Goal: Communication & Community: Answer question/provide support

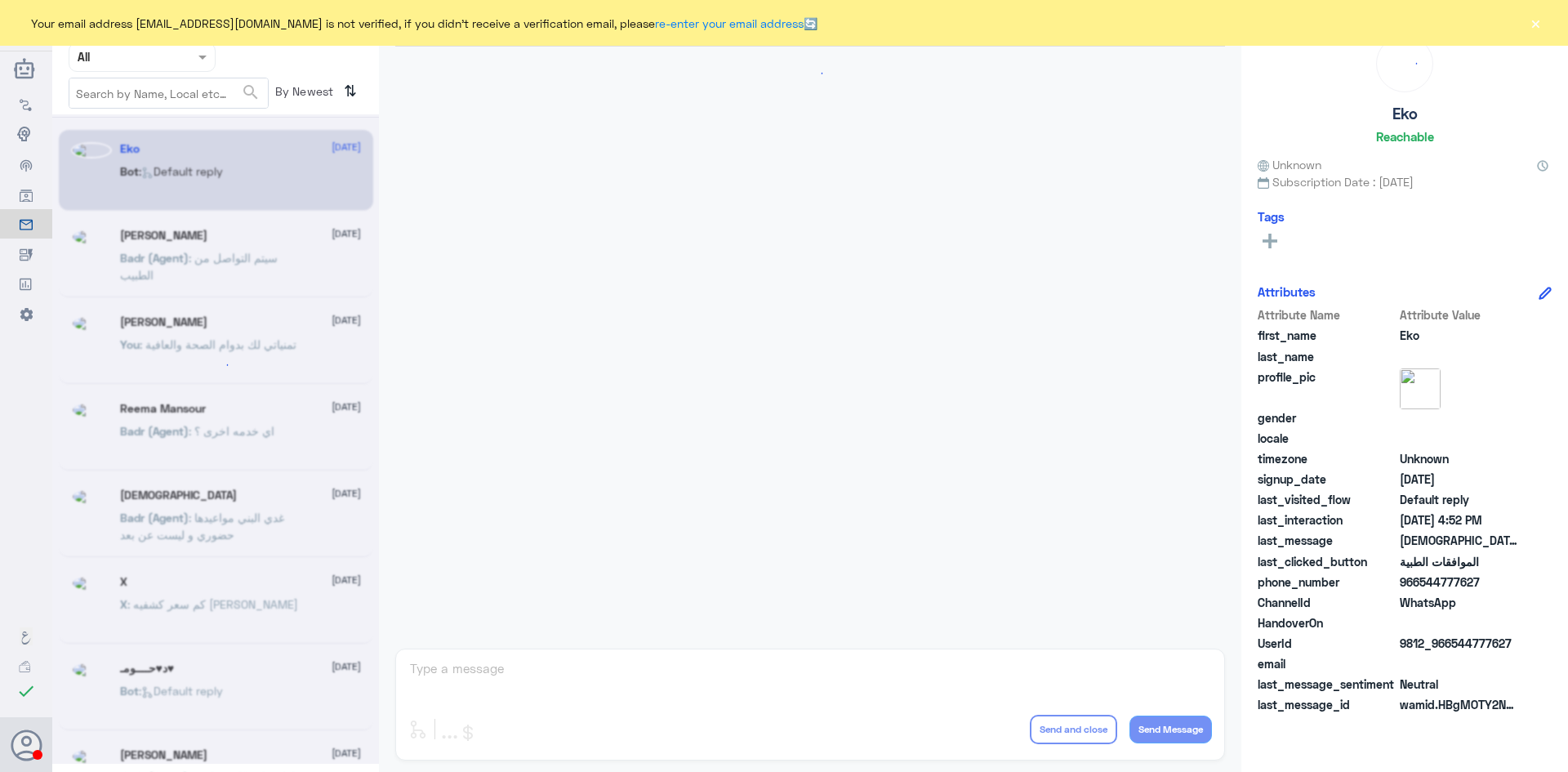
scroll to position [1562, 0]
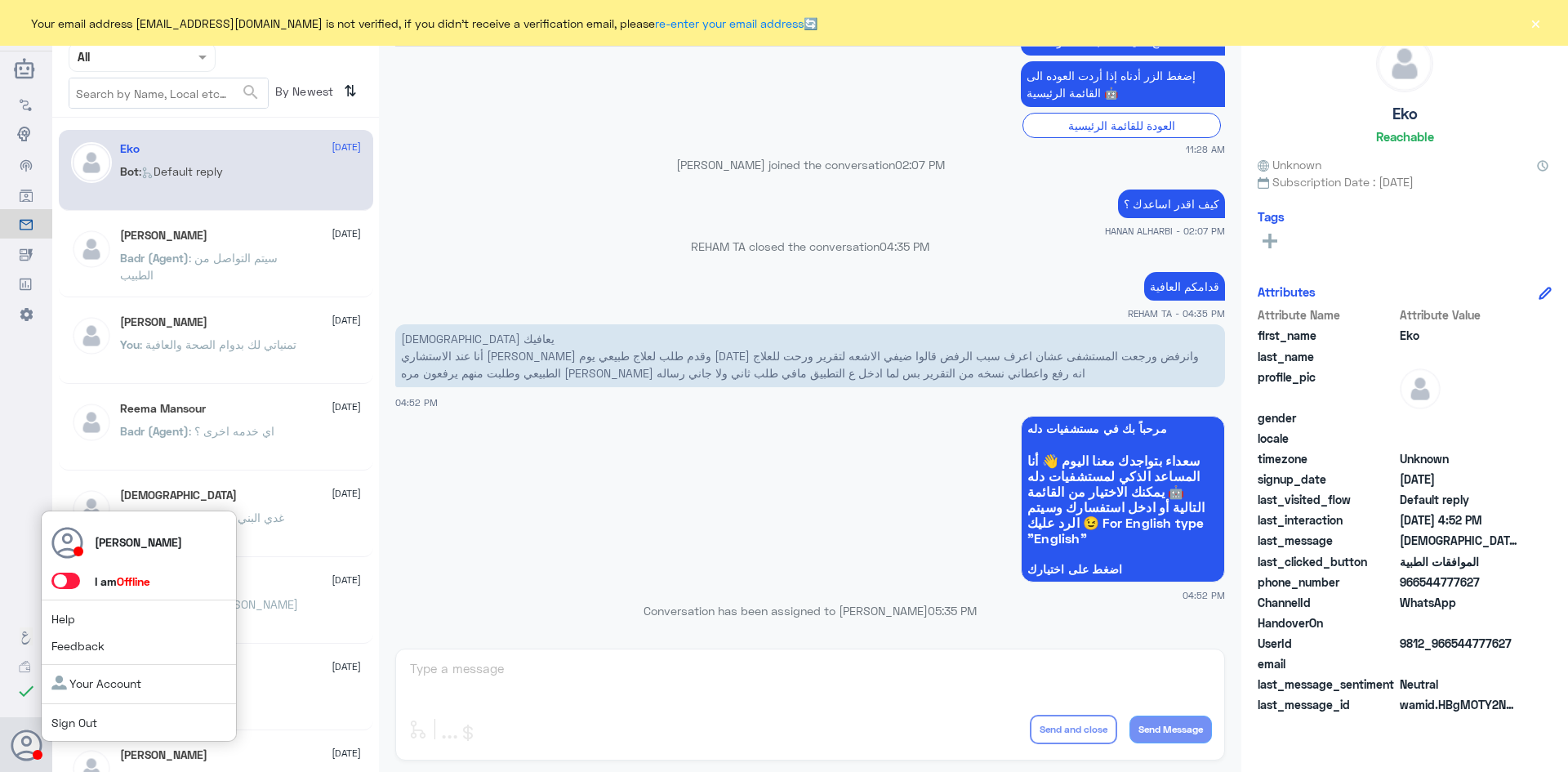
click at [74, 579] on span at bounding box center [66, 581] width 29 height 17
click at [0, 0] on input "checkbox" at bounding box center [0, 0] width 0 height 0
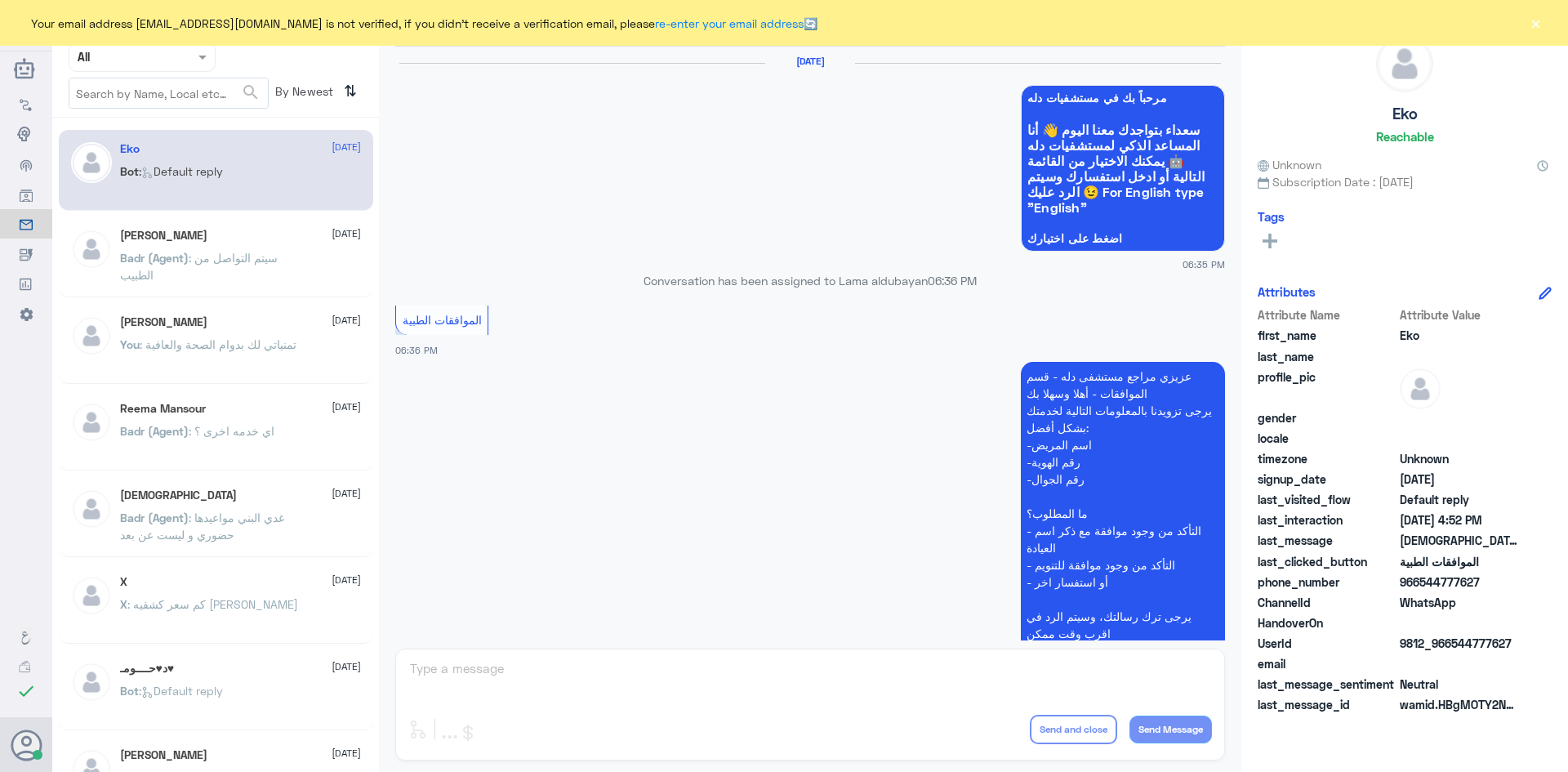
scroll to position [1562, 0]
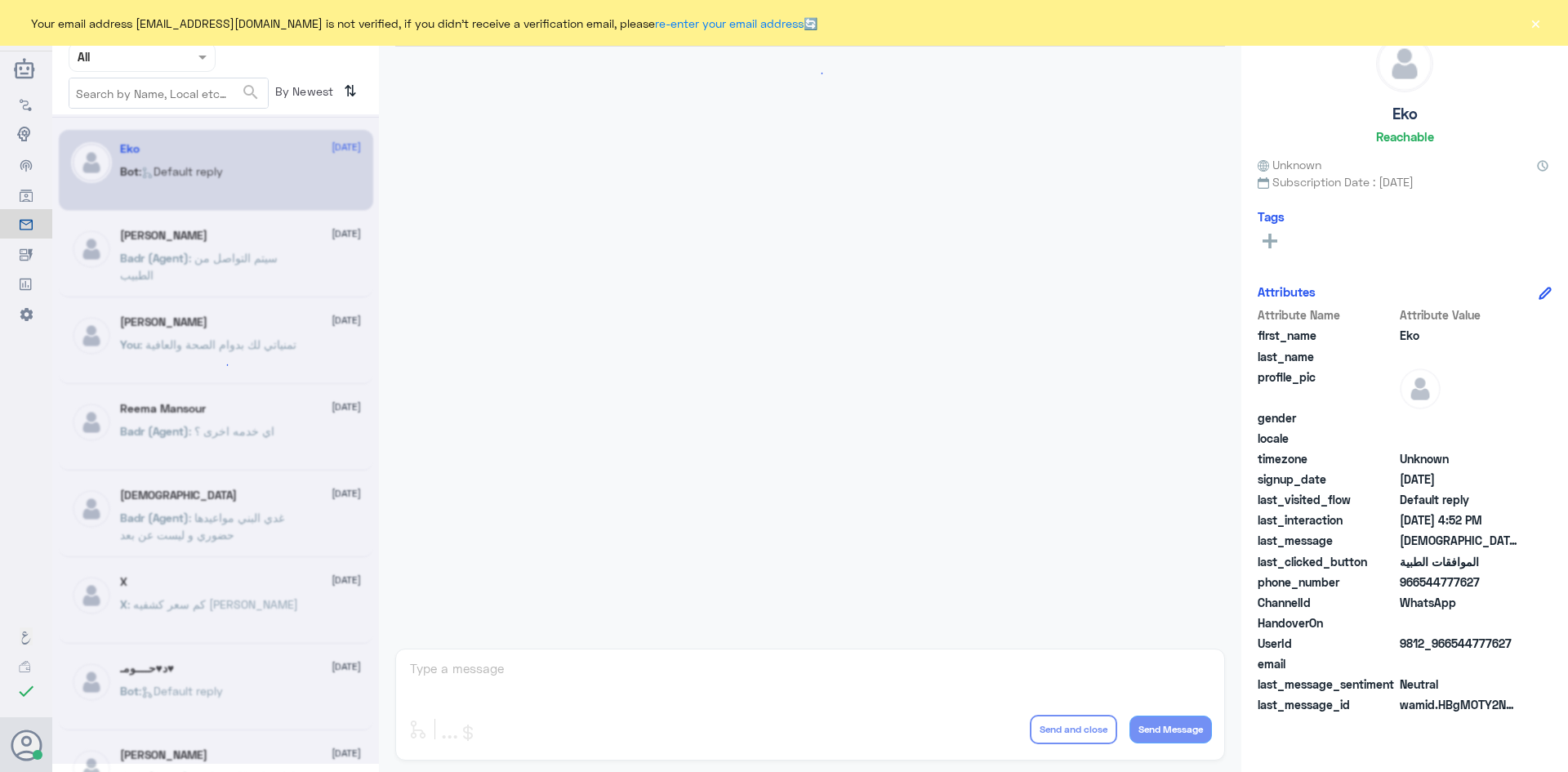
scroll to position [1562, 0]
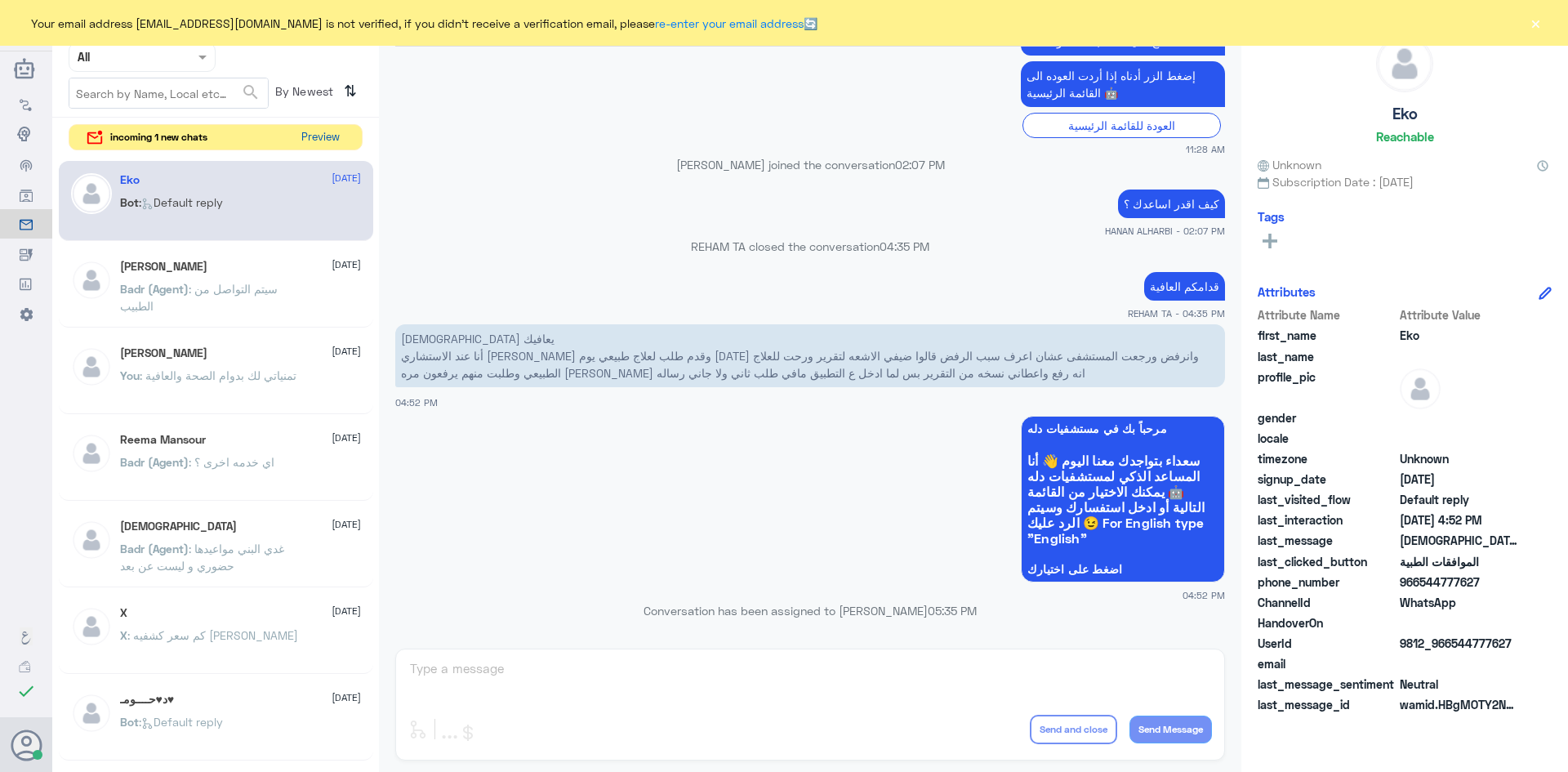
click at [325, 137] on button "Preview" at bounding box center [320, 137] width 51 height 25
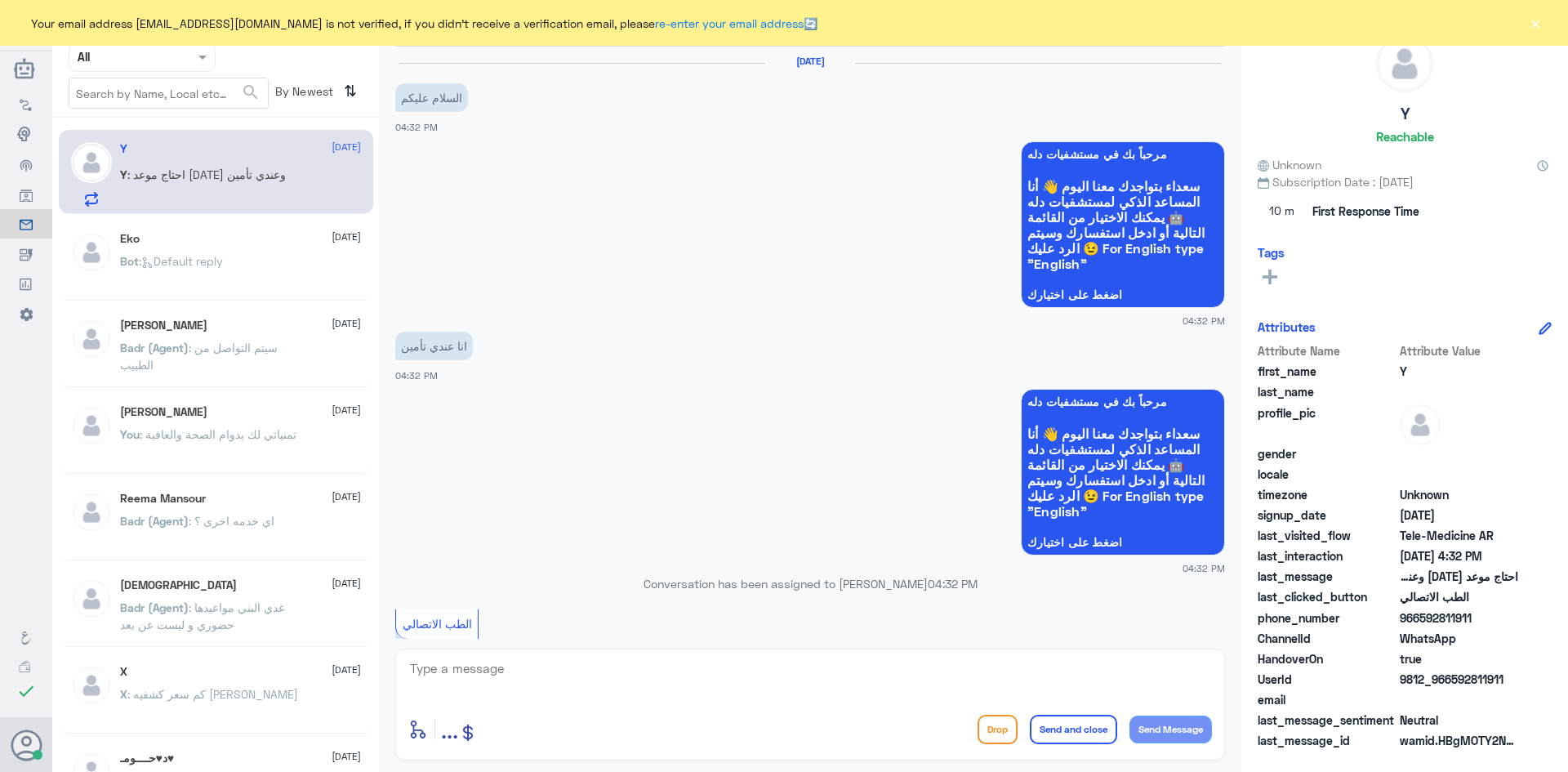
scroll to position [224, 0]
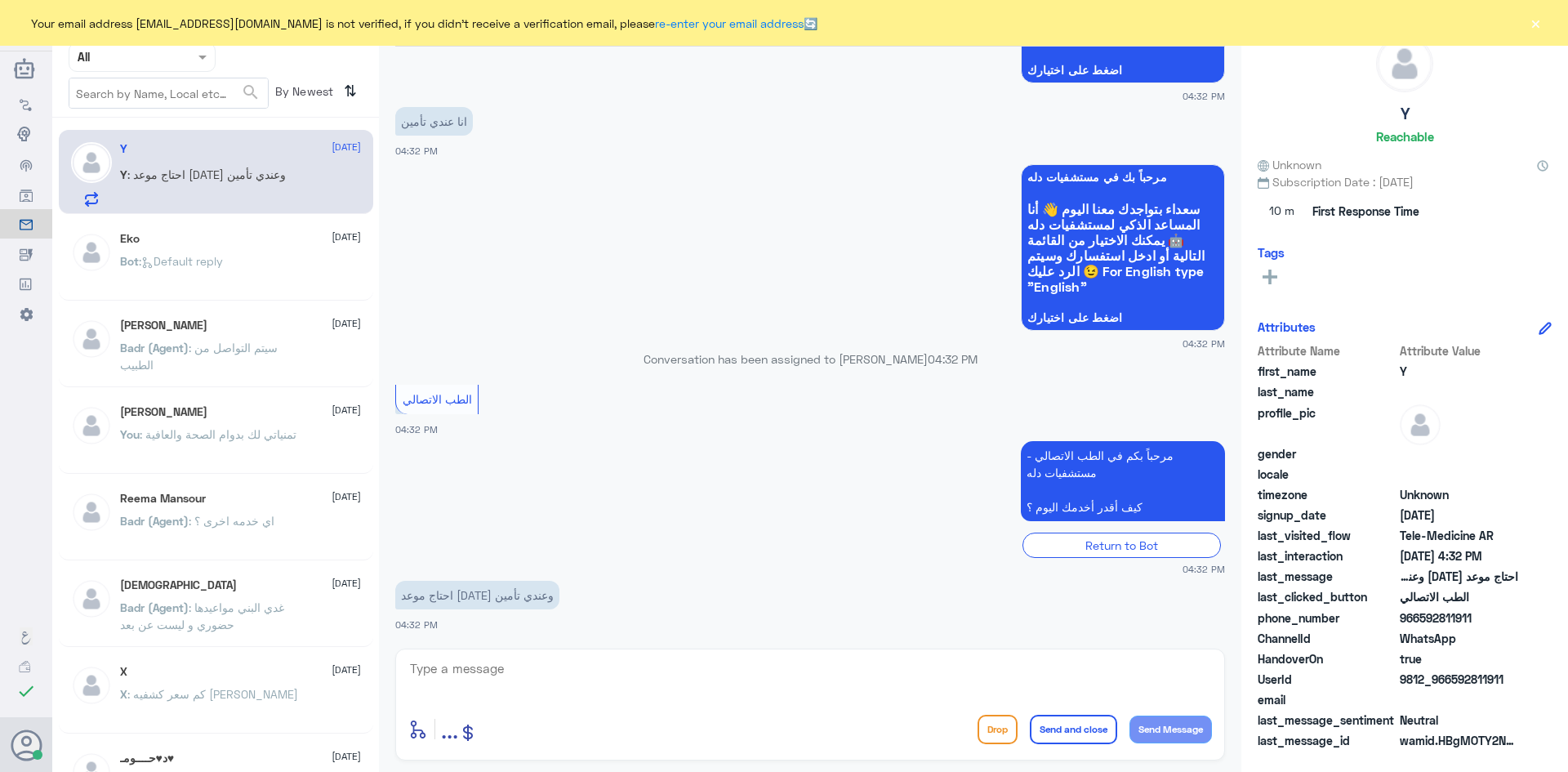
click at [514, 666] on textarea at bounding box center [810, 678] width 804 height 40
paste textarea "مرحبا معك عبدالكريم من الطب الاتصالي"
type textarea "مرحبا معك عبدالكريم من الطب الاتصالي"
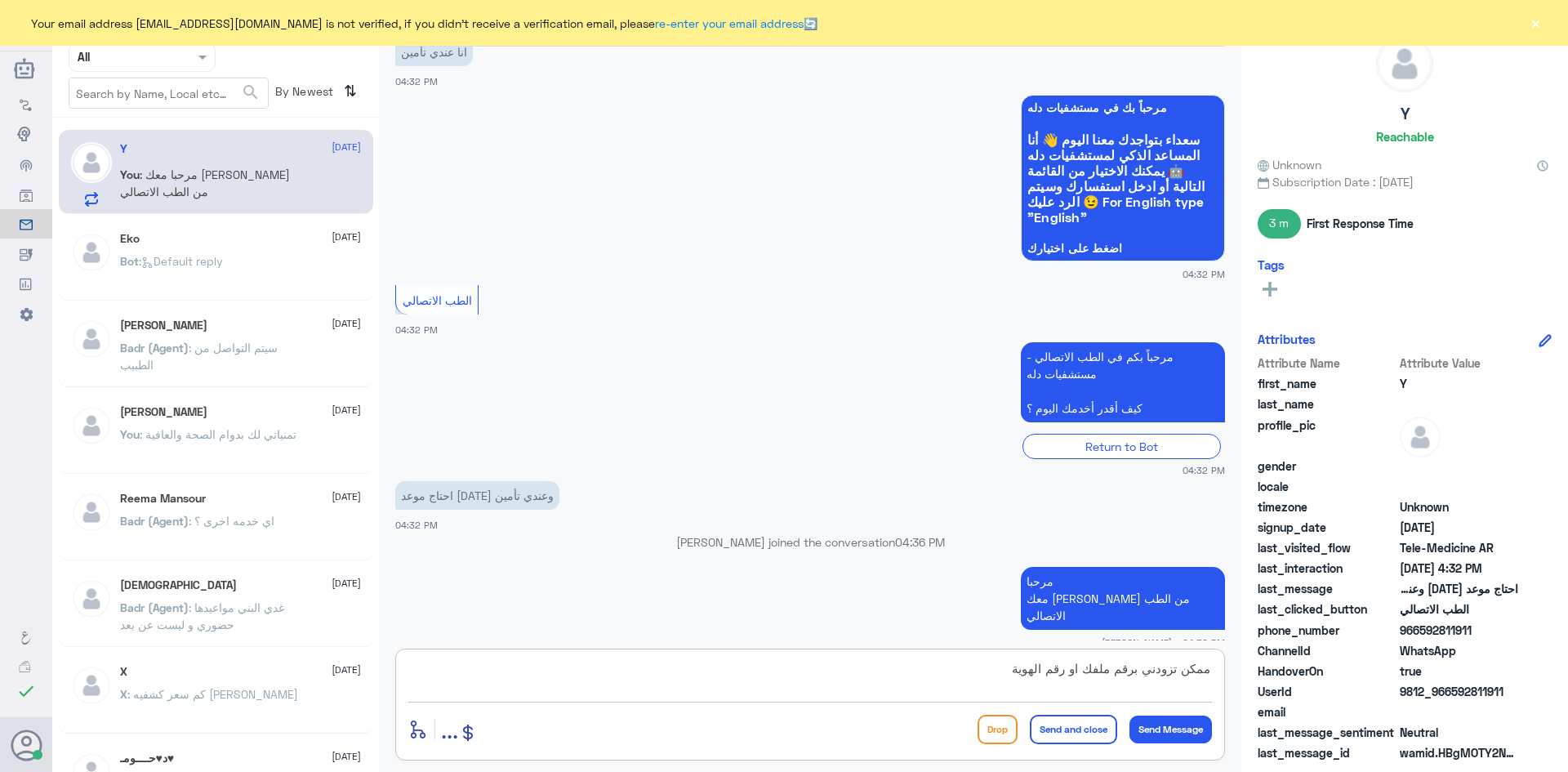
type textarea "ممكن تزودني برقم ملفك او رقم الهوية"
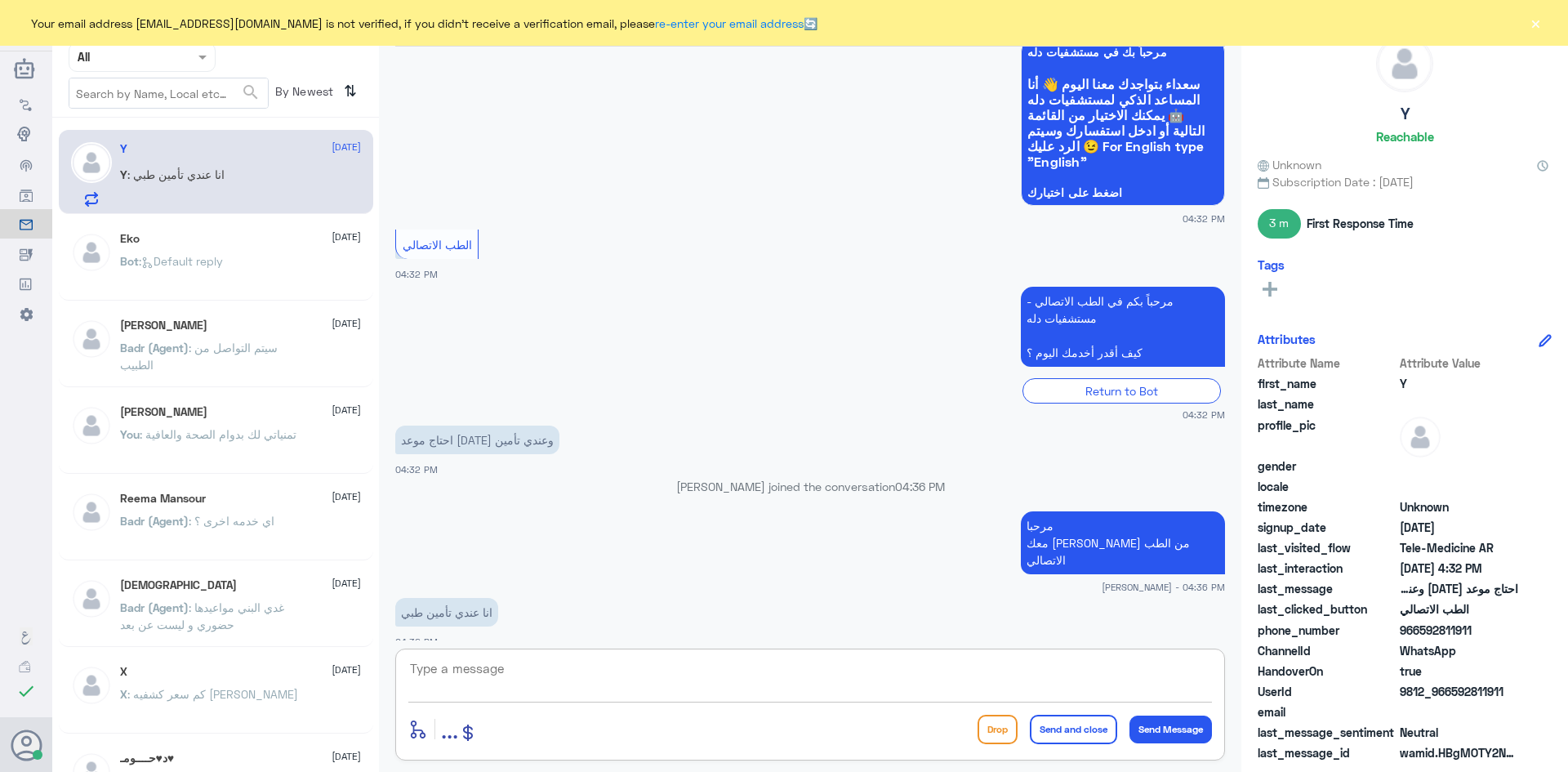
scroll to position [403, 0]
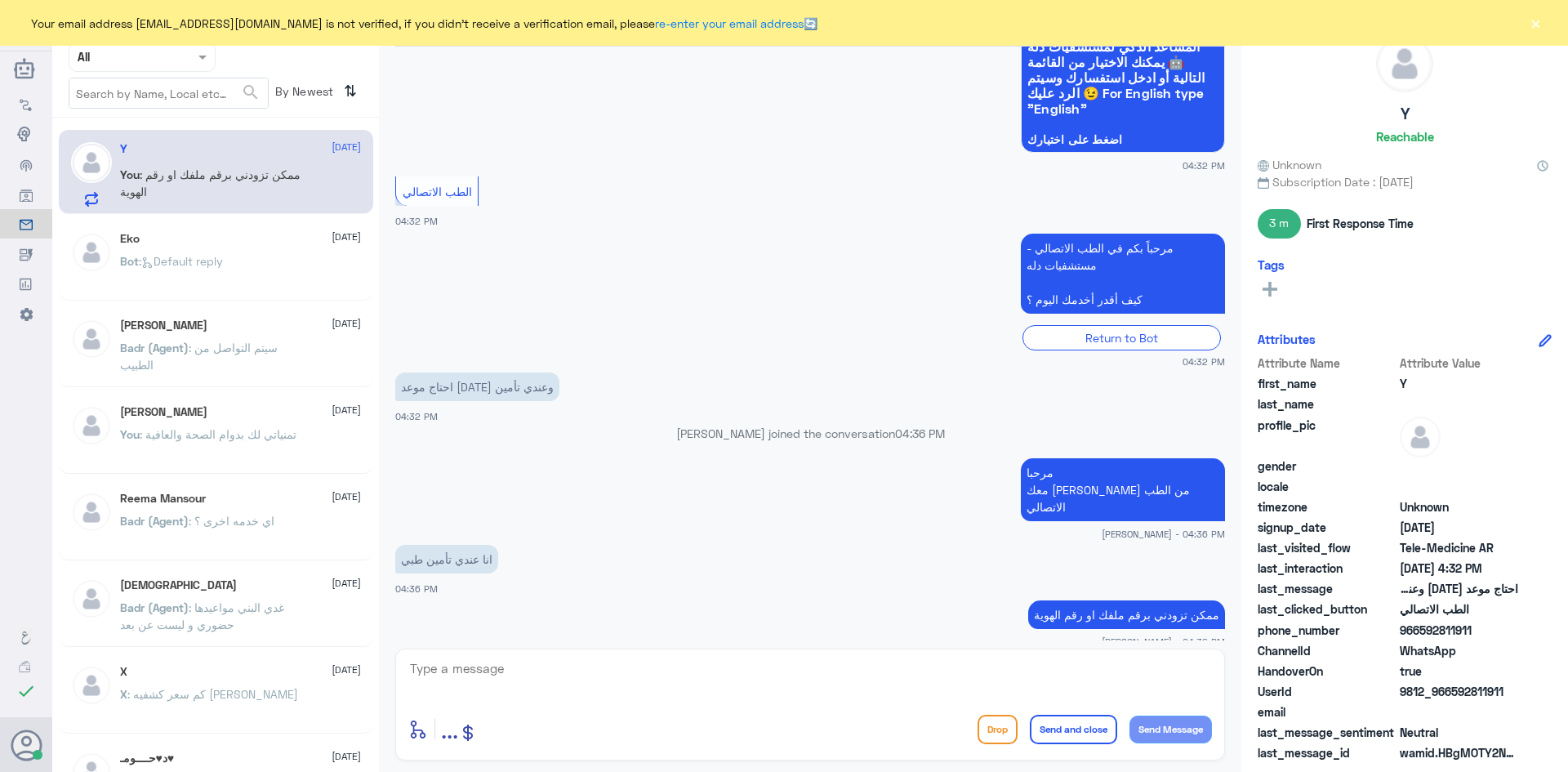
drag, startPoint x: 1477, startPoint y: 629, endPoint x: 1423, endPoint y: 634, distance: 54.2
click at [1423, 634] on span "966592811911" at bounding box center [1459, 631] width 118 height 18
copy span "592811911"
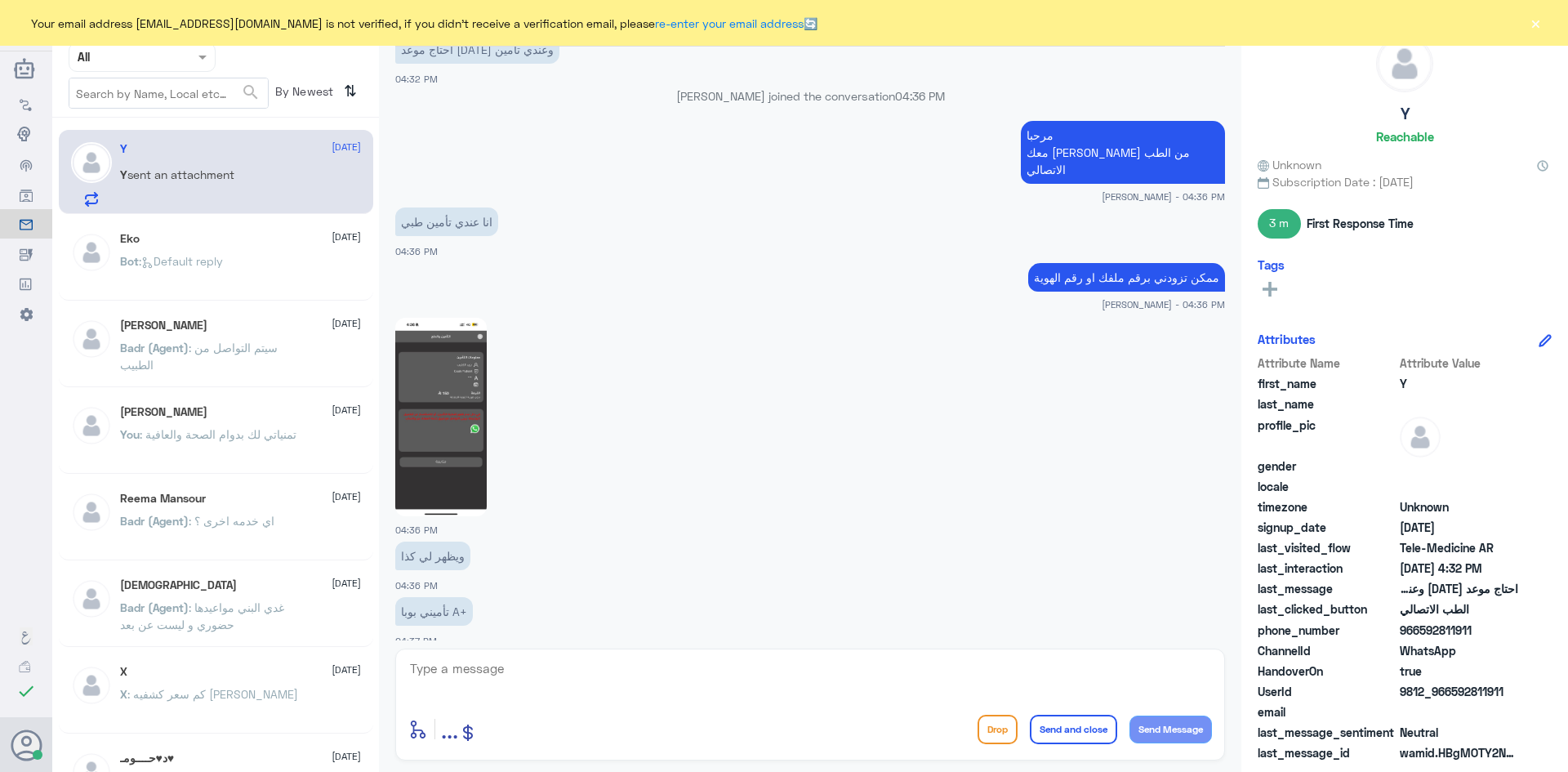
click at [656, 683] on textarea at bounding box center [810, 678] width 804 height 40
type textarea "لحظات من فضلك"
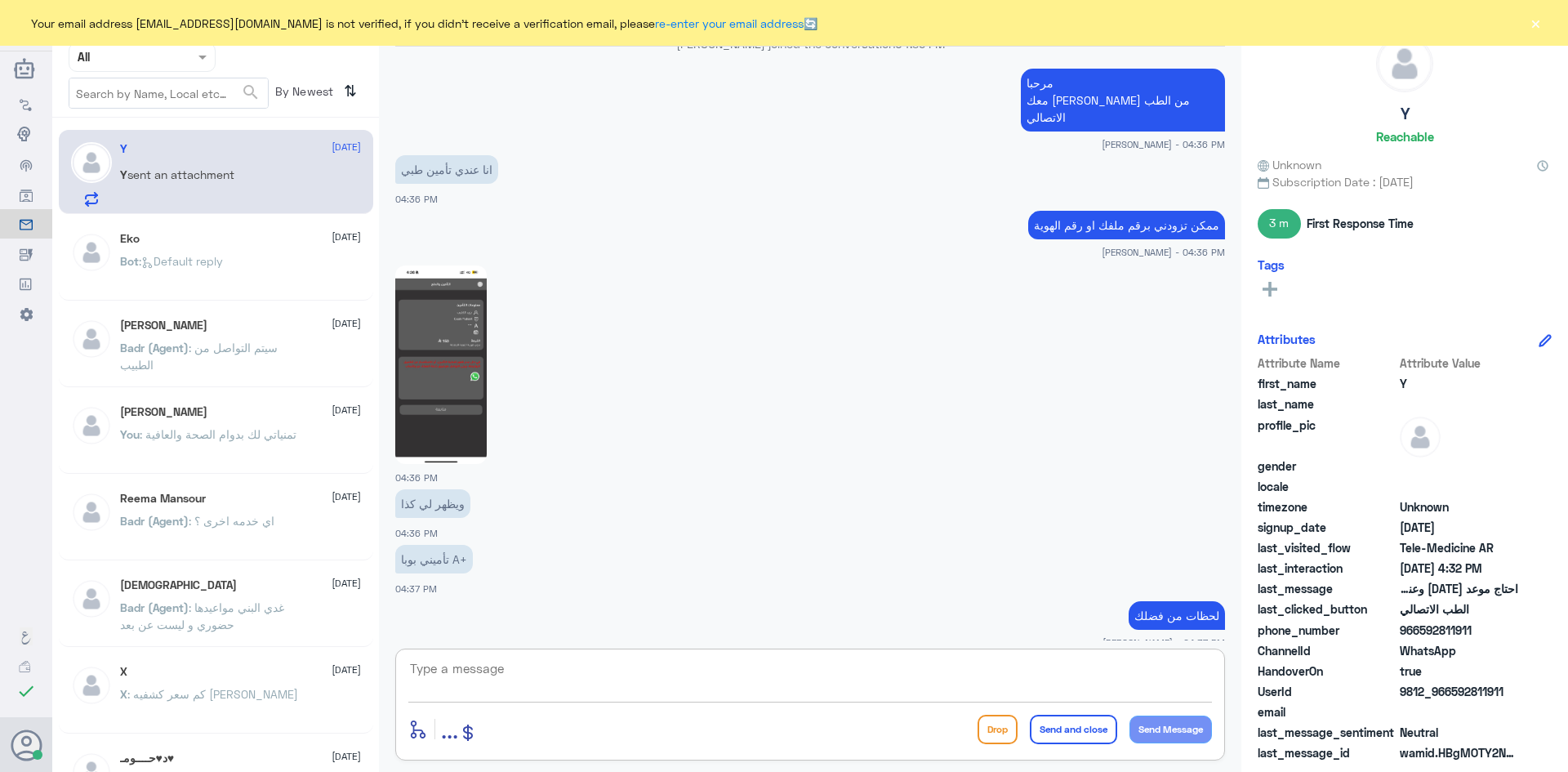
scroll to position [1130, 0]
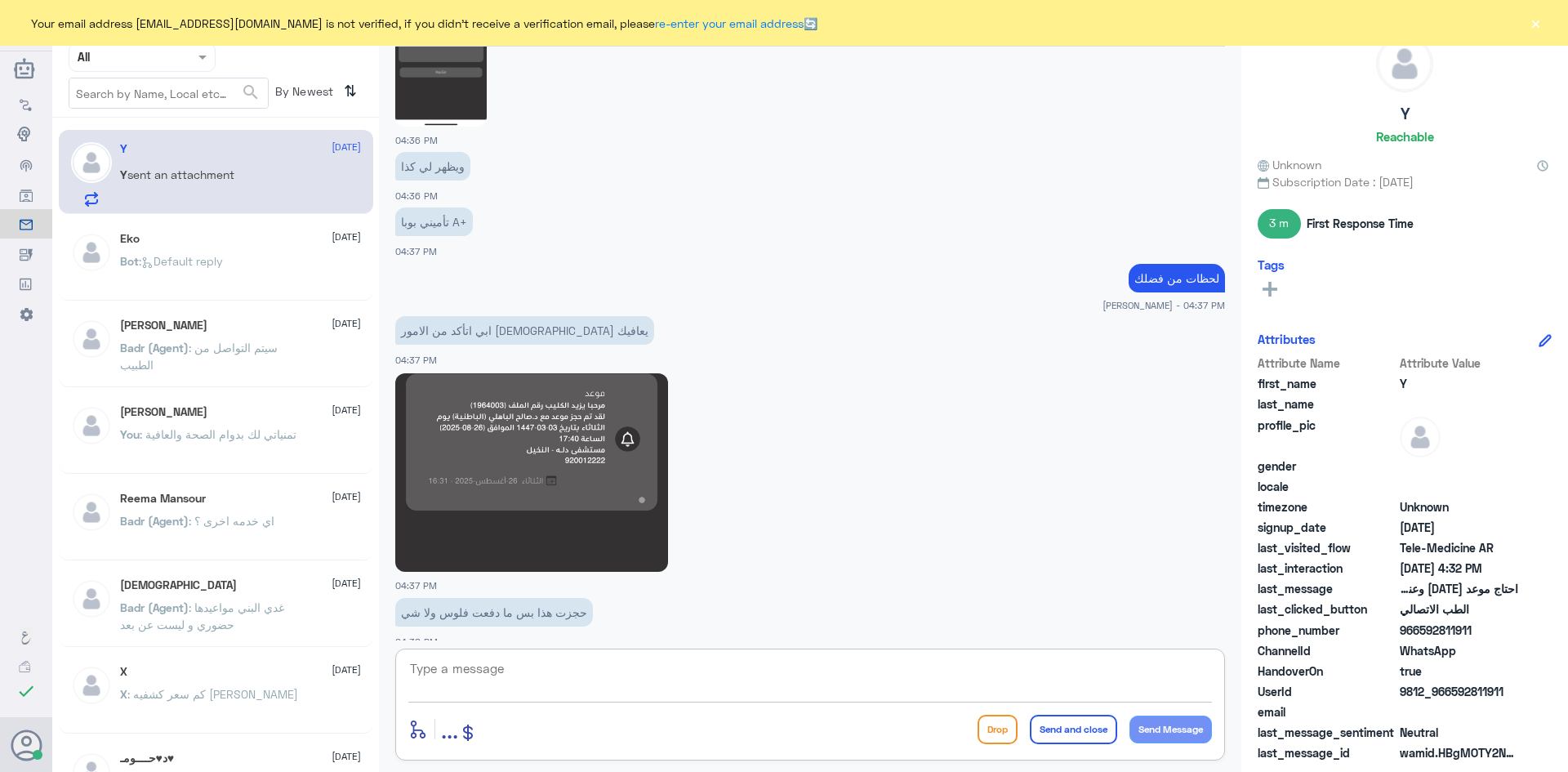
click at [936, 674] on textarea at bounding box center [810, 678] width 804 height 40
type textarea "تم تحديث تأمينك"
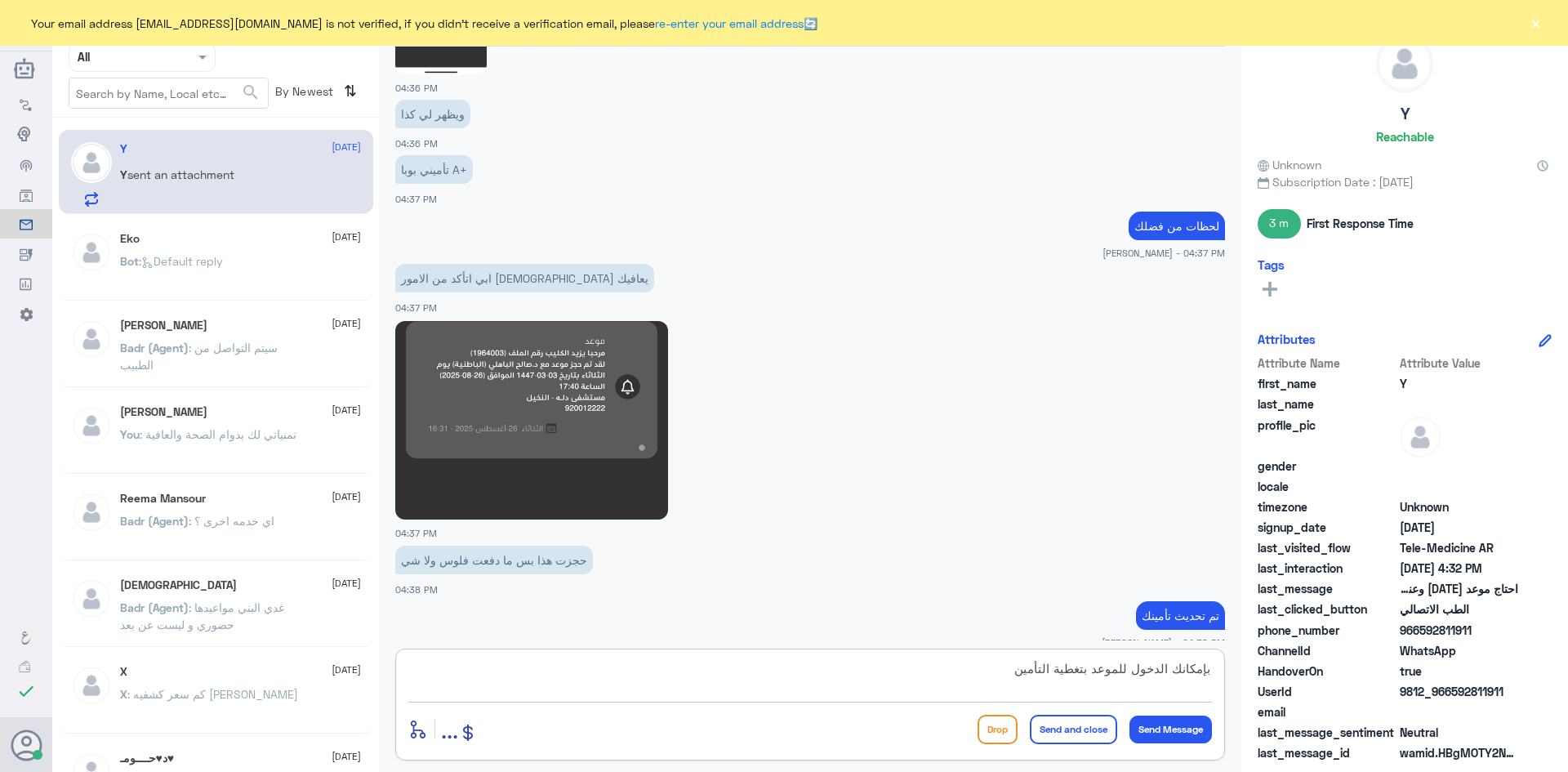
type textarea "بإمكانك الدخول للموعد بتغطية التأمين"
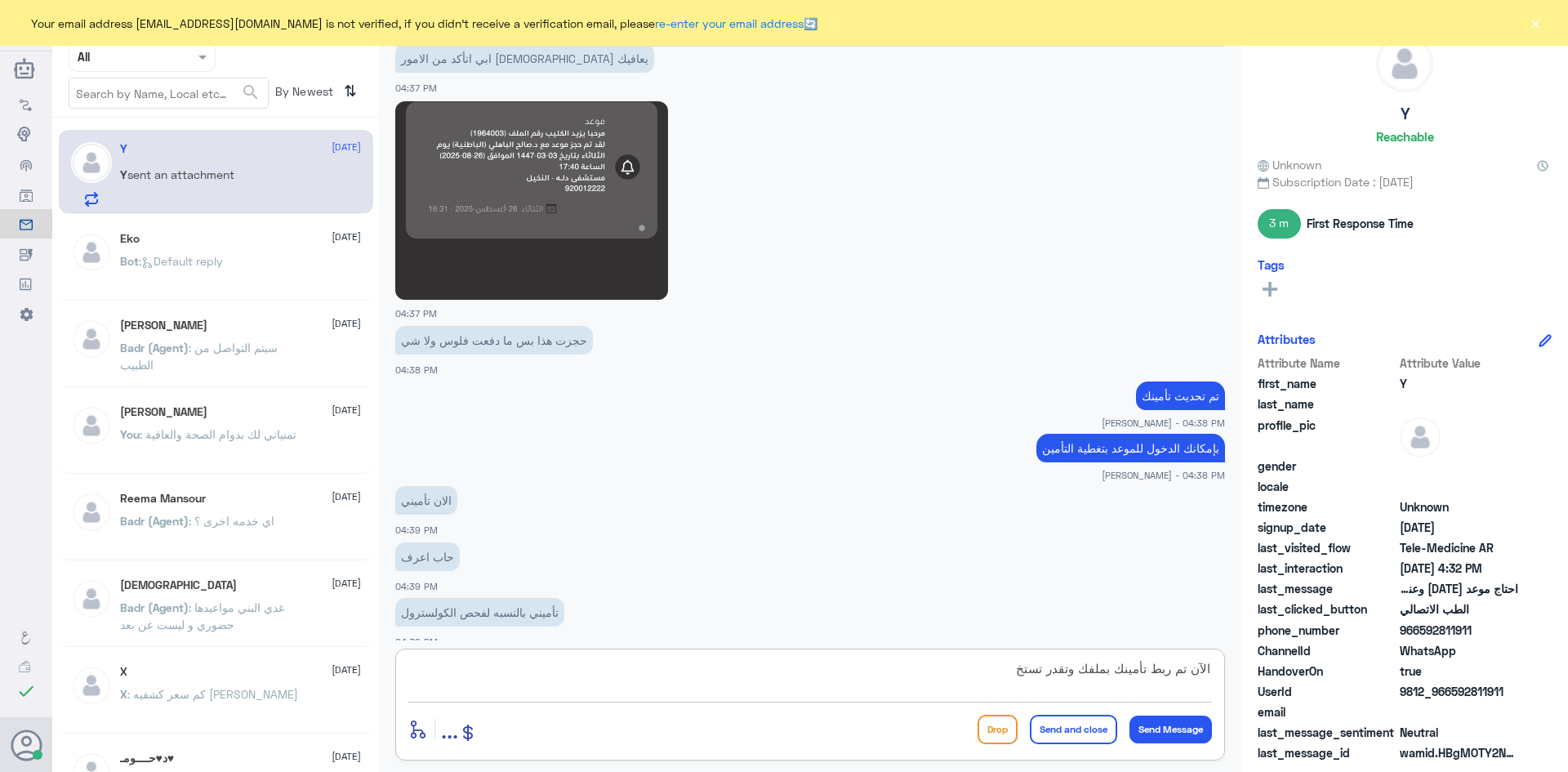
scroll to position [1459, 0]
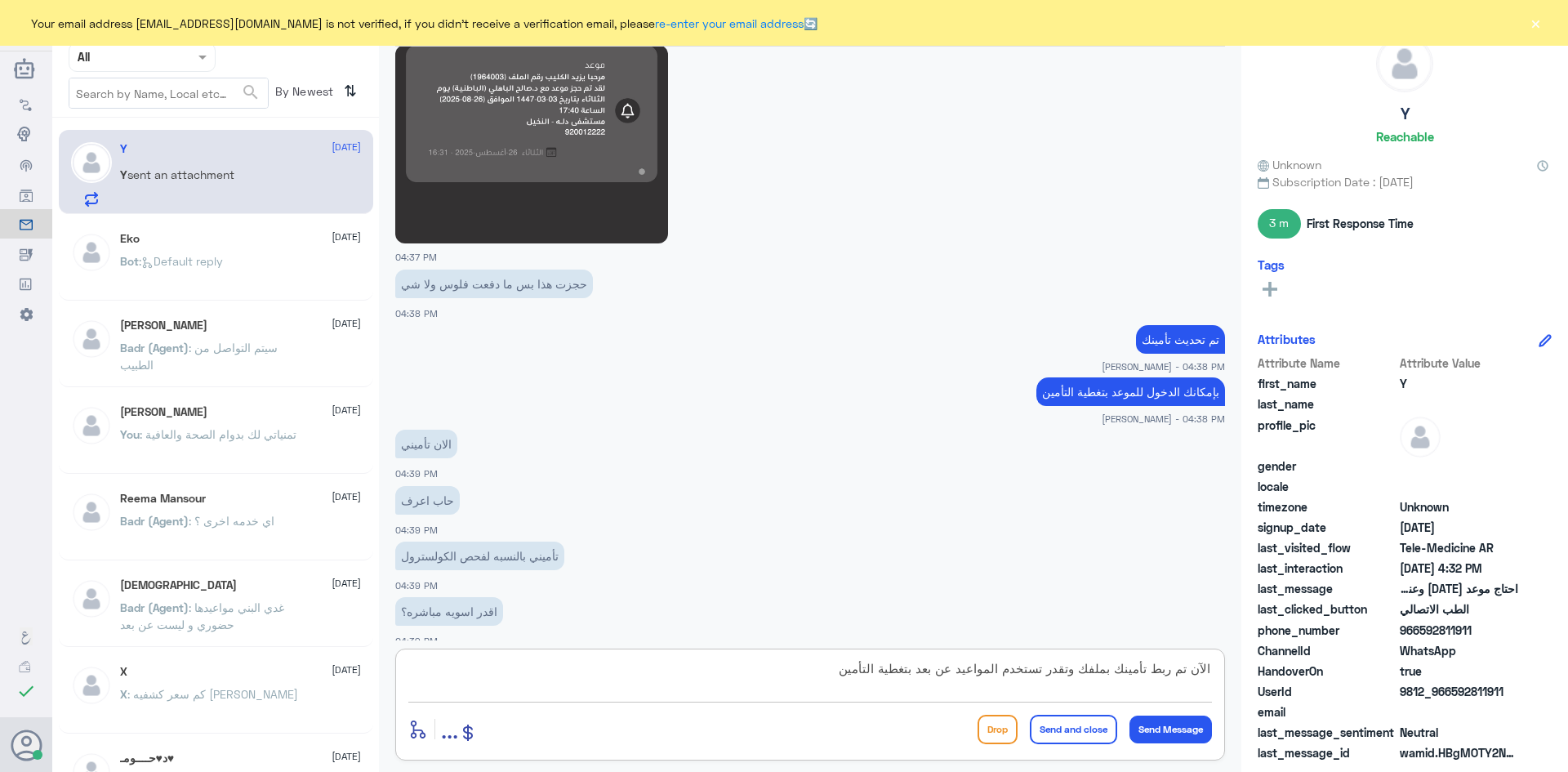
type textarea "الآن تم ربط تأمينك بملفك وتقدر تستخدم المواعيد عن بعد بتغطية التأمين"
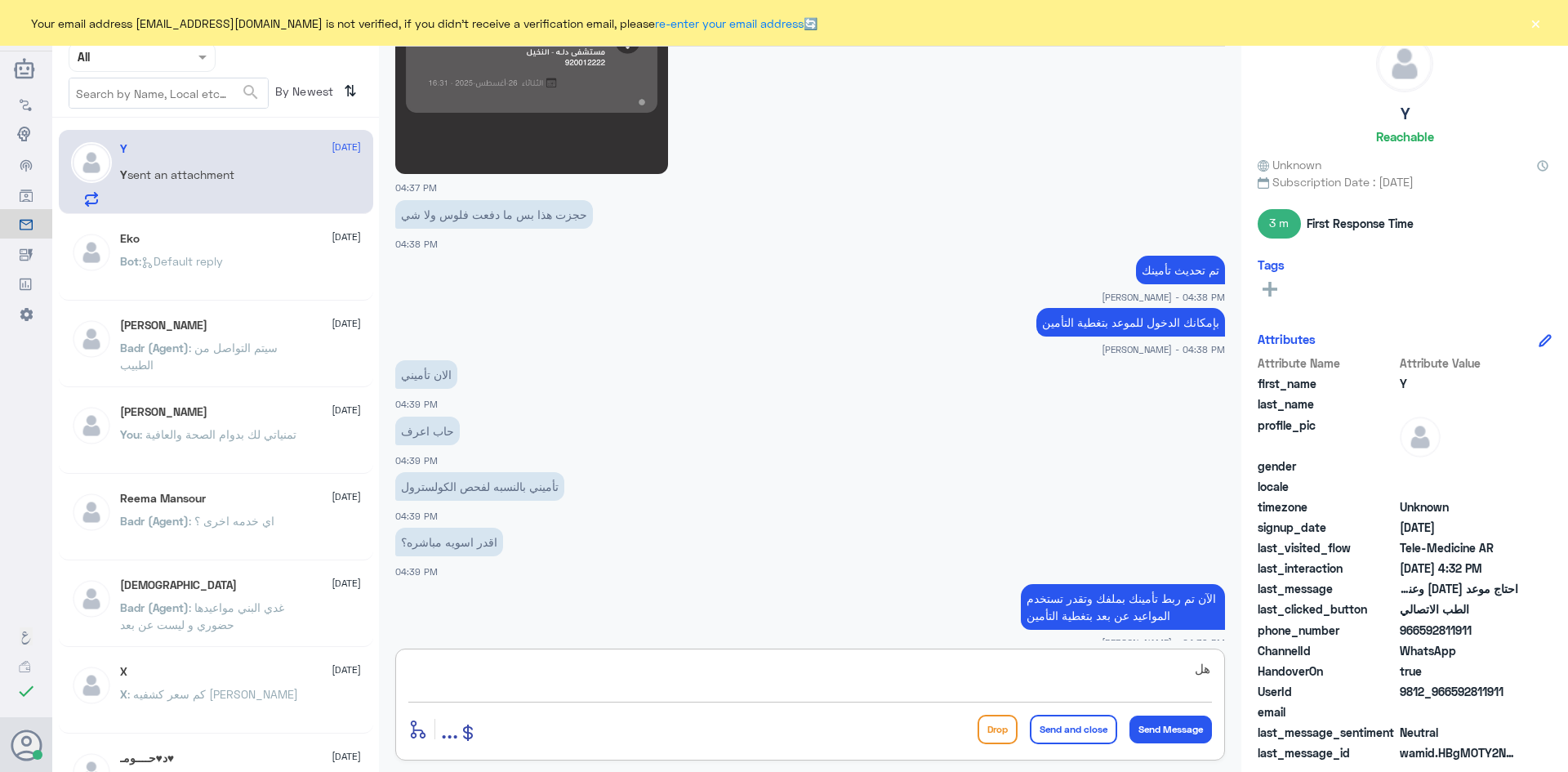
type textarea "ه"
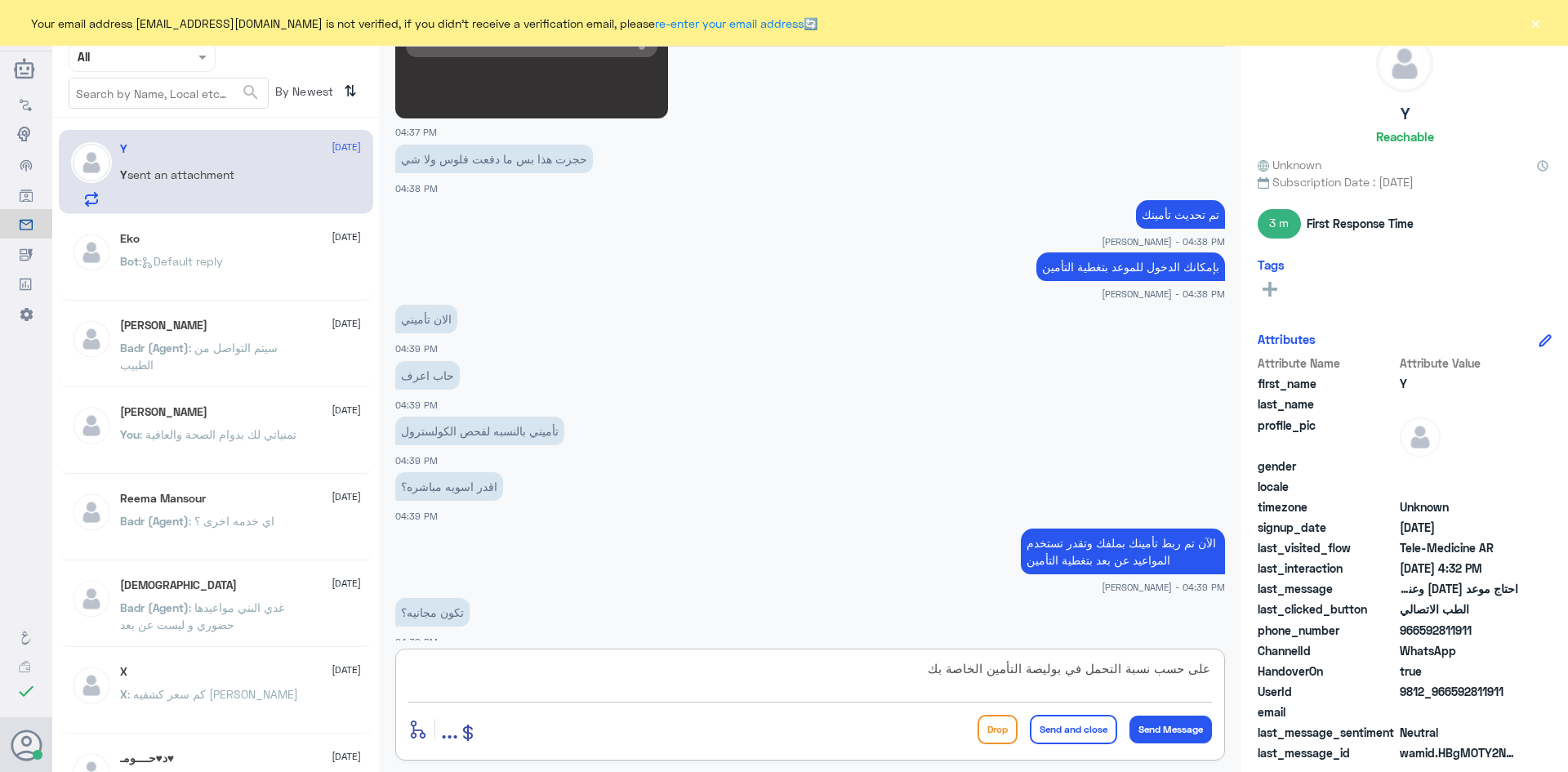
type textarea "على حسب نسبة التحمل في بوليصة التأمين الخاصة بك"
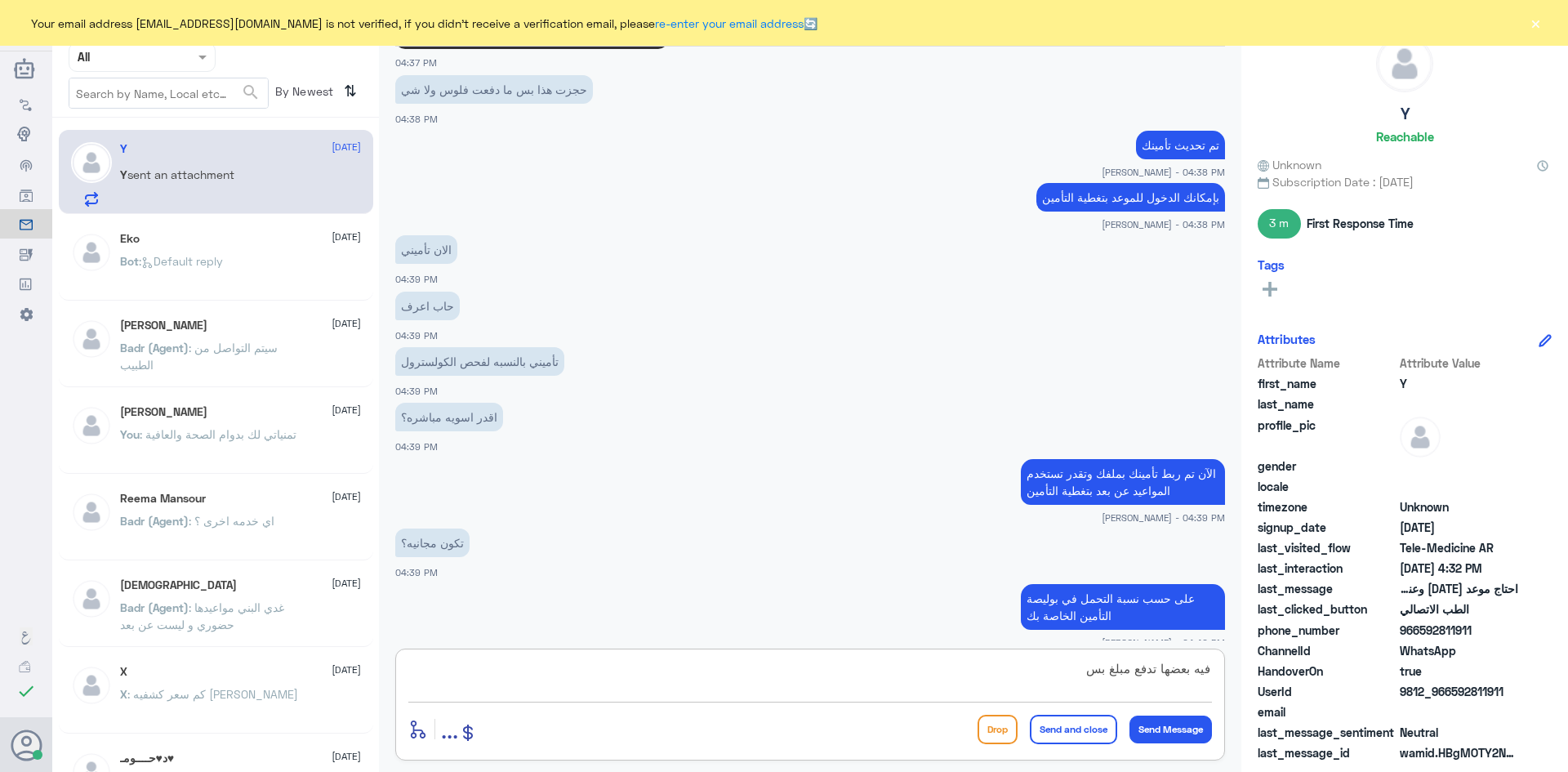
scroll to position [1710, 0]
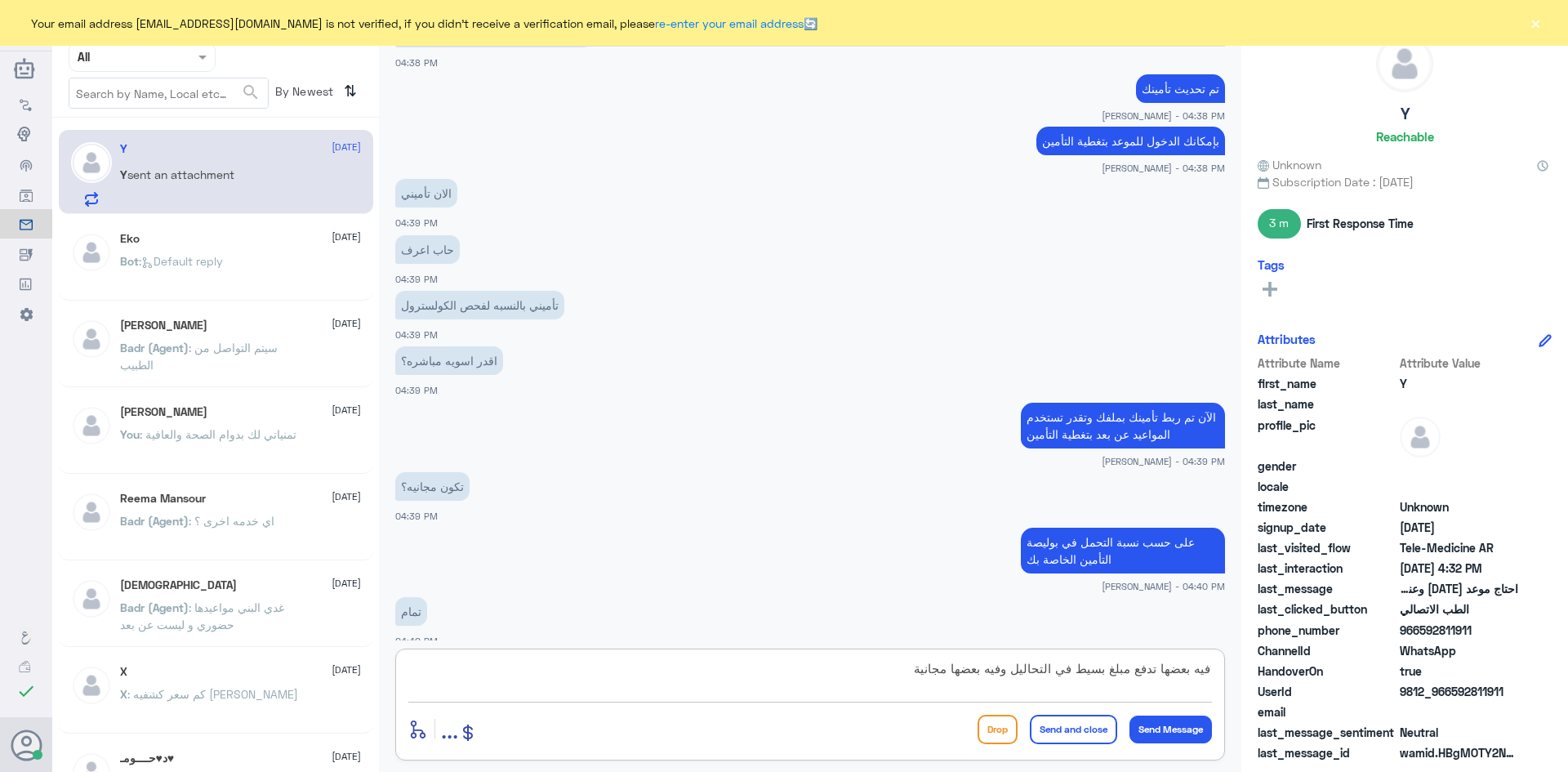
type textarea "فيه بعضها تدفع مبلغ بسيط في التحاليل وفيه بعضها مجانية"
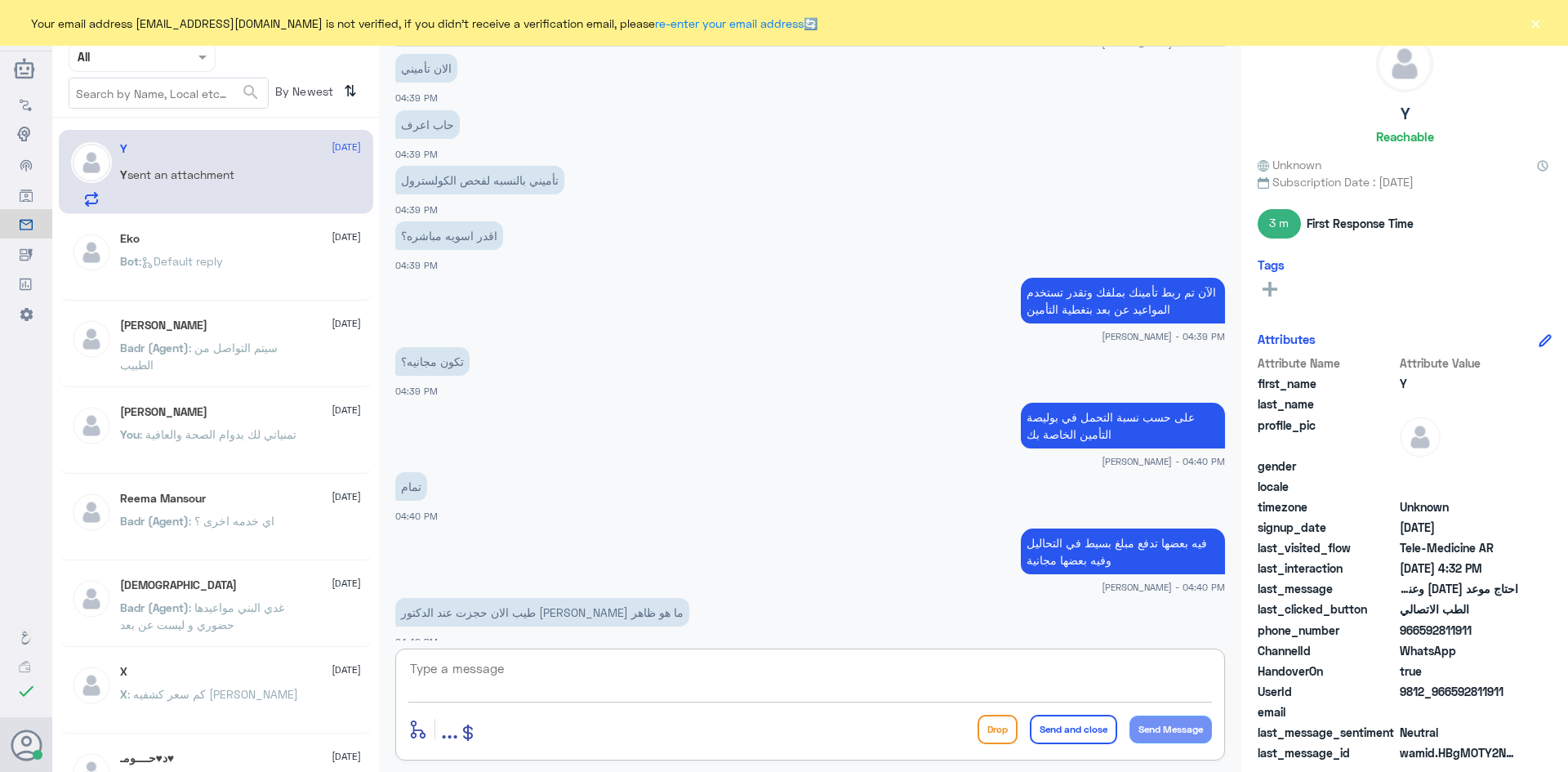
scroll to position [1890, 0]
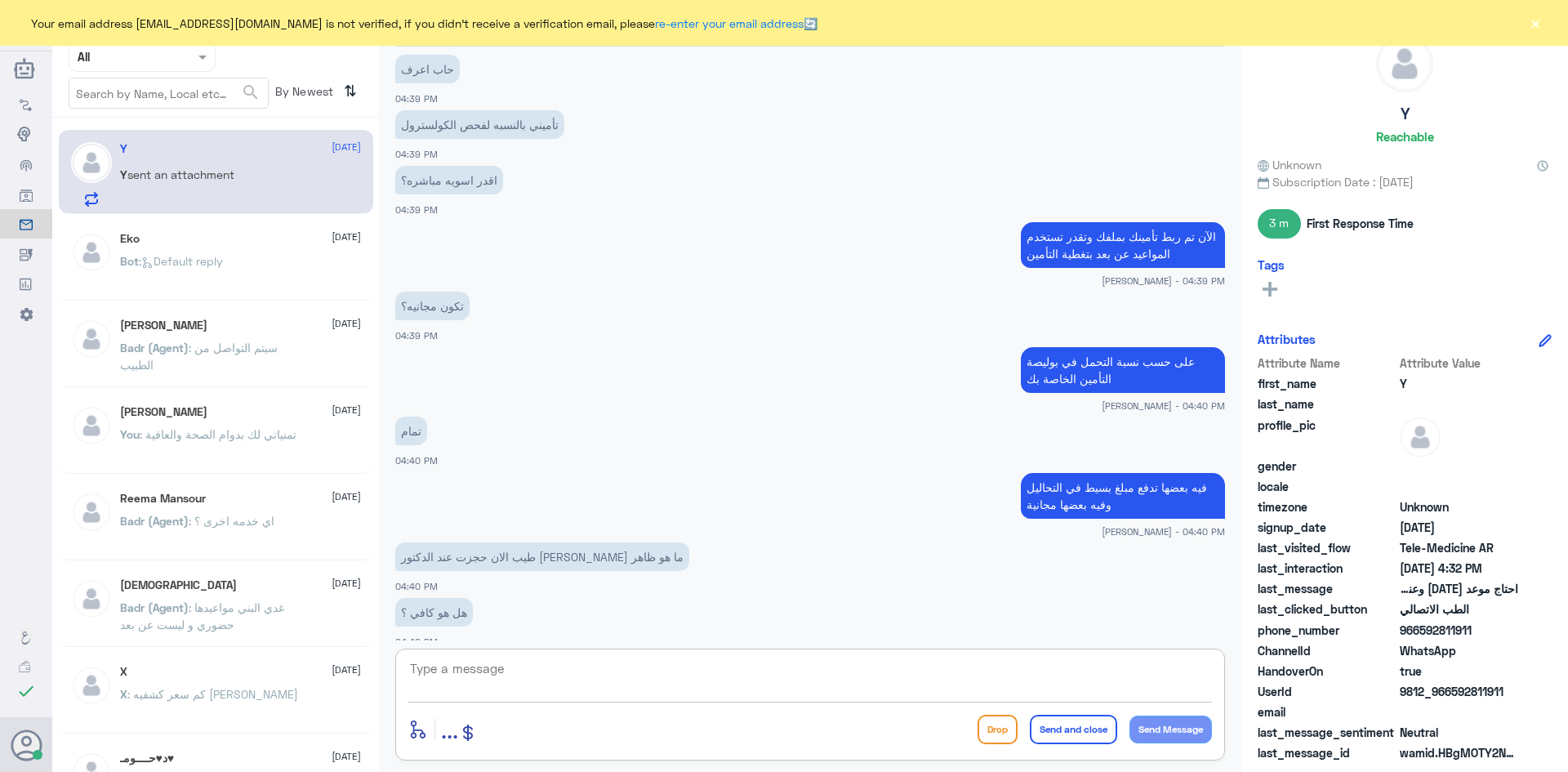
click at [661, 673] on textarea at bounding box center [810, 678] width 804 height 40
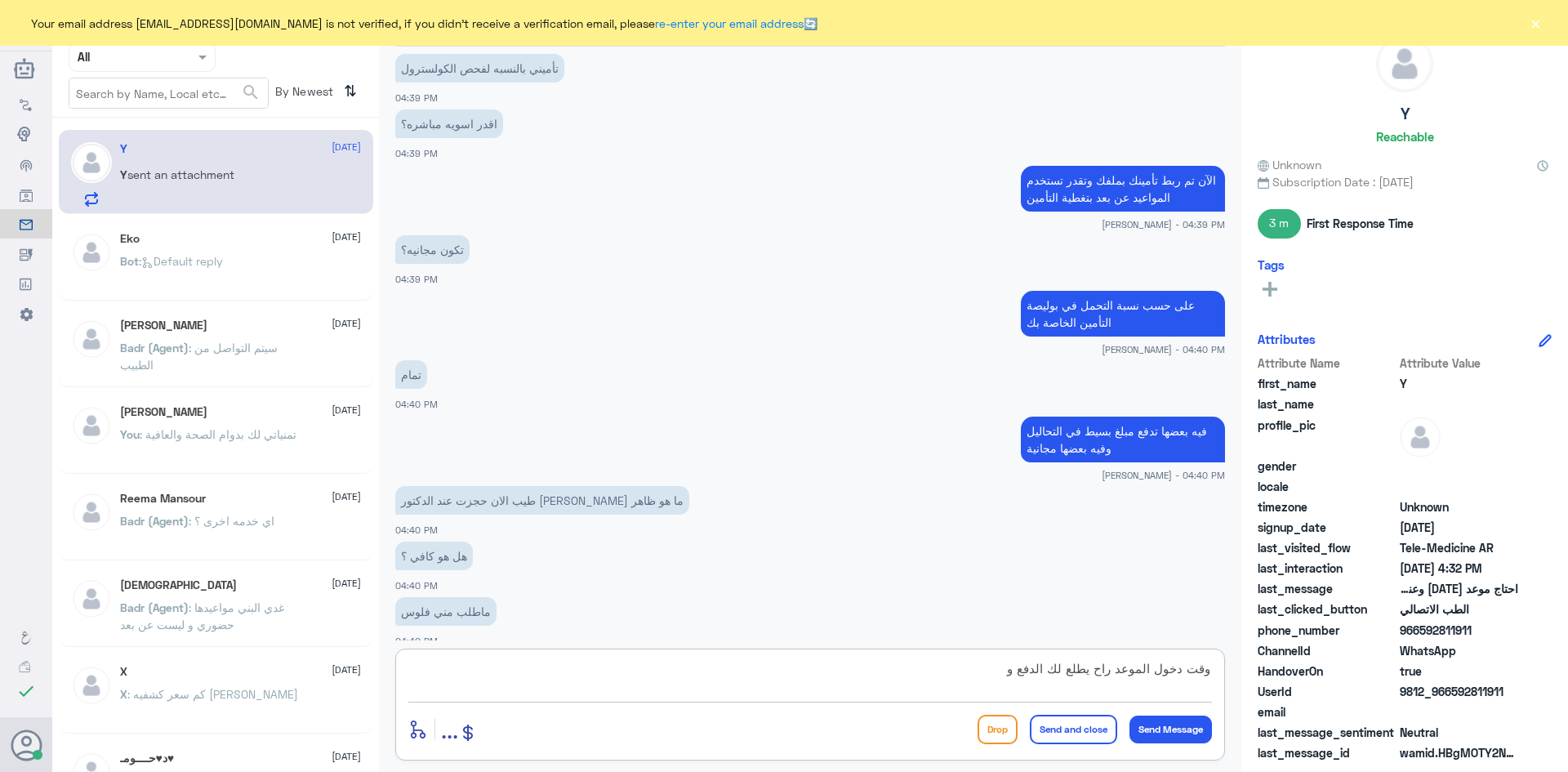
type textarea "وقت دخول الموعد راح يطلع لك الدفع"
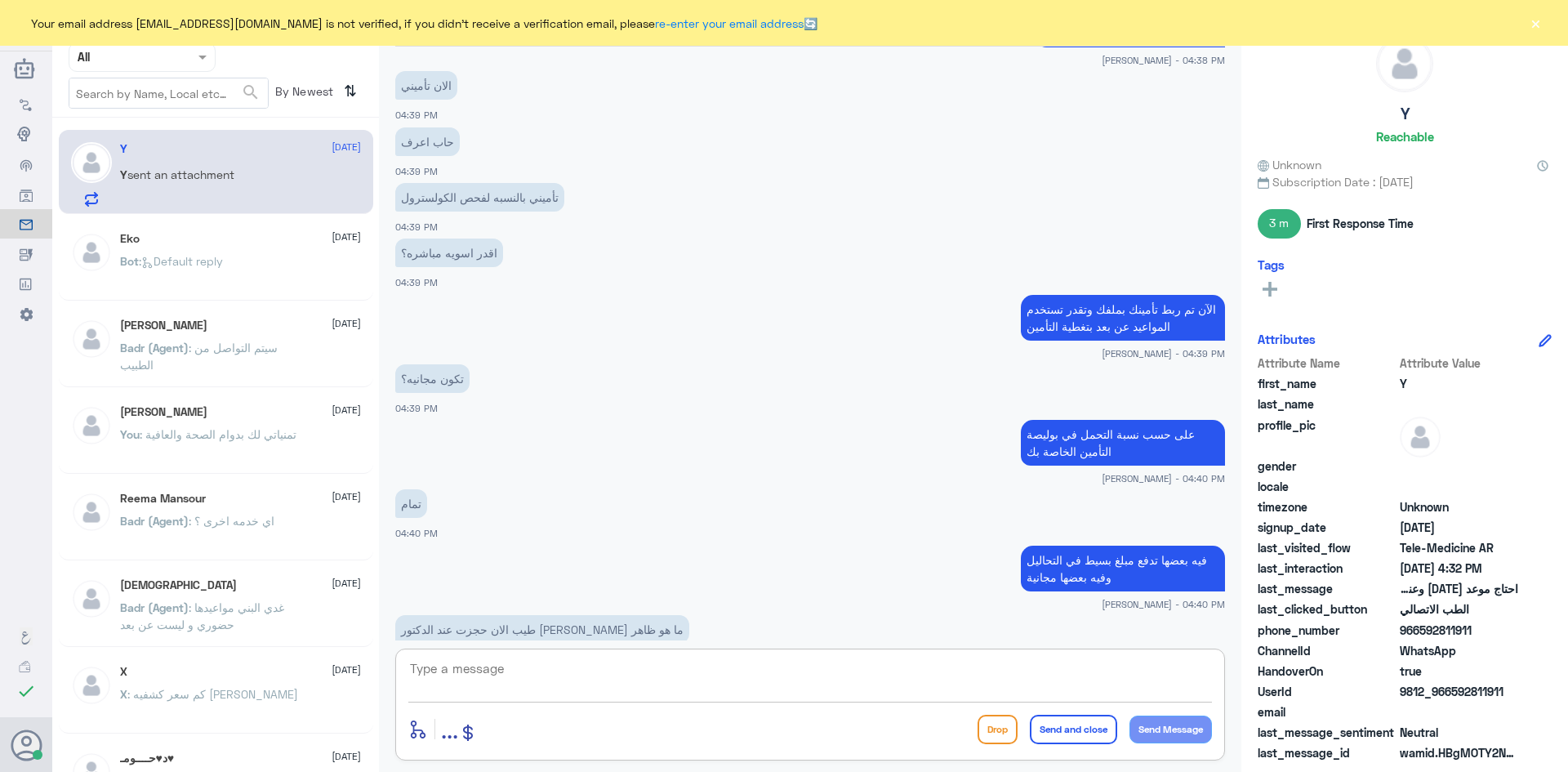
scroll to position [1999, 0]
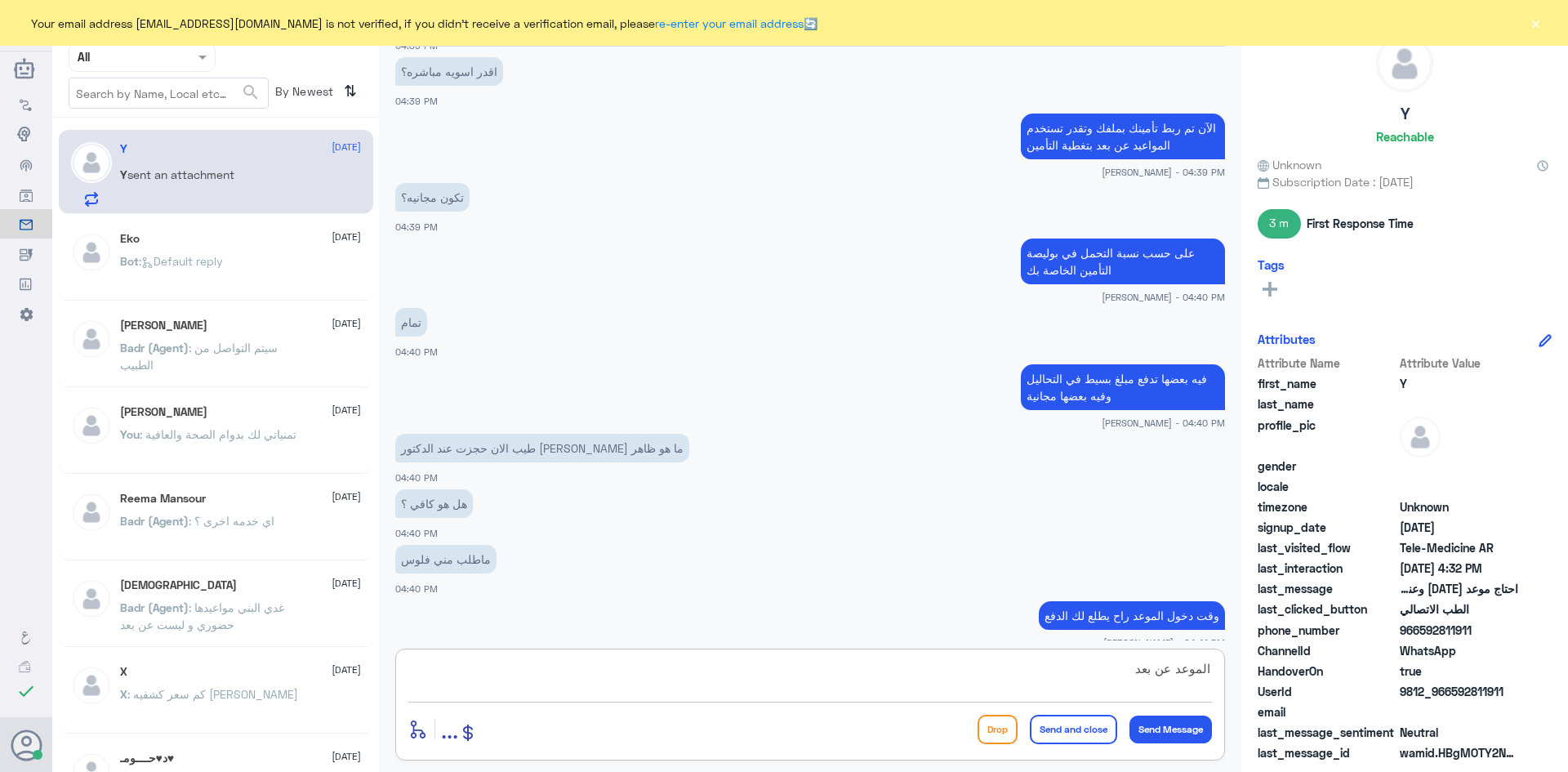
type textarea "الموعد عن بعد ؟"
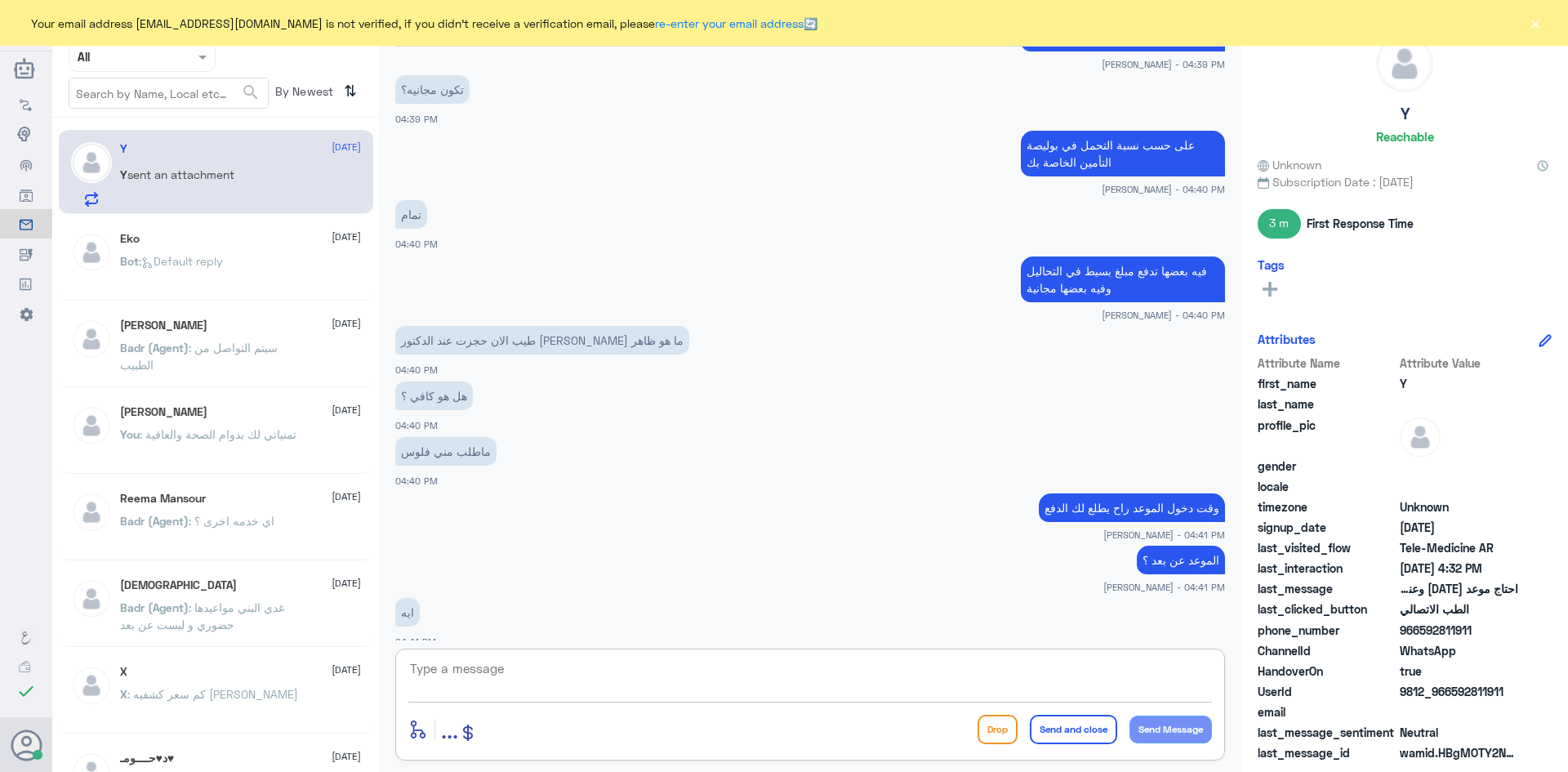
scroll to position [2164, 0]
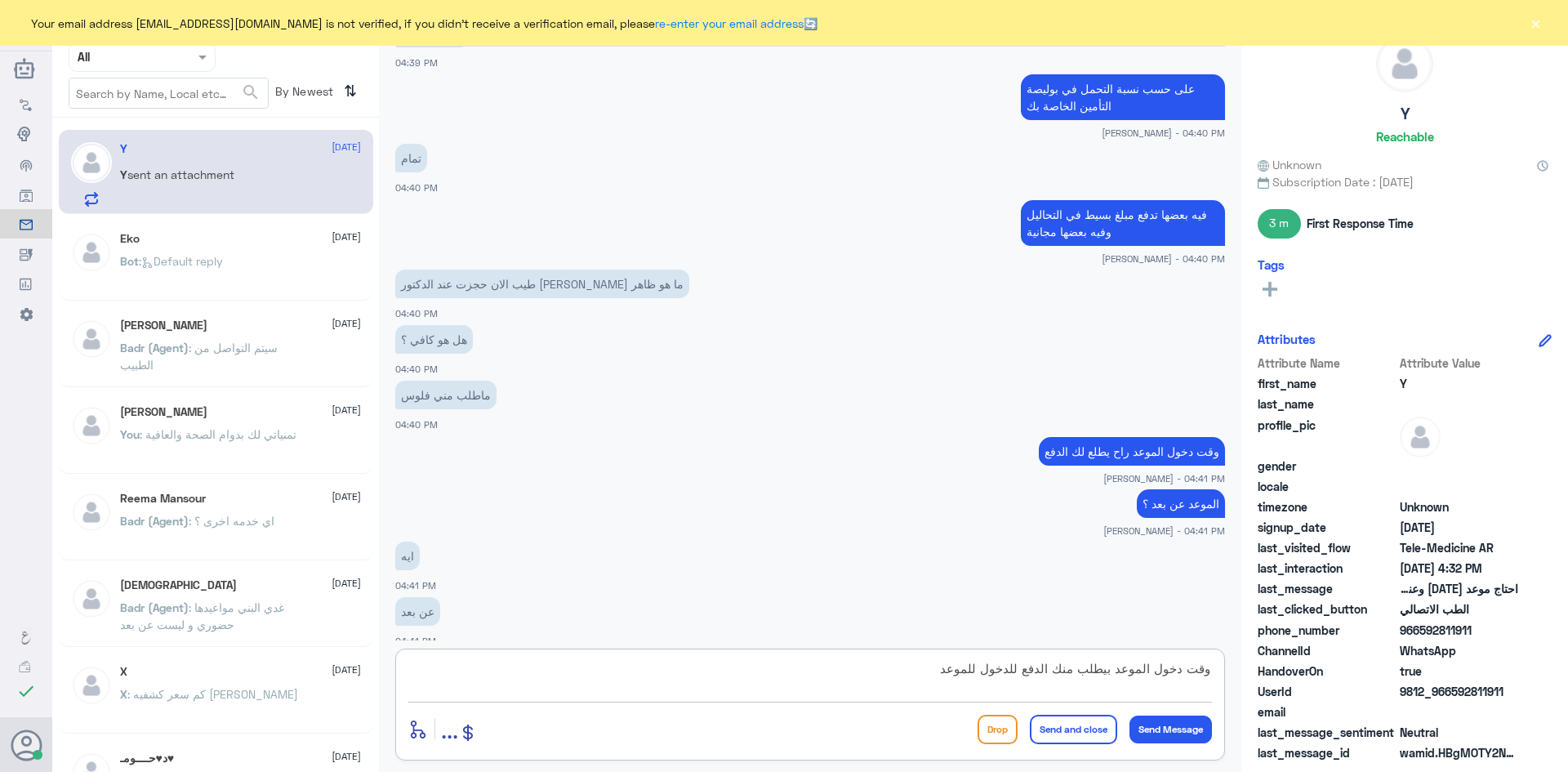
type textarea "وقت دخول الموعد بيطلب منك الدفع للدخول للموعد"
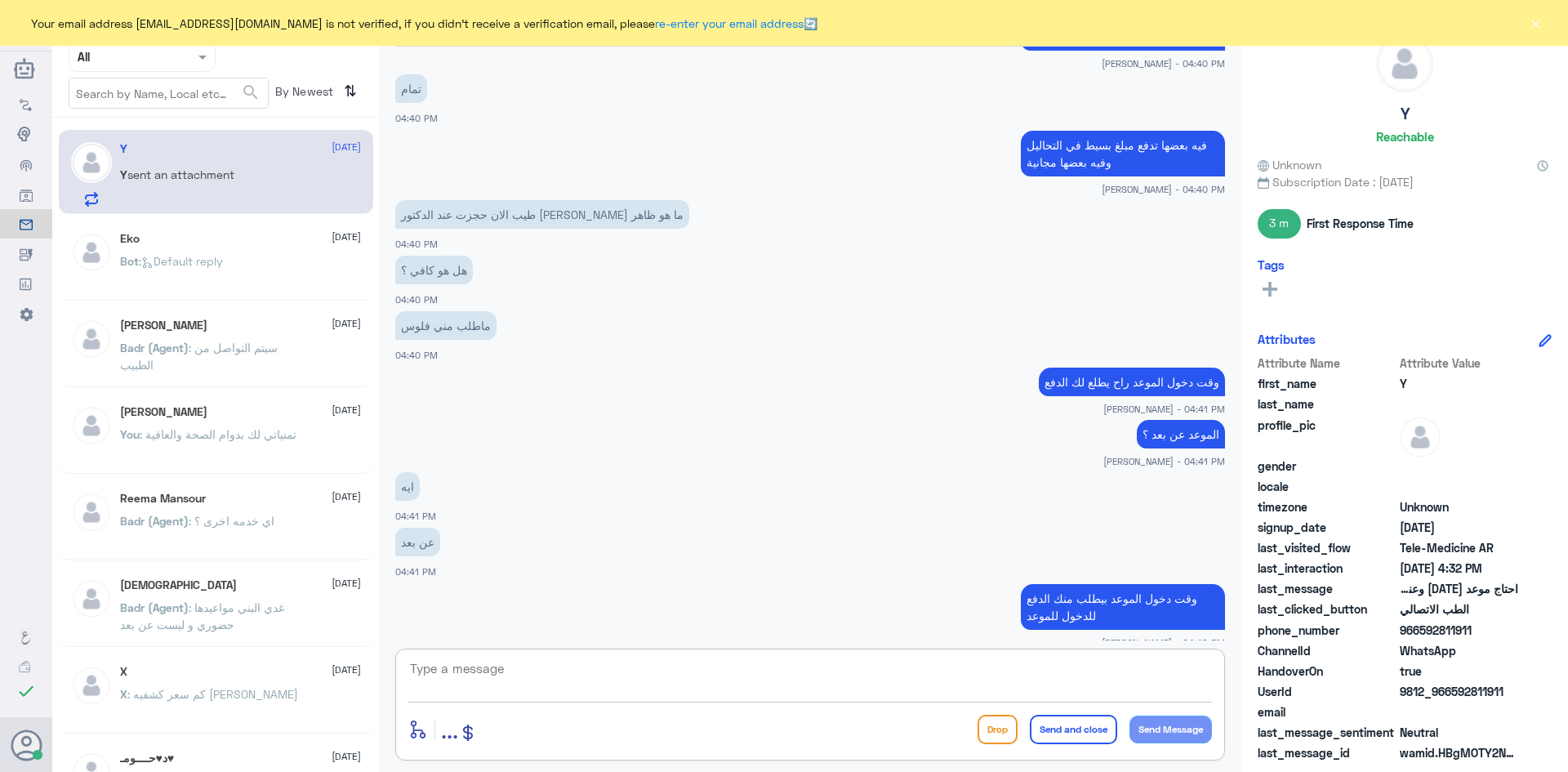
scroll to position [2288, 0]
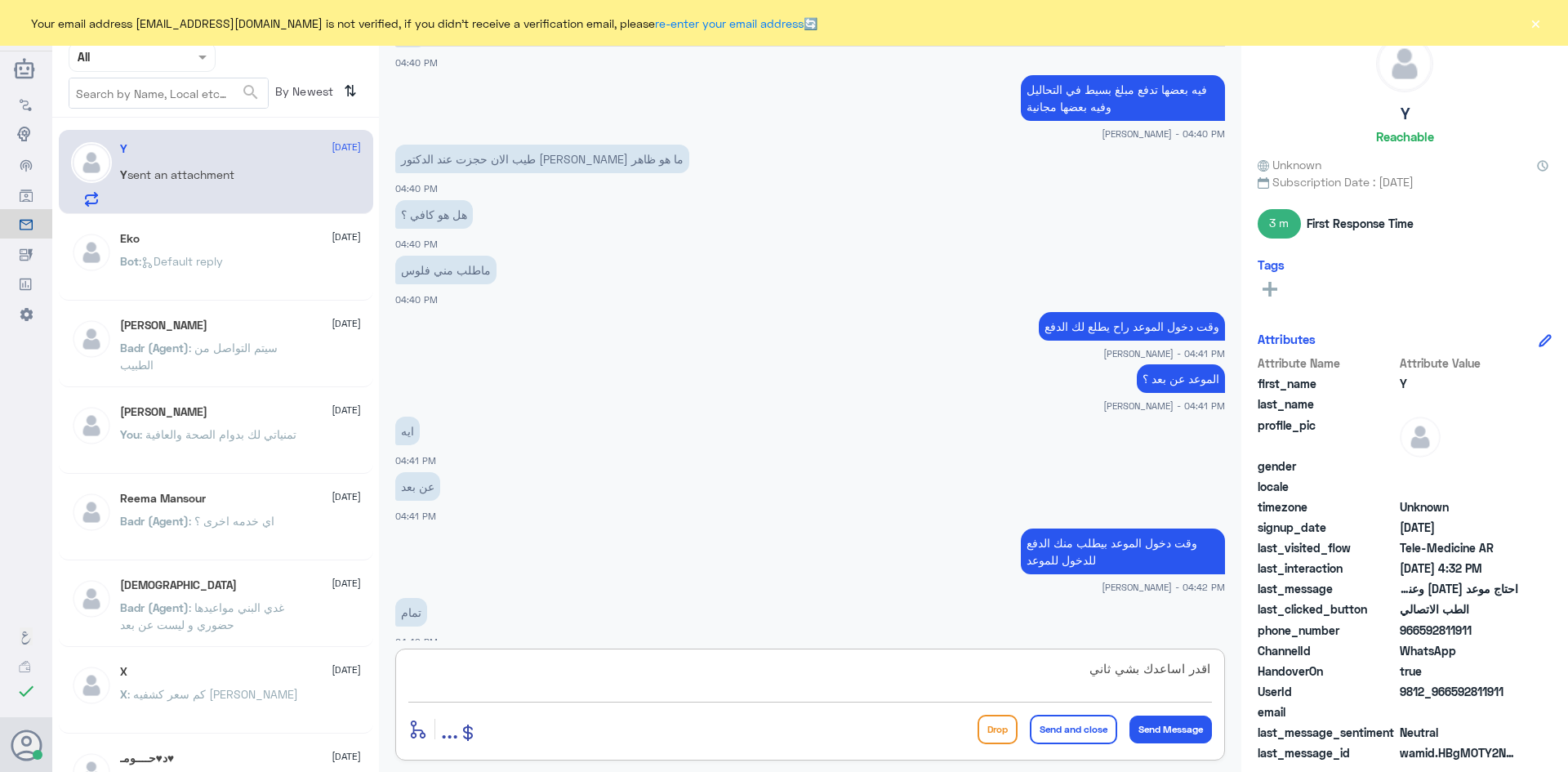
type textarea "اقدر اساعدك بشي ثاني ؟"
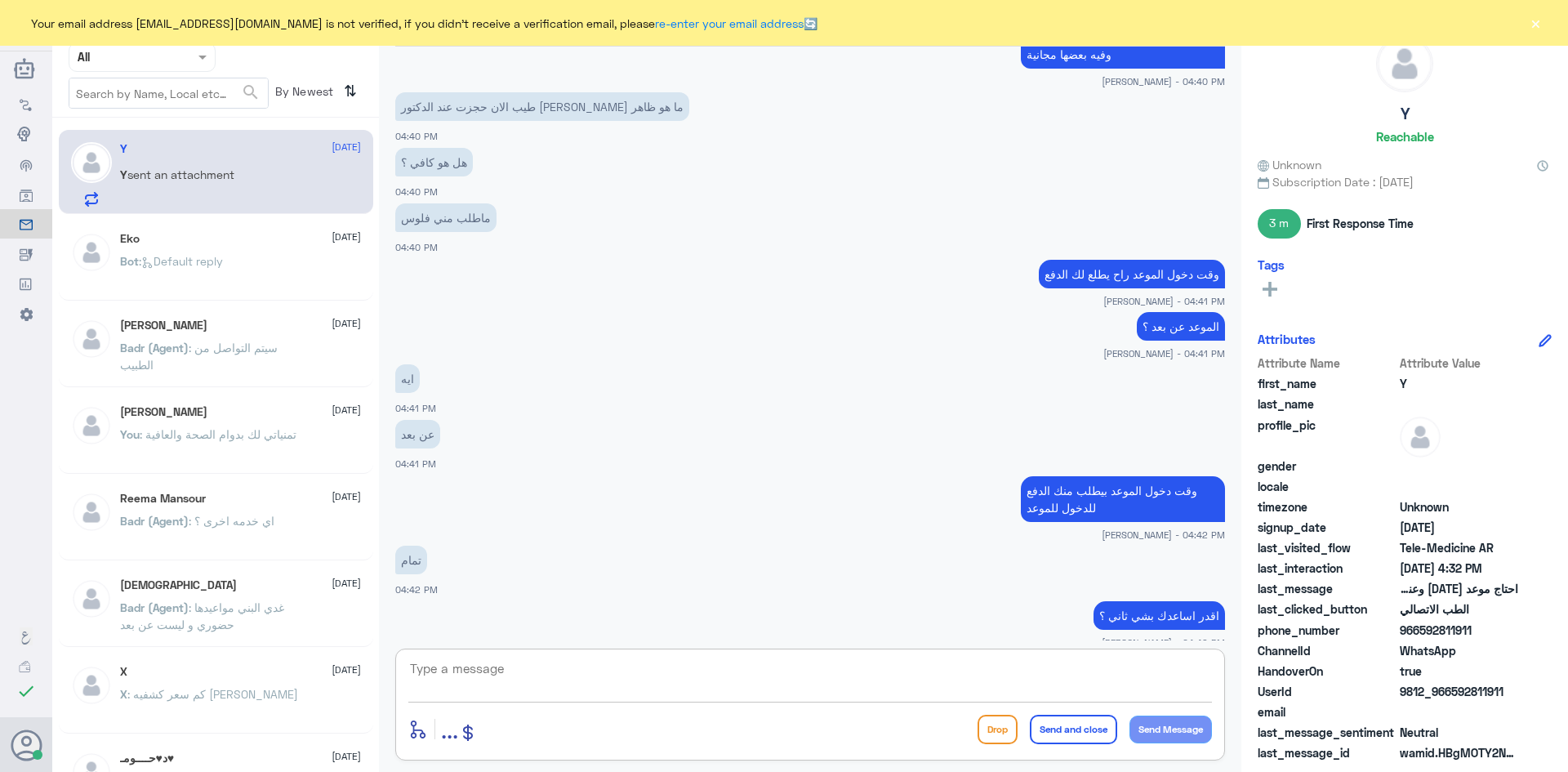
scroll to position [2397, 0]
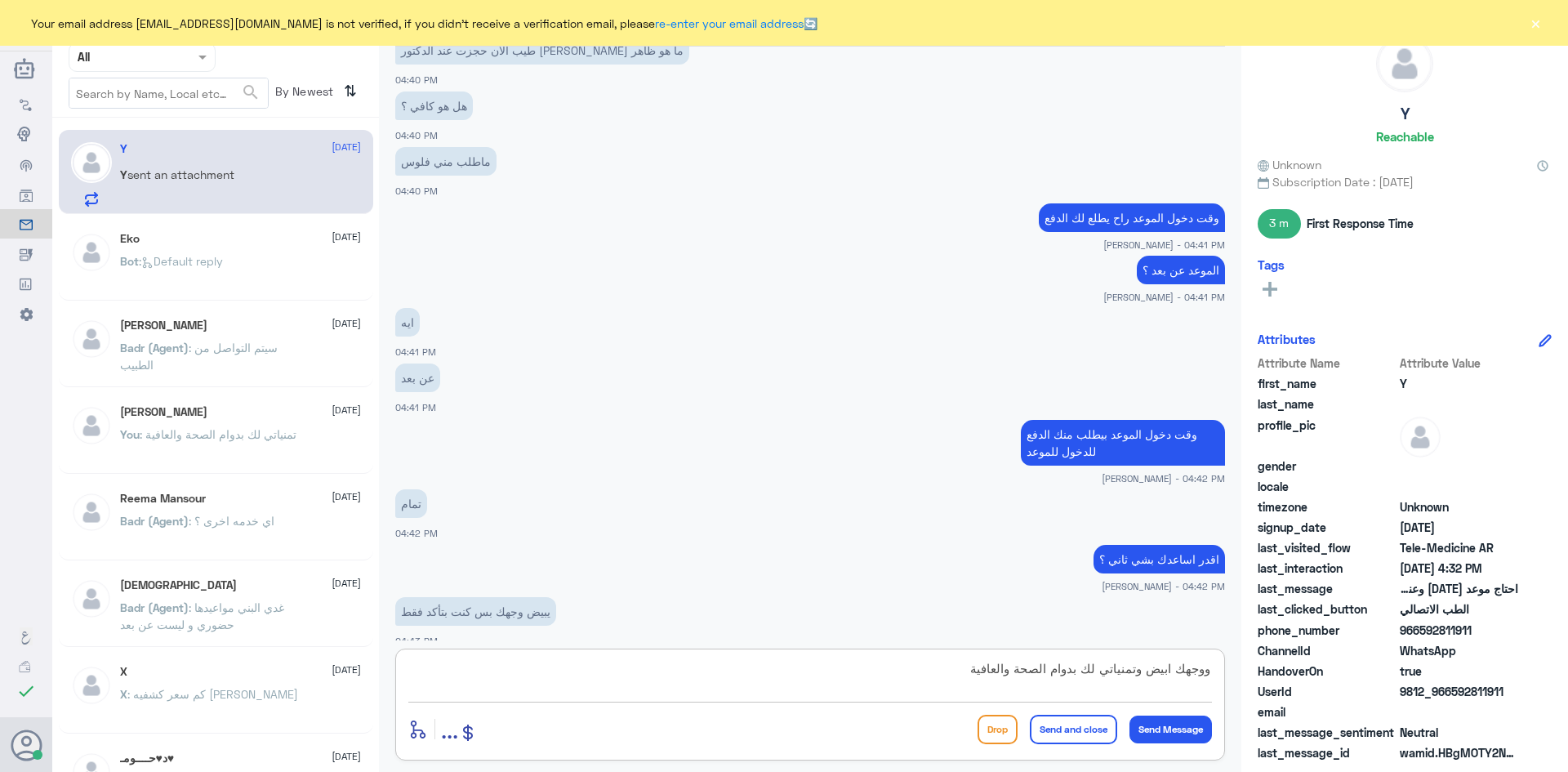
type textarea "ووجهك ابيض وتمنياتي لك بدوام الصحة والعافية"
click at [1055, 722] on button "Send and close" at bounding box center [1073, 730] width 88 height 30
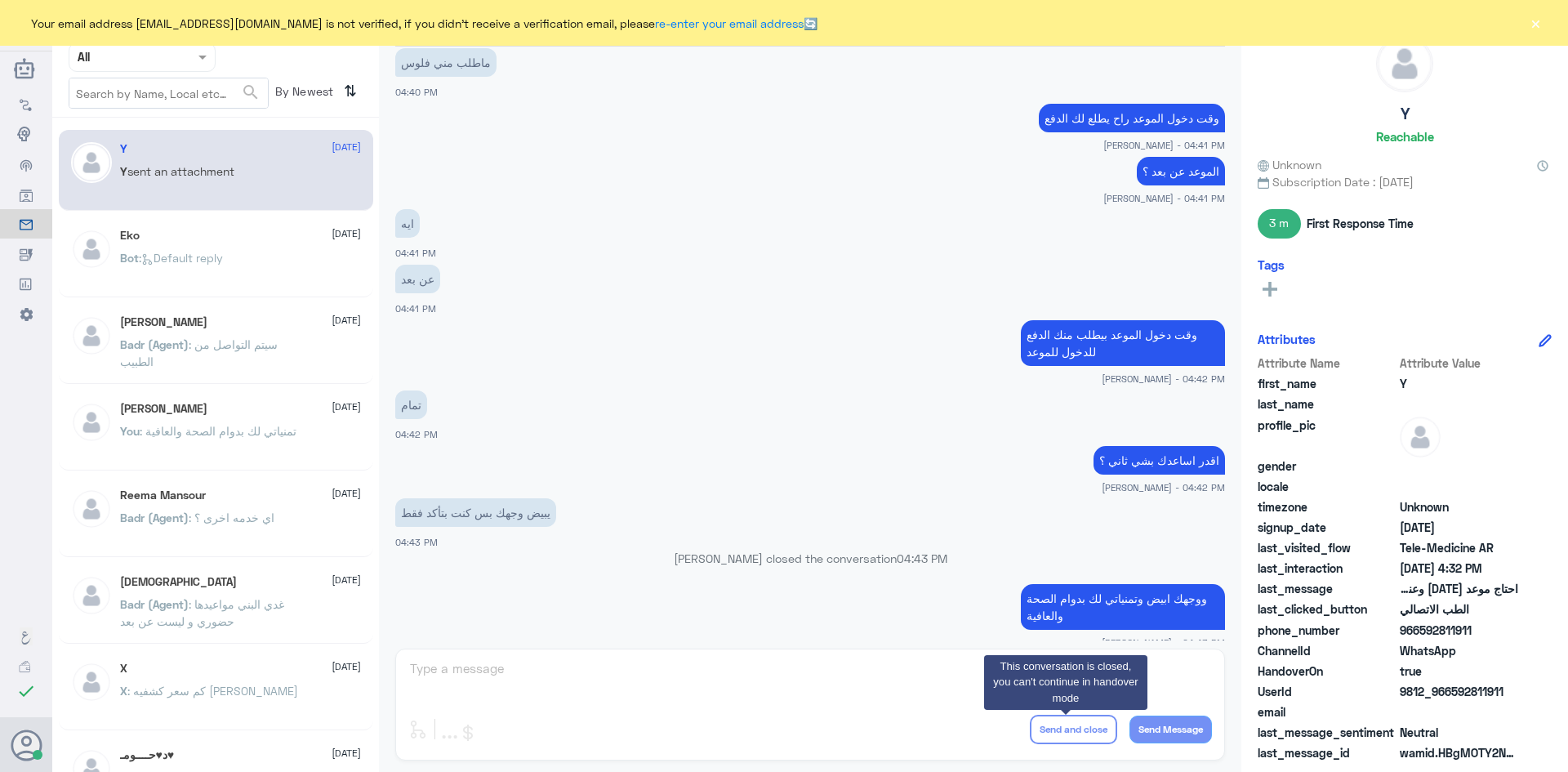
click at [1535, 24] on button "×" at bounding box center [1536, 23] width 17 height 17
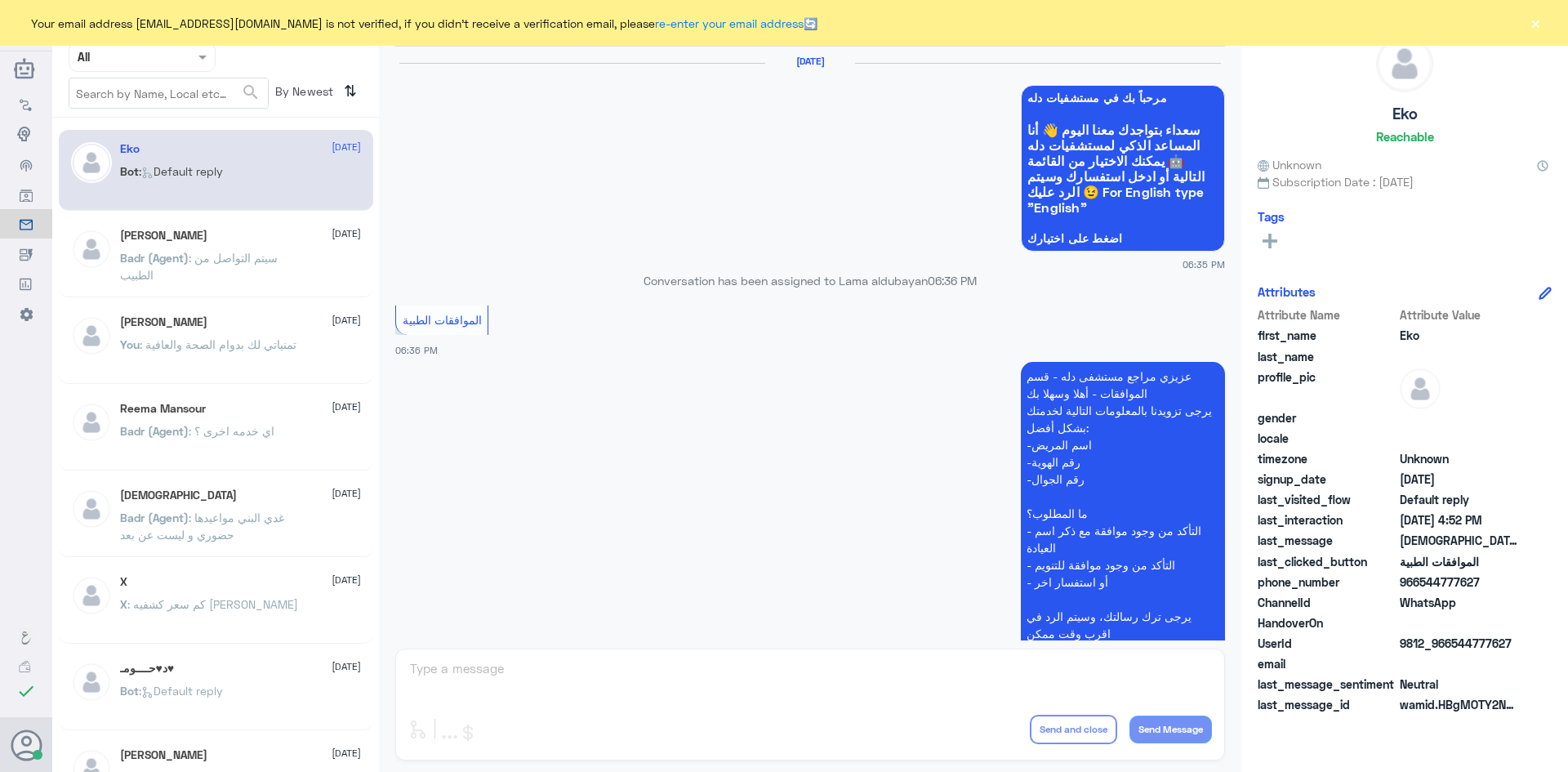
scroll to position [1562, 0]
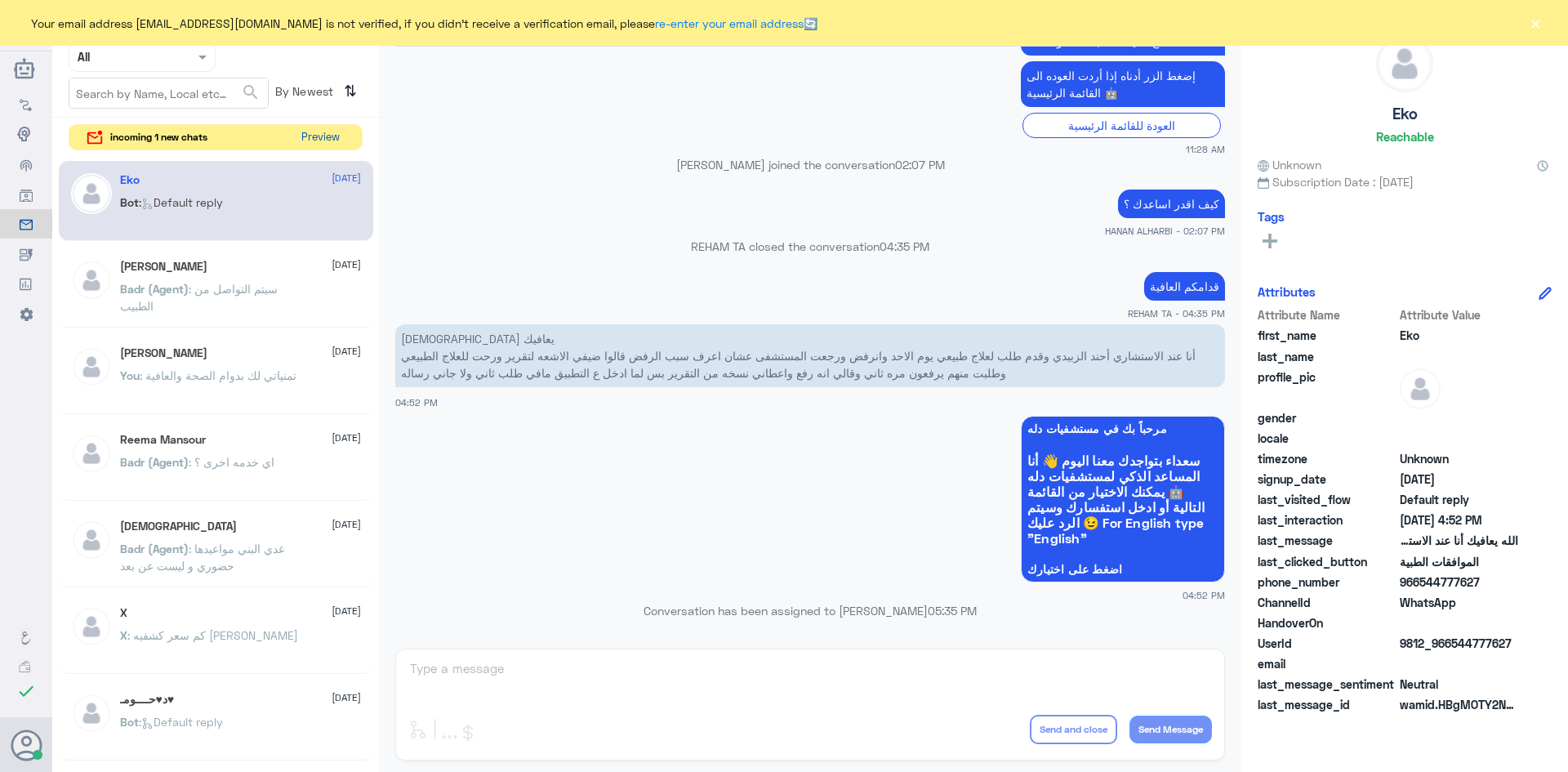
click at [341, 136] on button "Preview" at bounding box center [320, 137] width 51 height 25
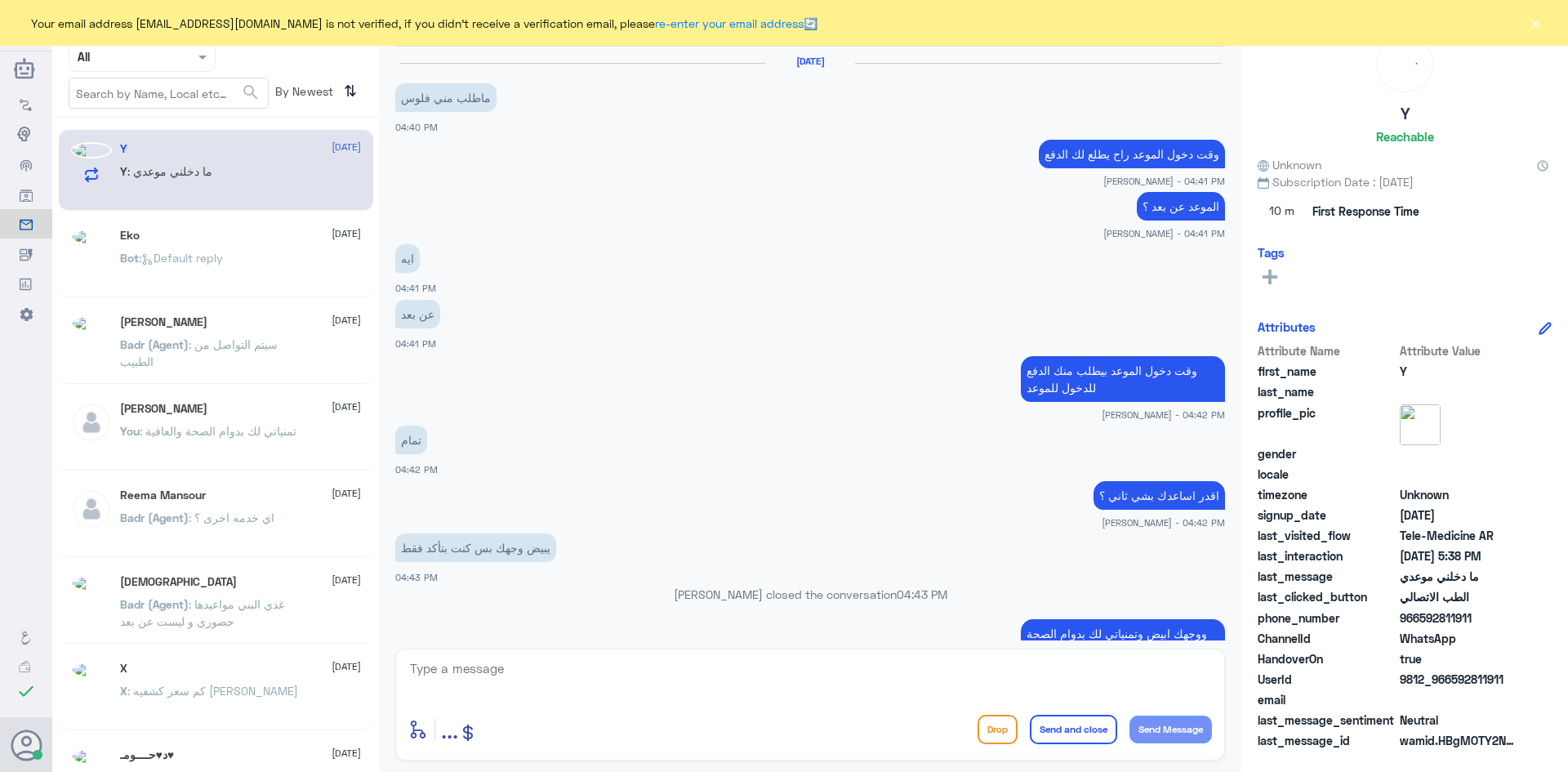
scroll to position [830, 0]
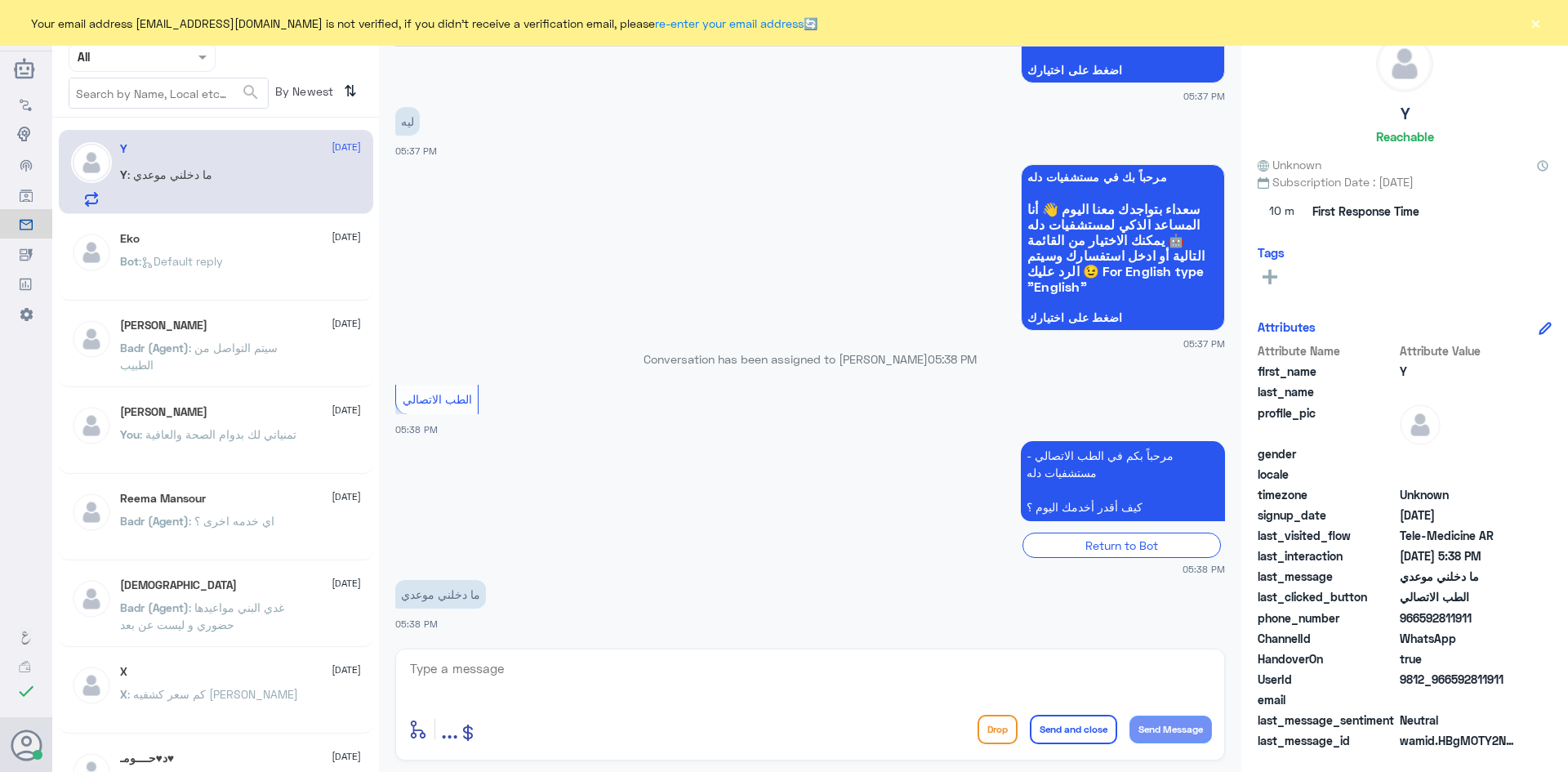
click at [646, 673] on textarea at bounding box center [810, 678] width 804 height 40
paste textarea "مرحبا معك [PERSON_NAME] من الطب الاتصالي"
type textarea "مرحبا معك [PERSON_NAME] من الطب الاتصالي"
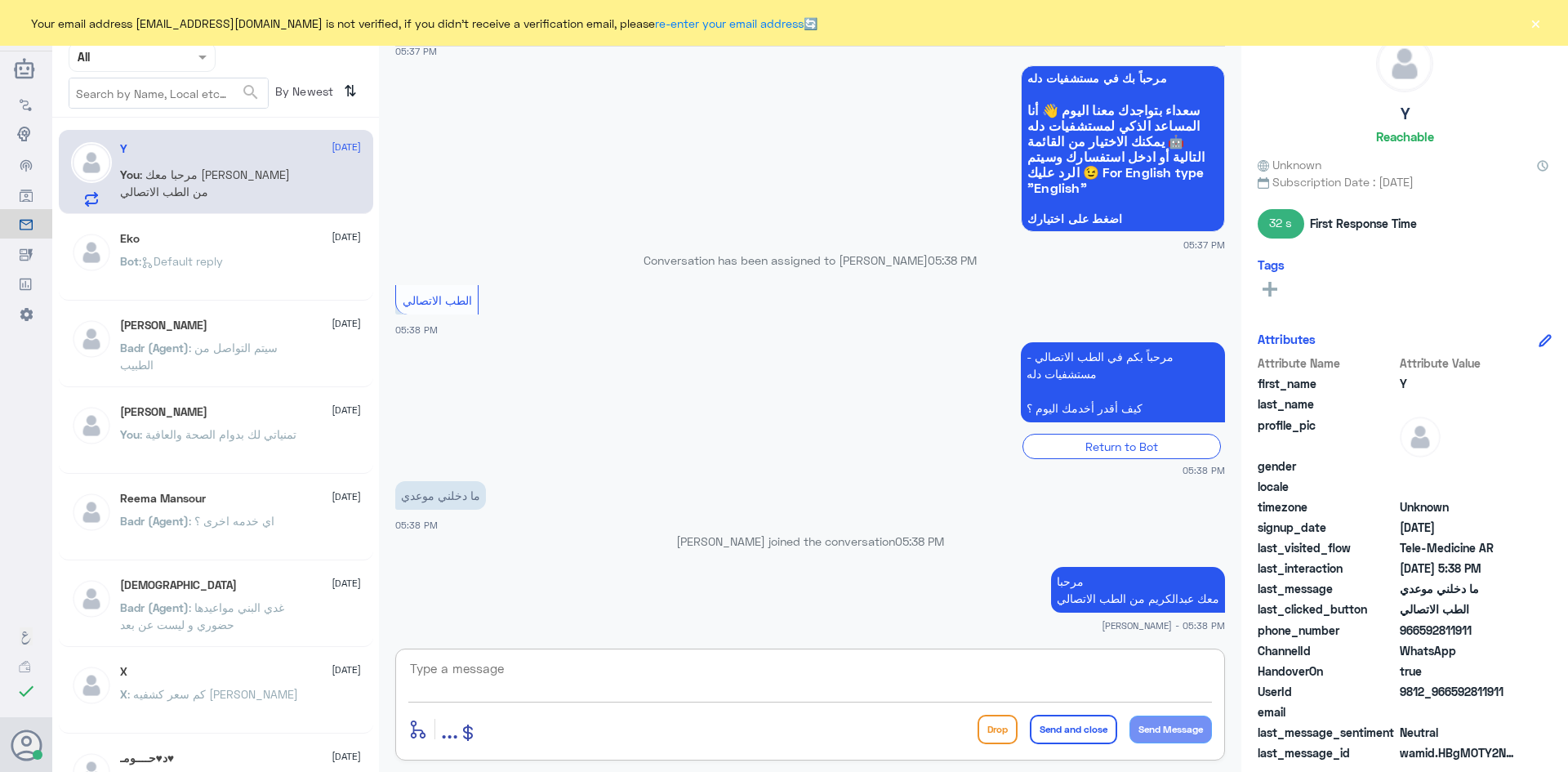
type textarea "م"
click at [1129, 689] on textarea at bounding box center [810, 678] width 804 height 40
drag, startPoint x: 1475, startPoint y: 631, endPoint x: 1422, endPoint y: 639, distance: 53.6
click at [1422, 639] on div "phone_number 966592811911" at bounding box center [1405, 633] width 294 height 20
copy span "592811911"
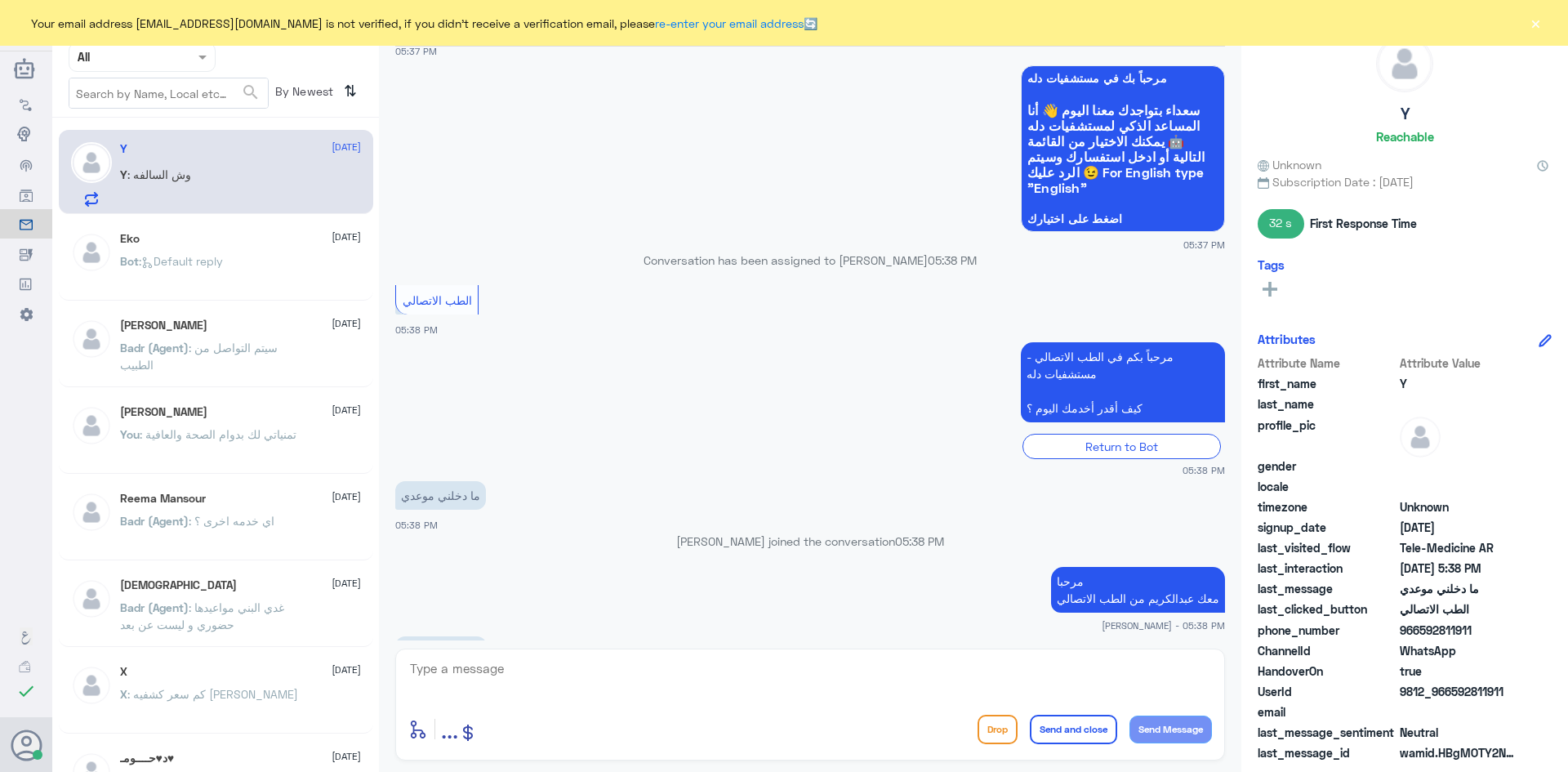
scroll to position [1012, 0]
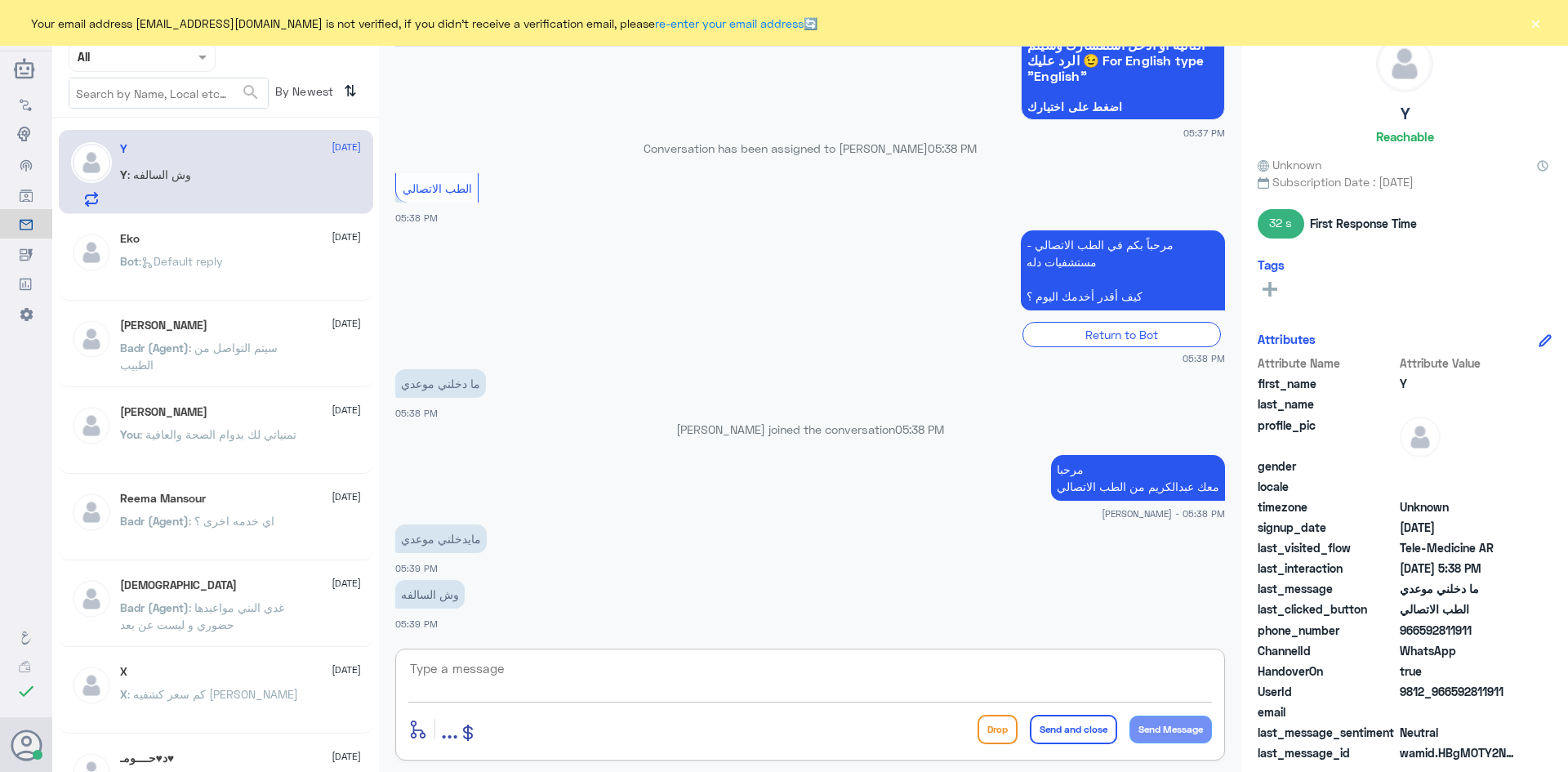
click at [700, 672] on textarea at bounding box center [810, 678] width 804 height 40
type textarea "م"
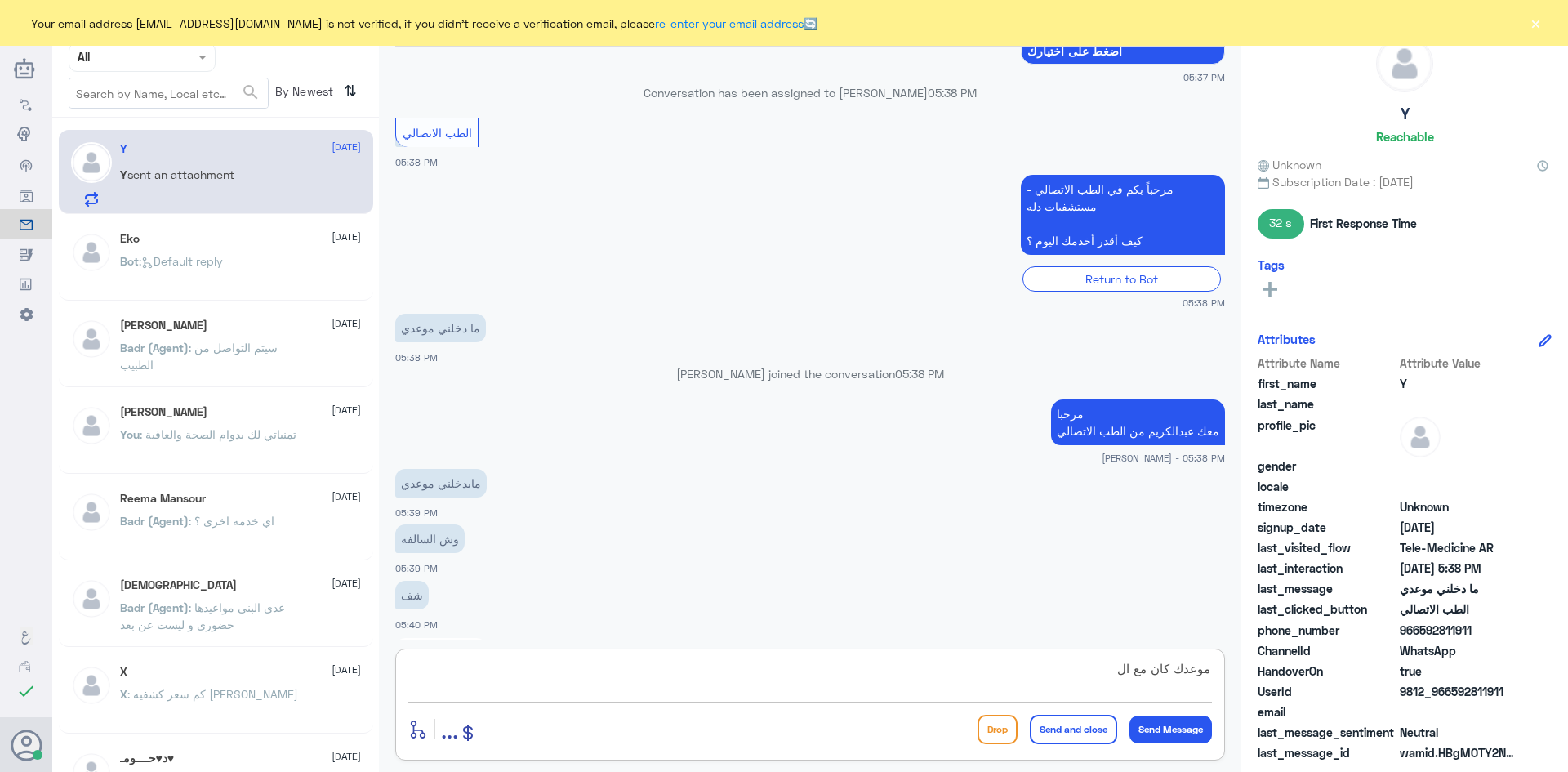
scroll to position [1293, 0]
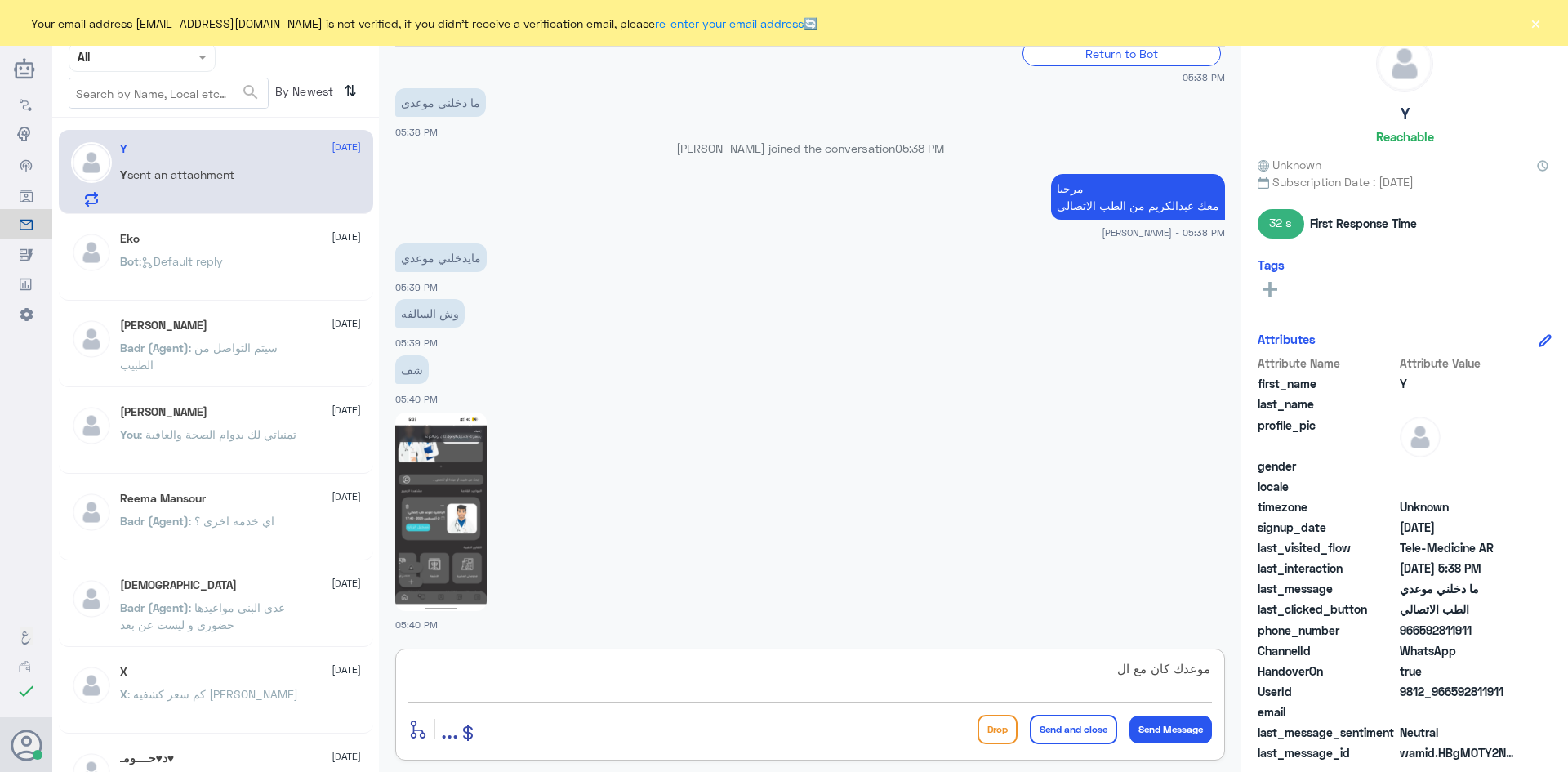
click at [477, 537] on img at bounding box center [440, 512] width 91 height 199
click at [749, 679] on textarea "موعدك كان مع ال" at bounding box center [810, 678] width 804 height 40
type textarea "م"
type textarea "طلب منك الدفع والا رفض يدخلك الموعد ؟"
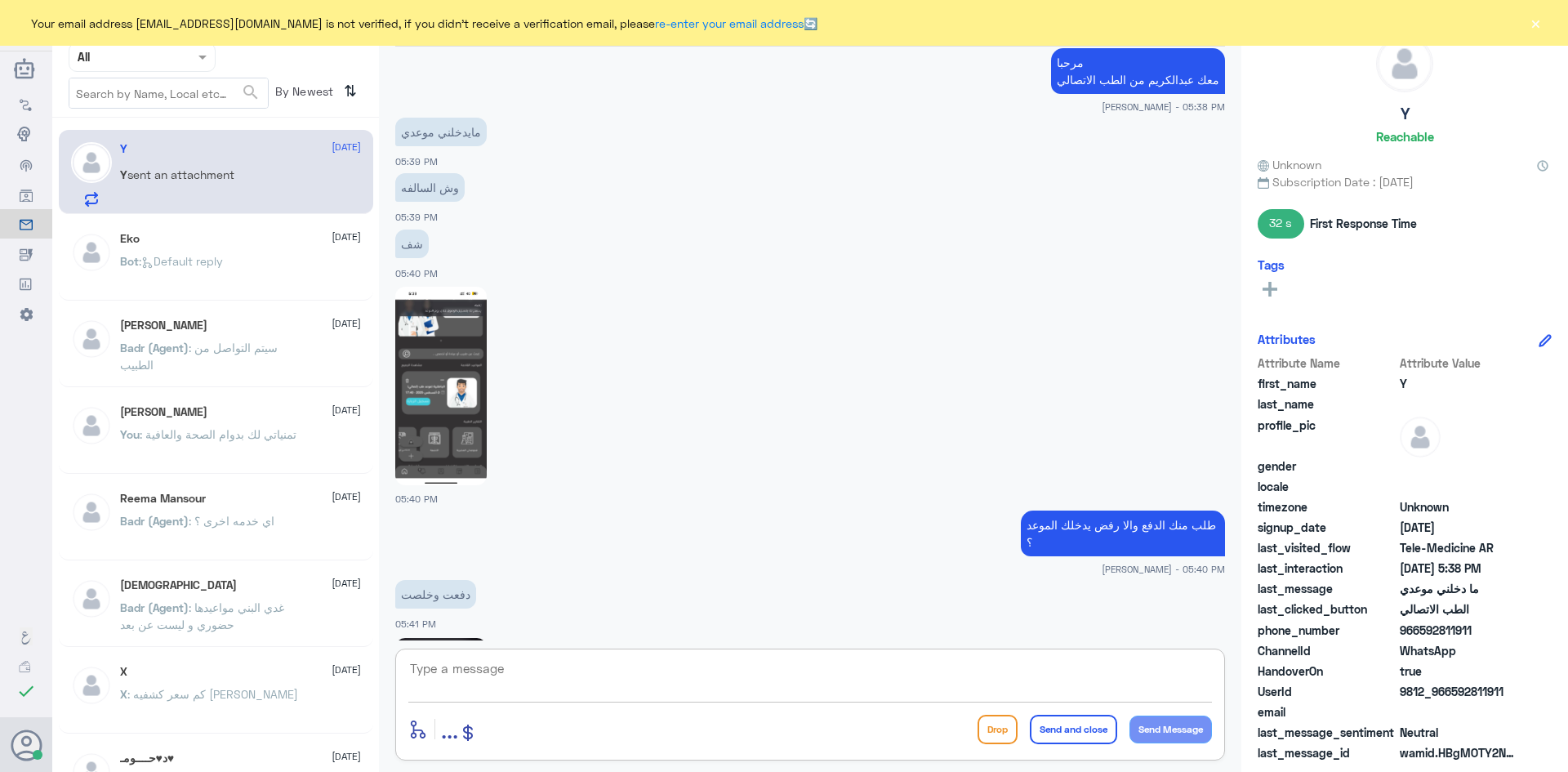
scroll to position [1645, 0]
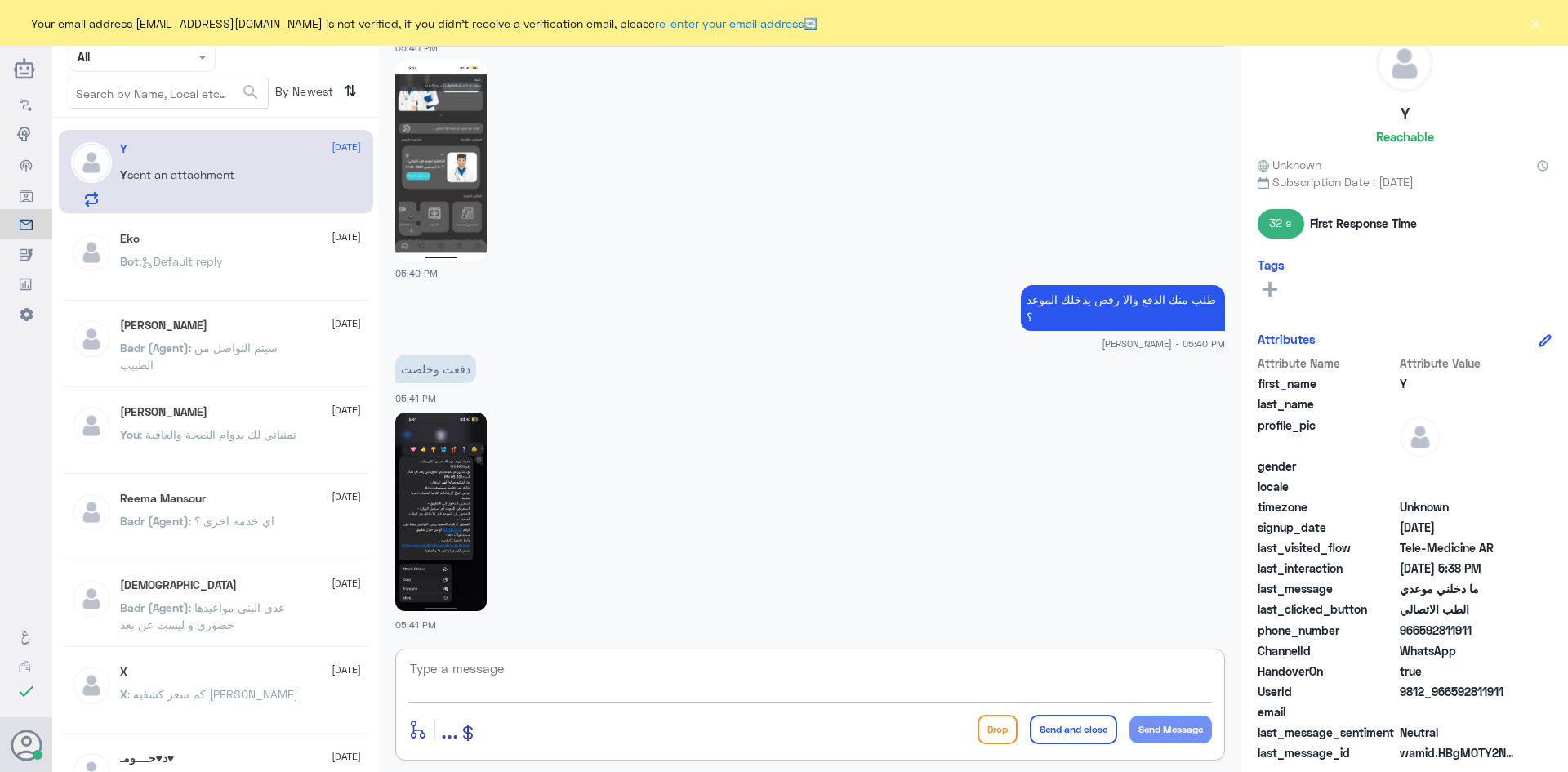
click at [848, 677] on textarea at bounding box center [810, 678] width 804 height 40
type textarea "تم التواصل مع الدكتور"
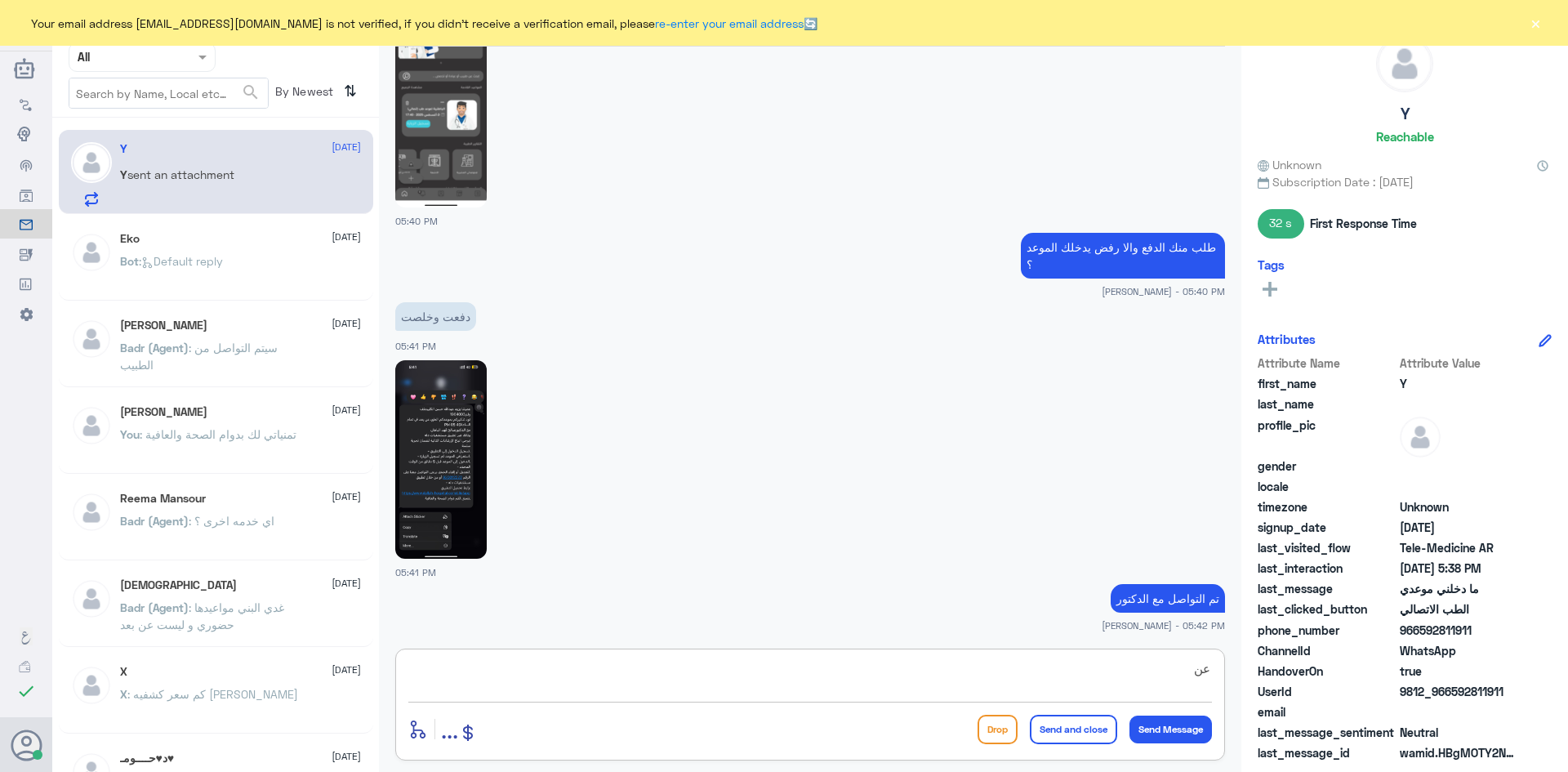
type textarea "ع"
type textarea "راح يتواصل مع[PERSON_NAME]"
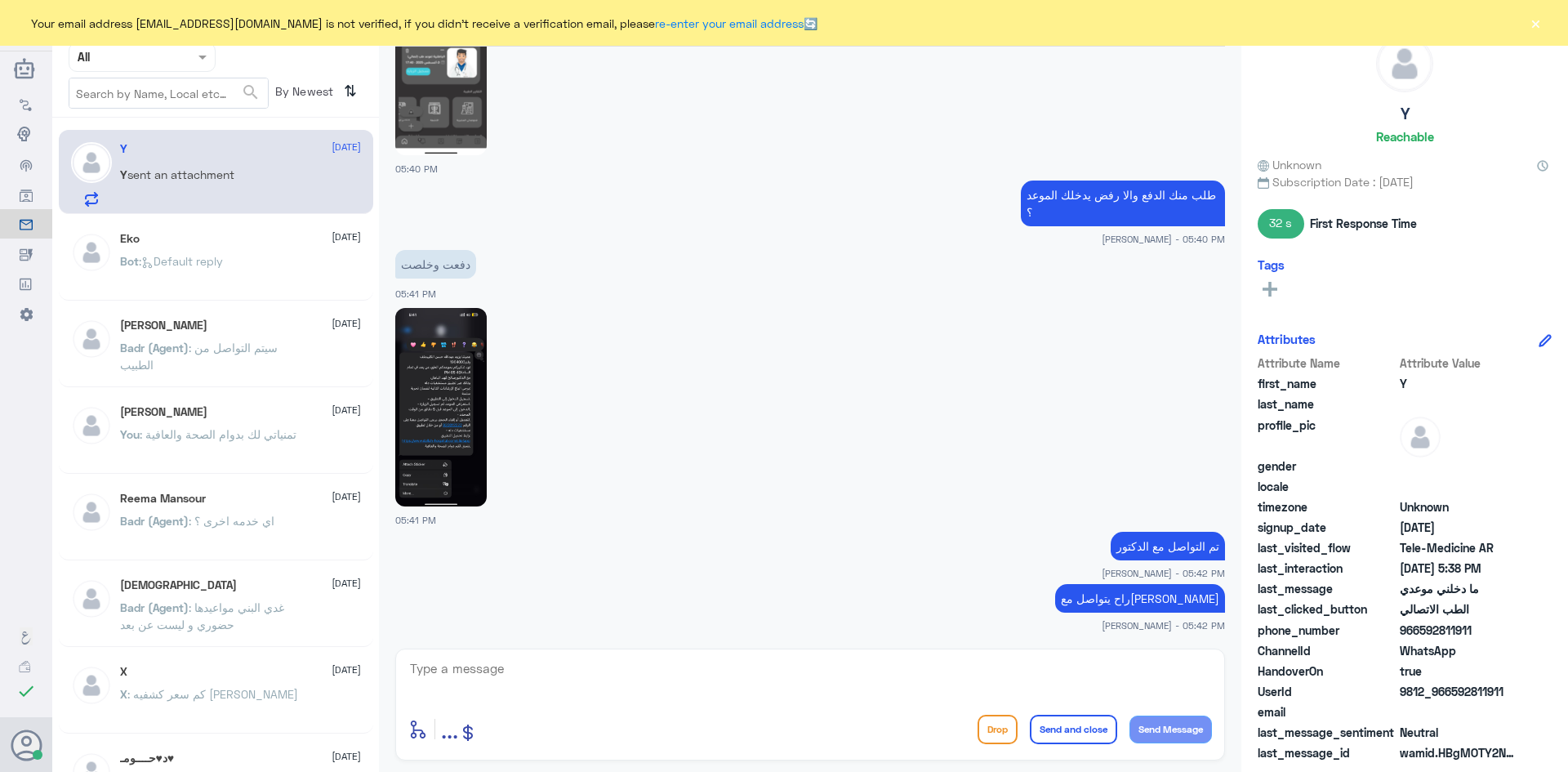
click at [454, 403] on img at bounding box center [440, 407] width 91 height 199
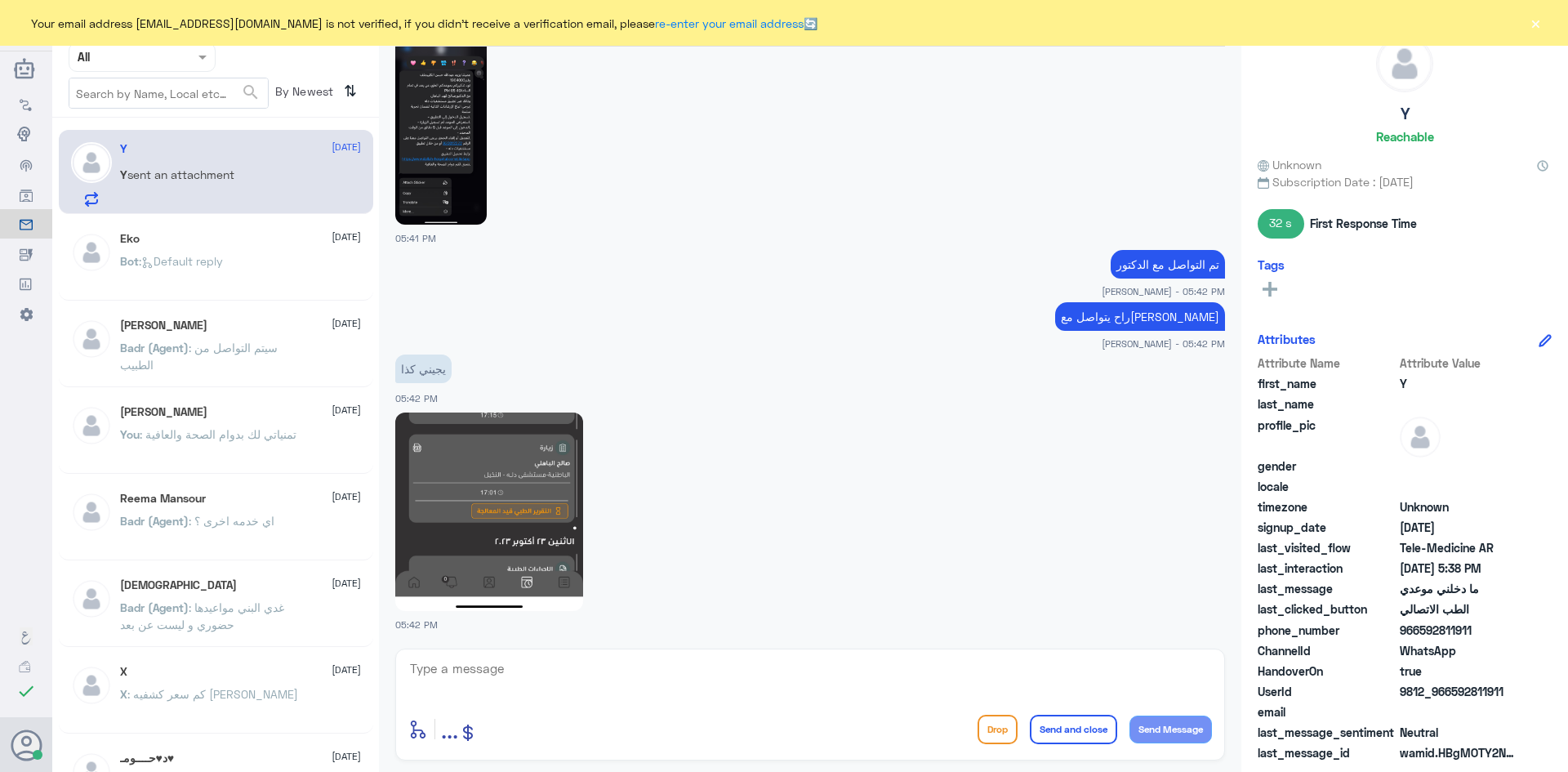
click at [519, 471] on img at bounding box center [489, 512] width 188 height 199
click at [678, 682] on textarea at bounding box center [810, 678] width 804 height 40
type textarea "ب"
type textarea "ايه نعم انتظر الاتصال من الدكتور على رقم جوالك"
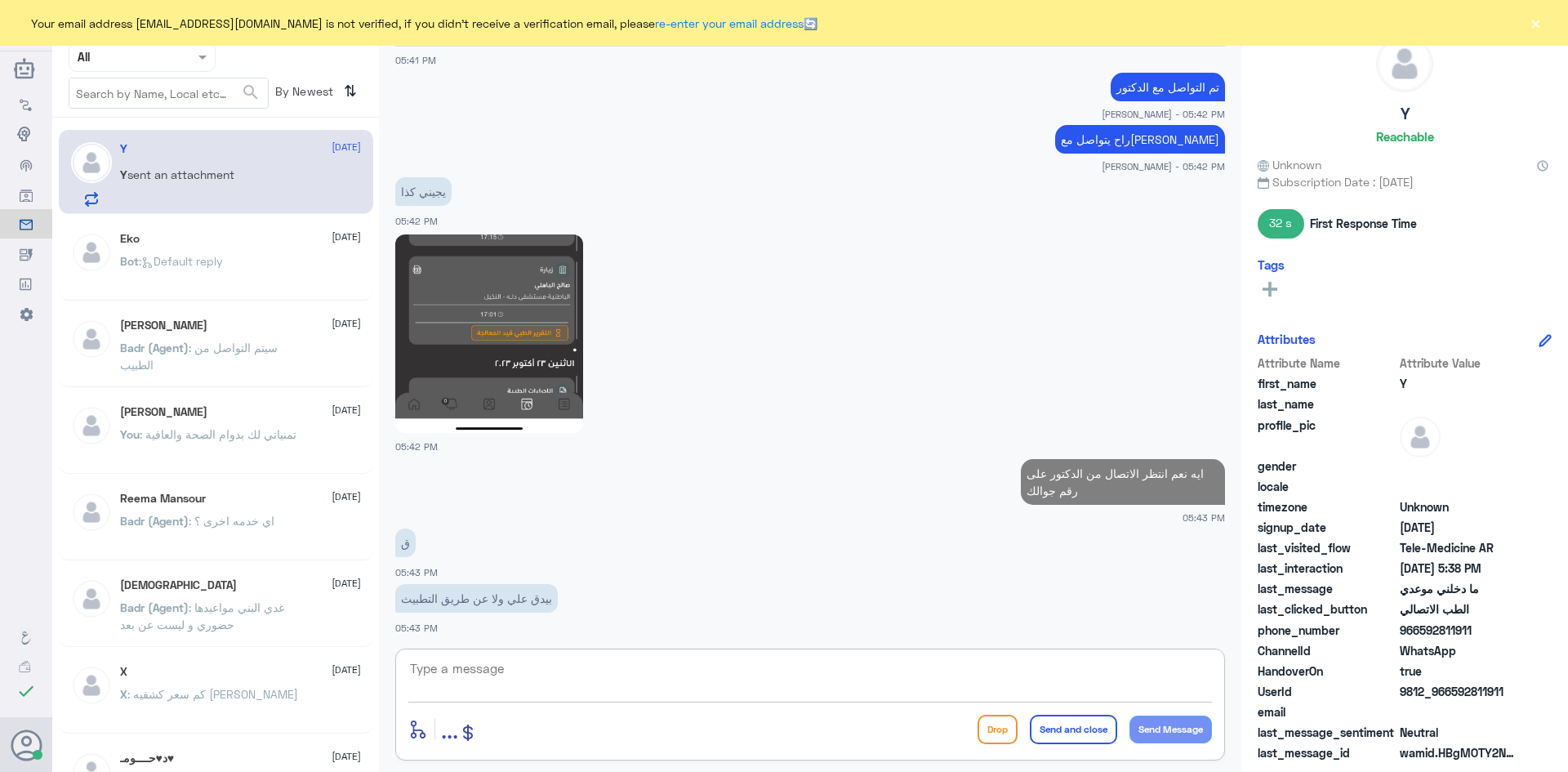
scroll to position [2105, 0]
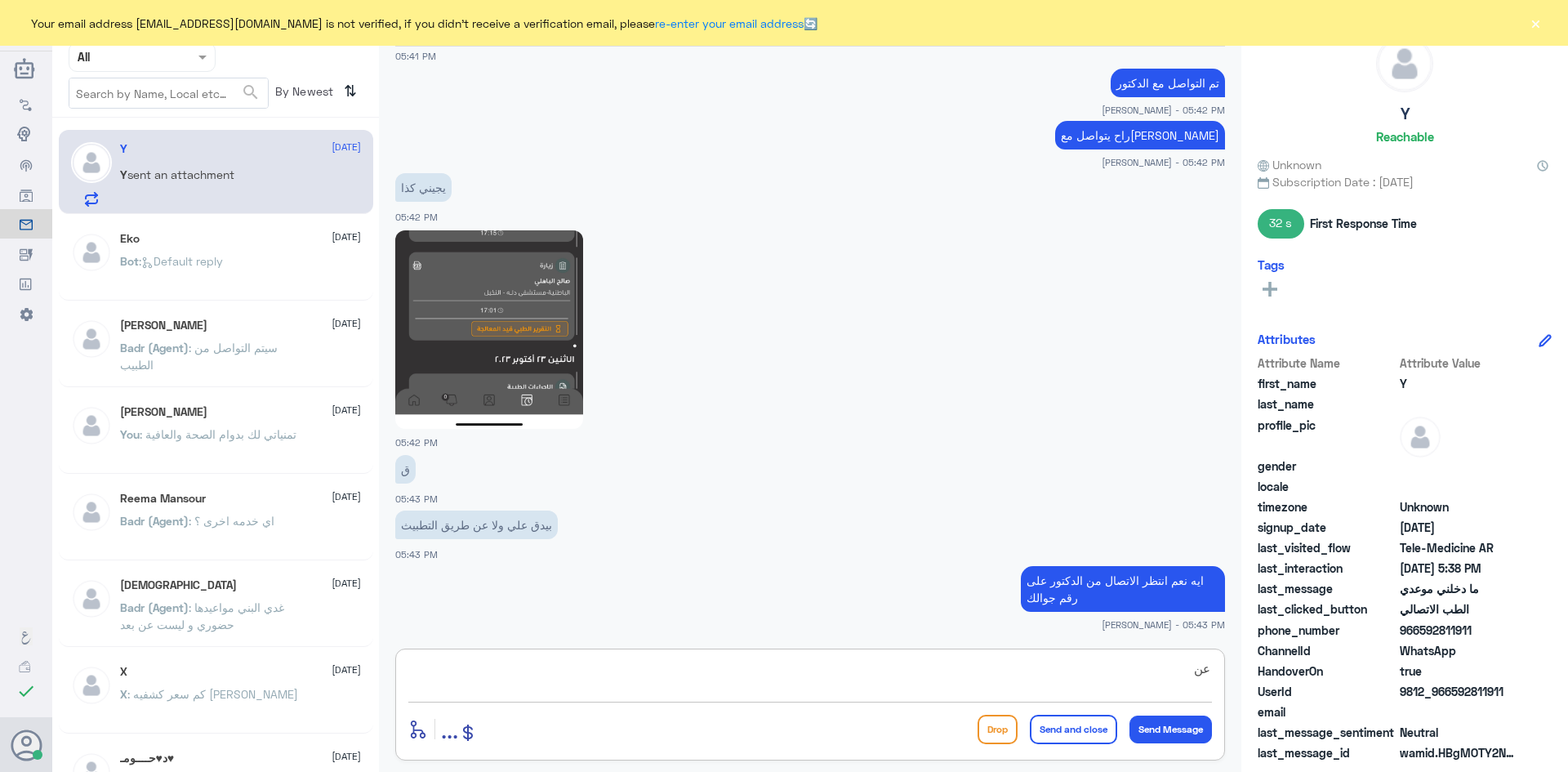
type textarea "ع"
click at [987, 676] on textarea at bounding box center [810, 678] width 804 height 40
click at [1536, 17] on button "×" at bounding box center [1536, 23] width 17 height 17
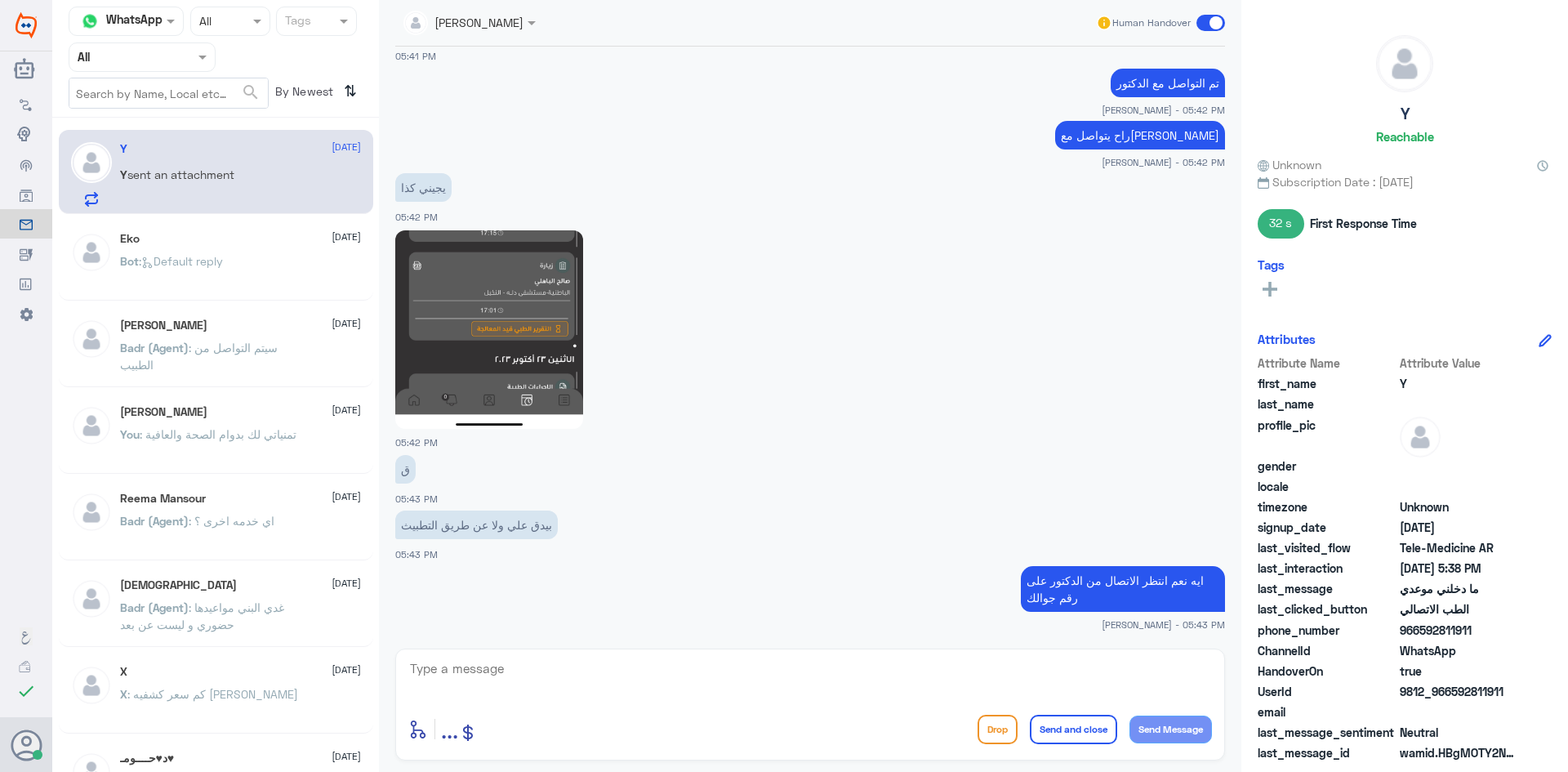
click at [1204, 24] on span at bounding box center [1211, 23] width 29 height 17
click at [0, 0] on input "checkbox" at bounding box center [0, 0] width 0 height 0
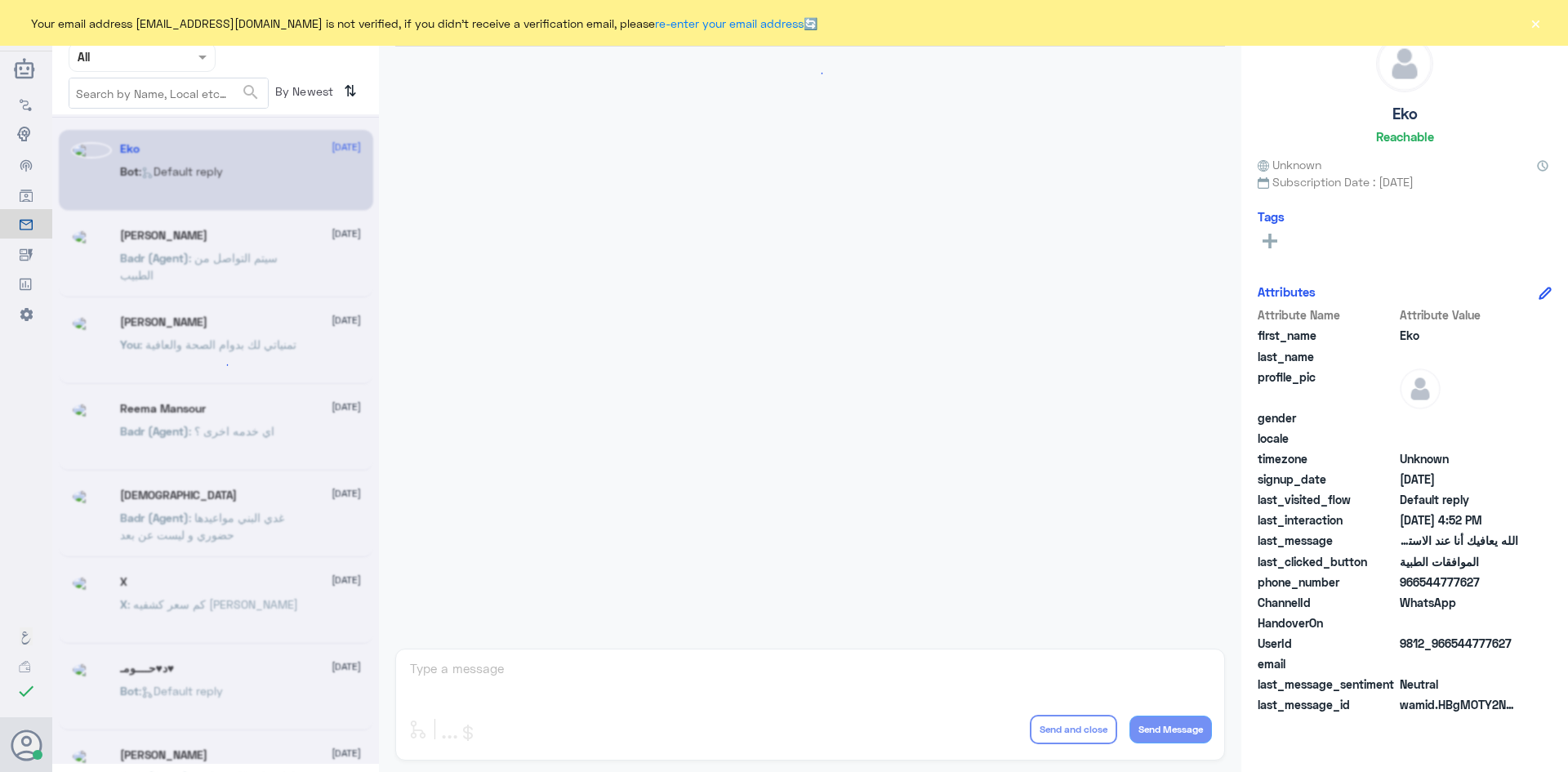
scroll to position [1562, 0]
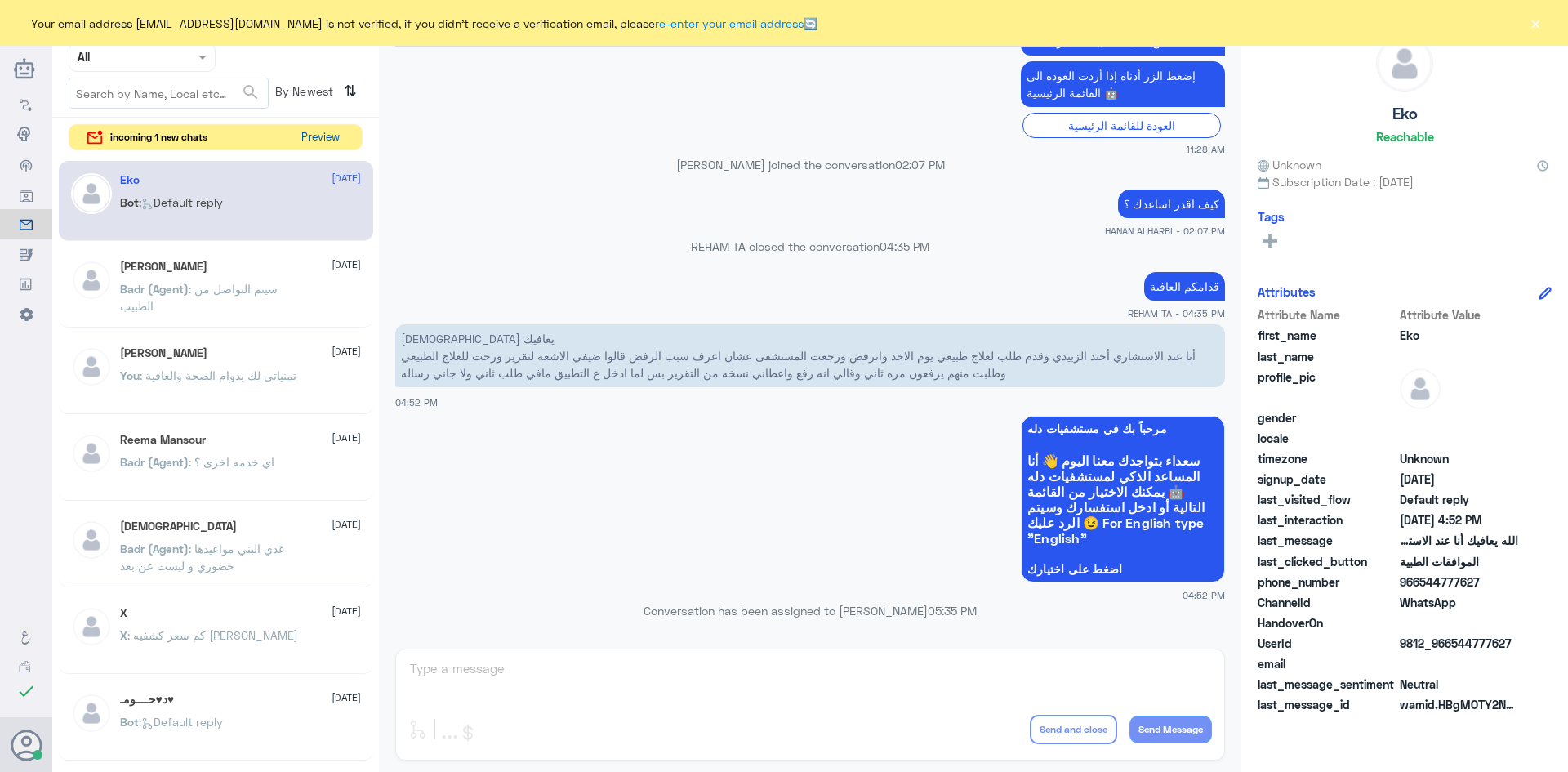
click at [325, 136] on button "Preview" at bounding box center [320, 137] width 51 height 25
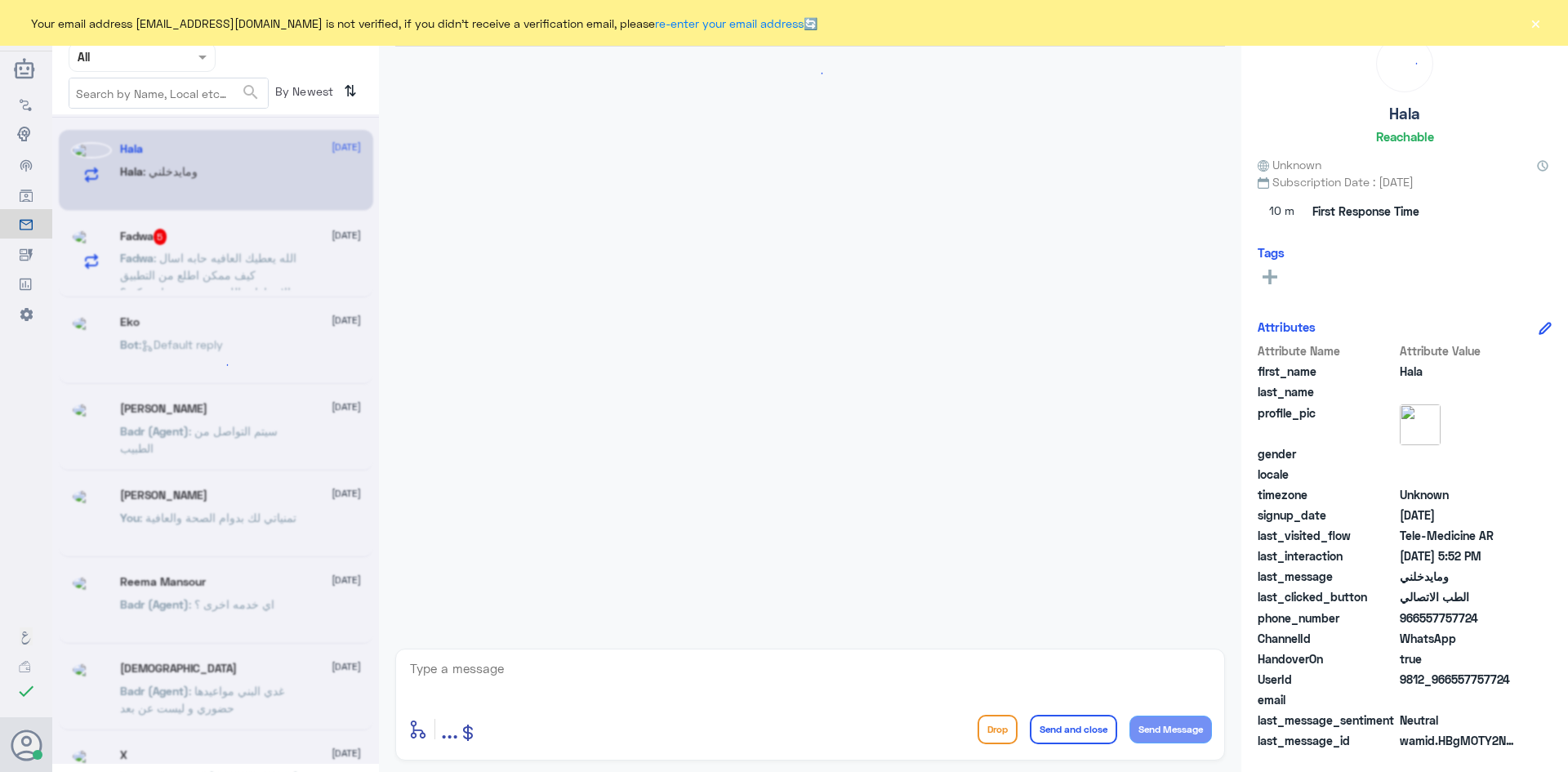
scroll to position [1520, 0]
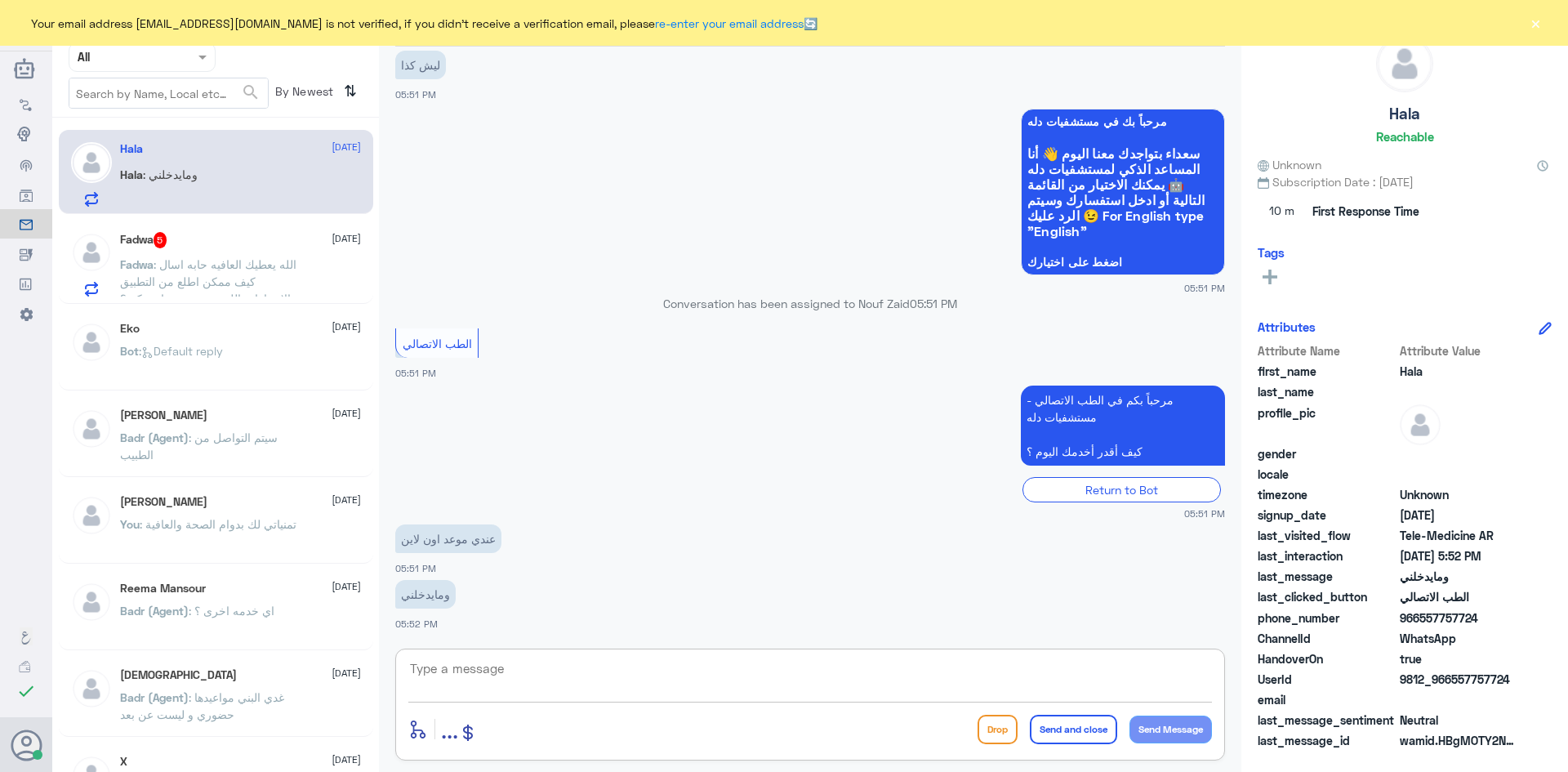
click at [564, 679] on textarea at bounding box center [810, 678] width 804 height 40
paste textarea "مرحبا معك عبدالكريم من الطب الاتصالي"
type textarea "مرحبا معك عبدالكريم من الطب الاتصالي"
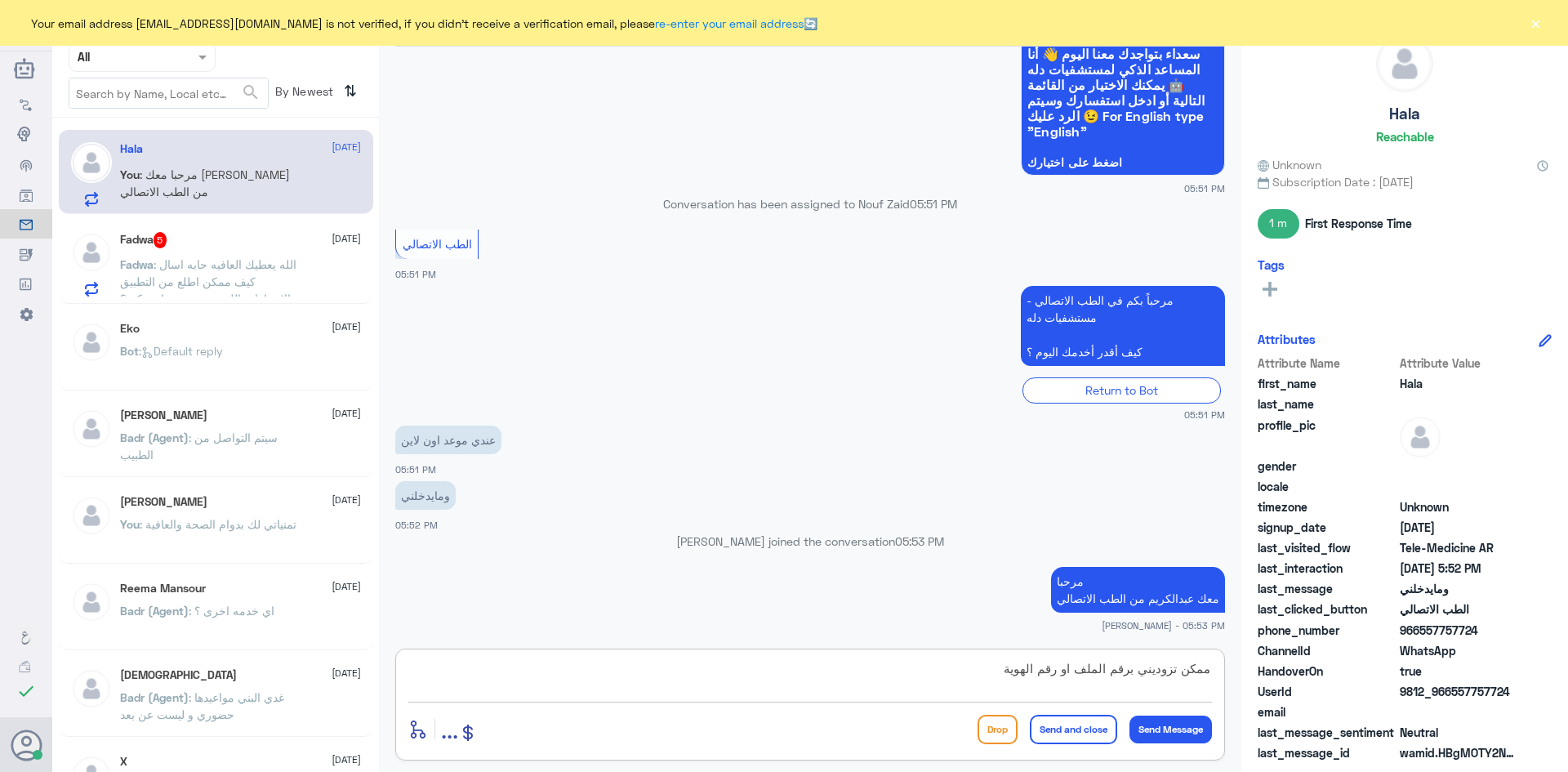
type textarea "ممكن تزوديني برقم الملف او رقم الهوية"
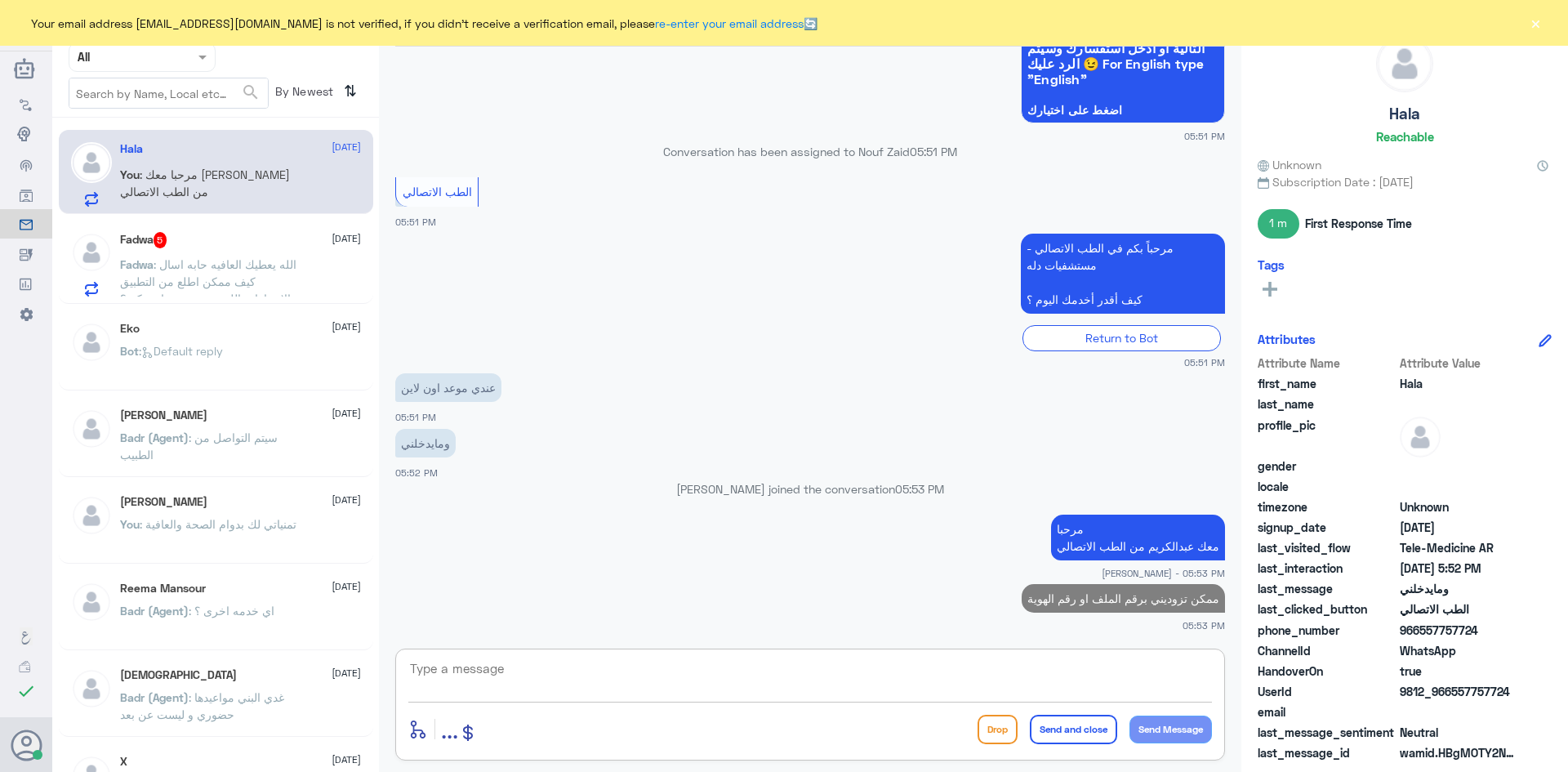
click at [268, 247] on div "Fadwa 5 26 August" at bounding box center [240, 240] width 241 height 17
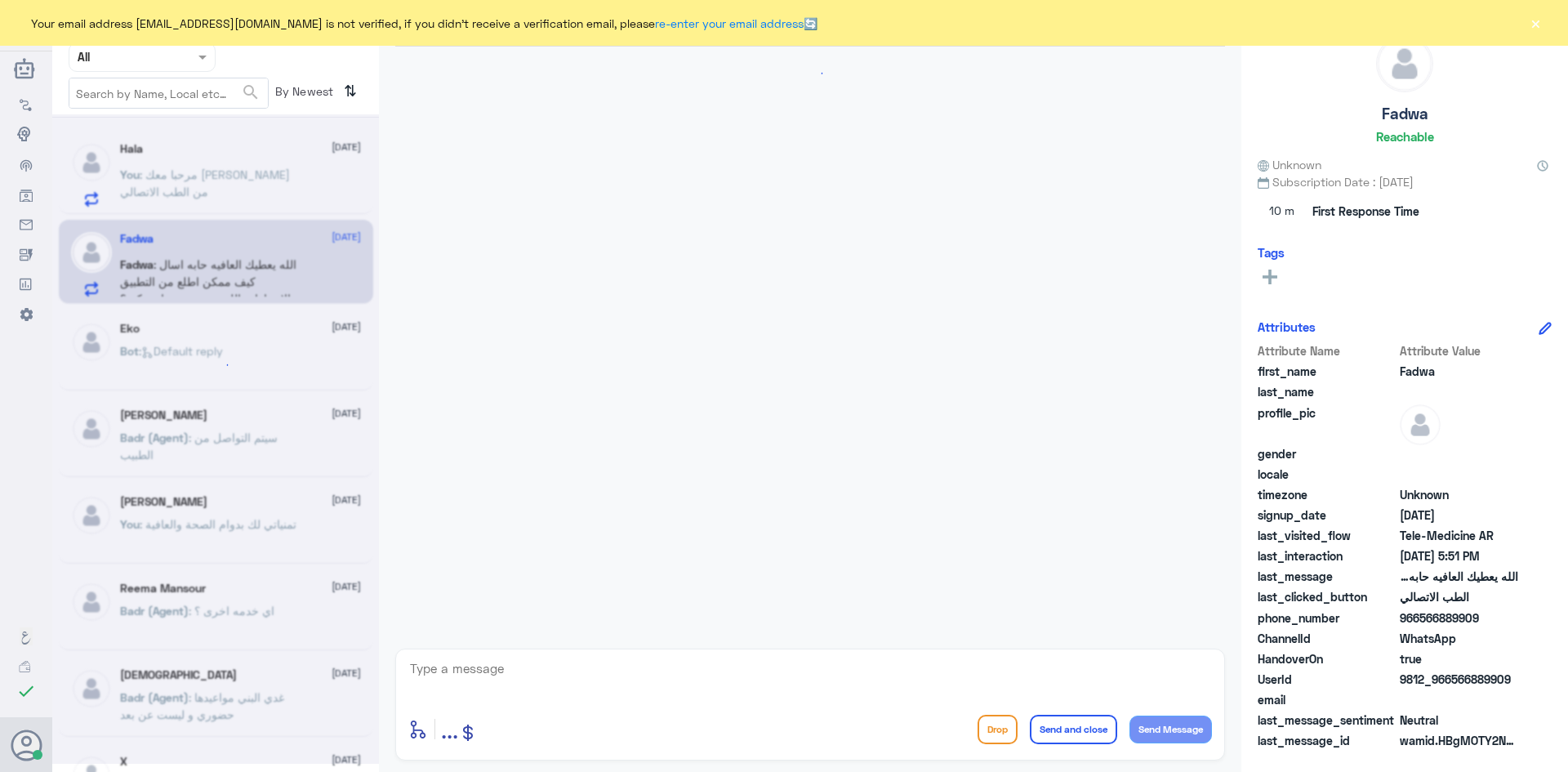
scroll to position [974, 0]
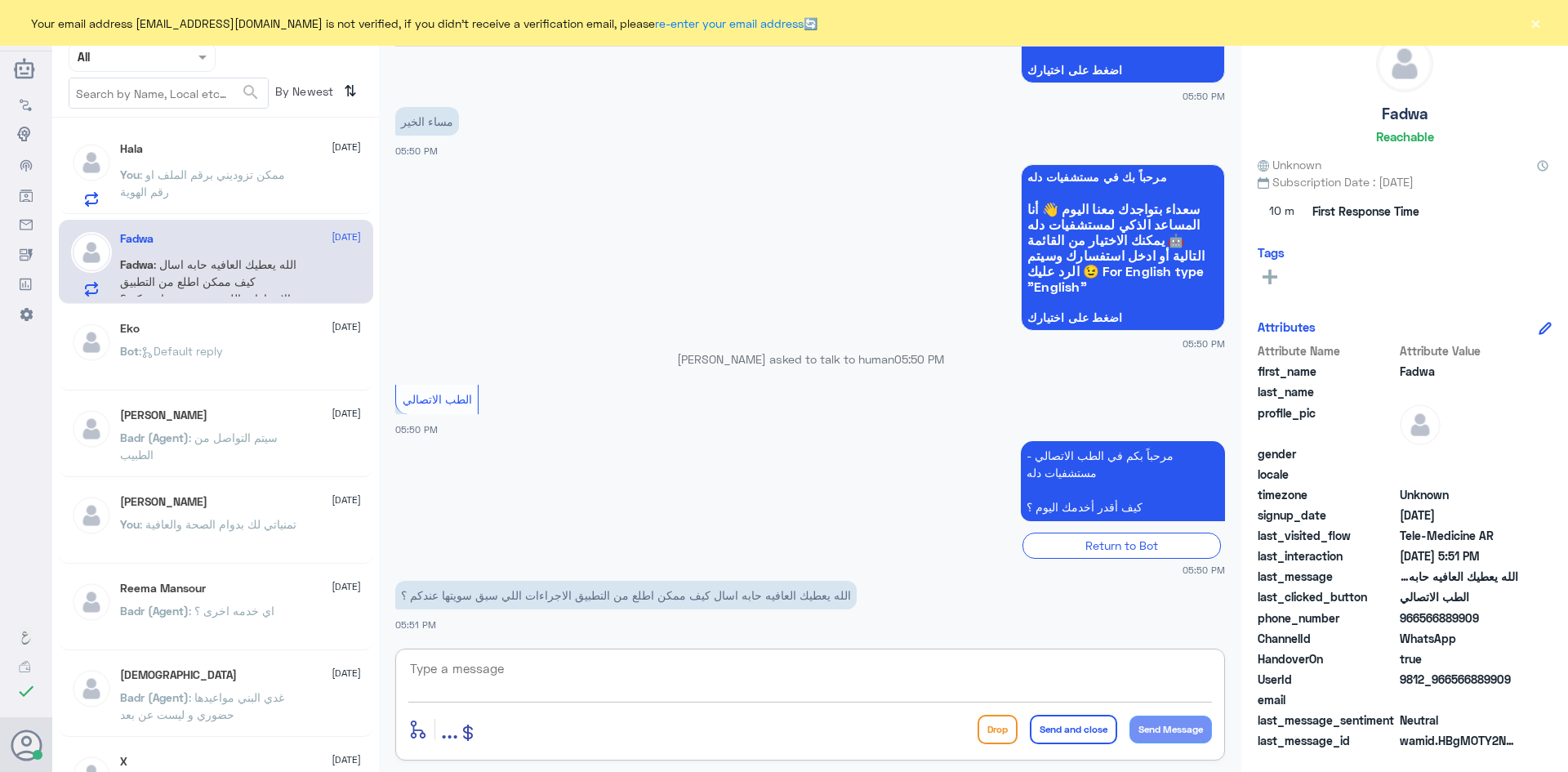
click at [710, 664] on textarea at bounding box center [810, 678] width 804 height 40
paste textarea "مرحبا معك عبدالكريم من الطب الاتصالي"
type textarea "مرحبا معك عبدالكريم من الطب الاتصالي"
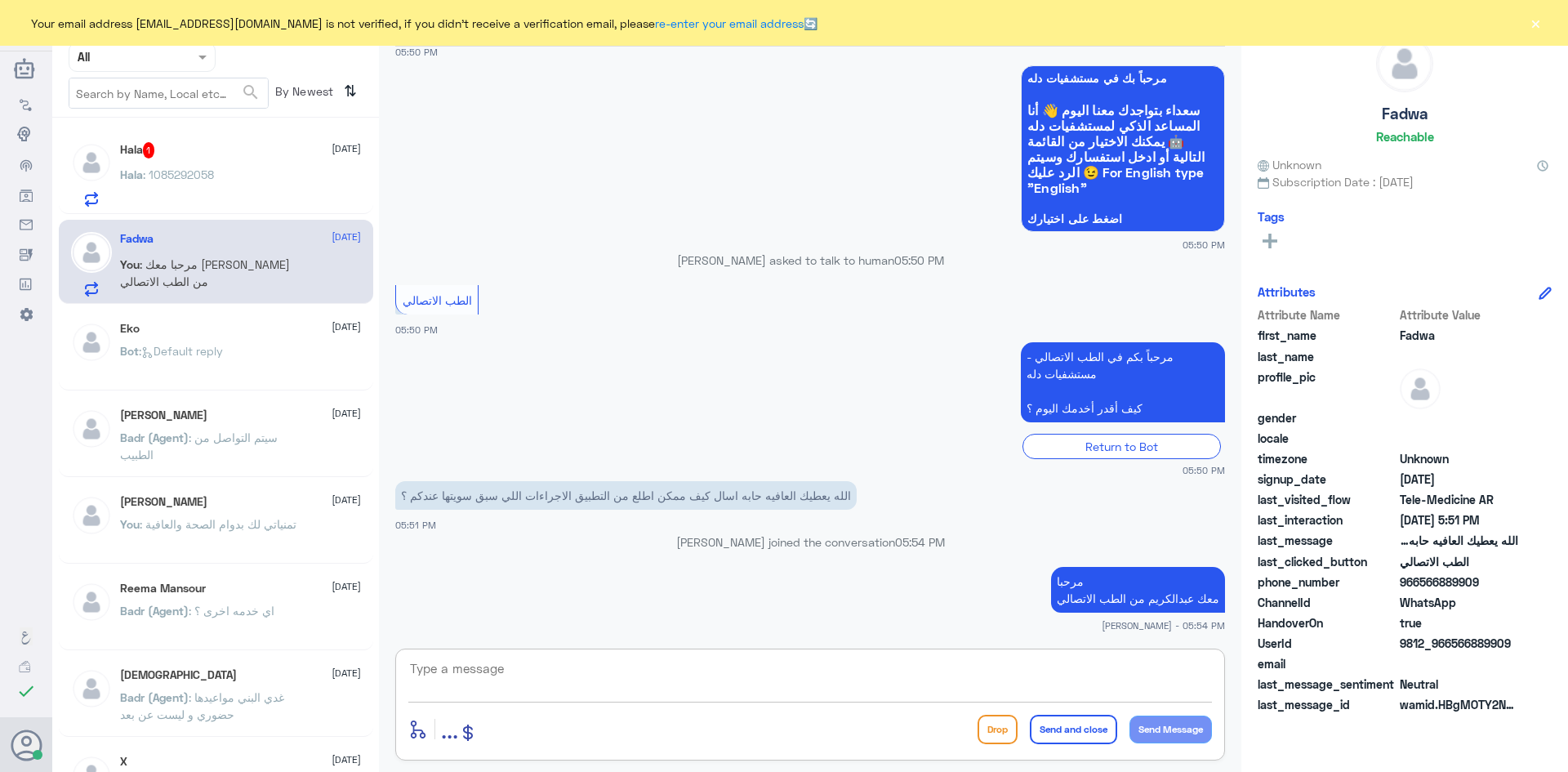
scroll to position [1040, 0]
click at [641, 682] on textarea at bounding box center [810, 678] width 804 height 40
click at [238, 167] on div "Hala 1 26 August Hala : 1085292058" at bounding box center [240, 175] width 241 height 65
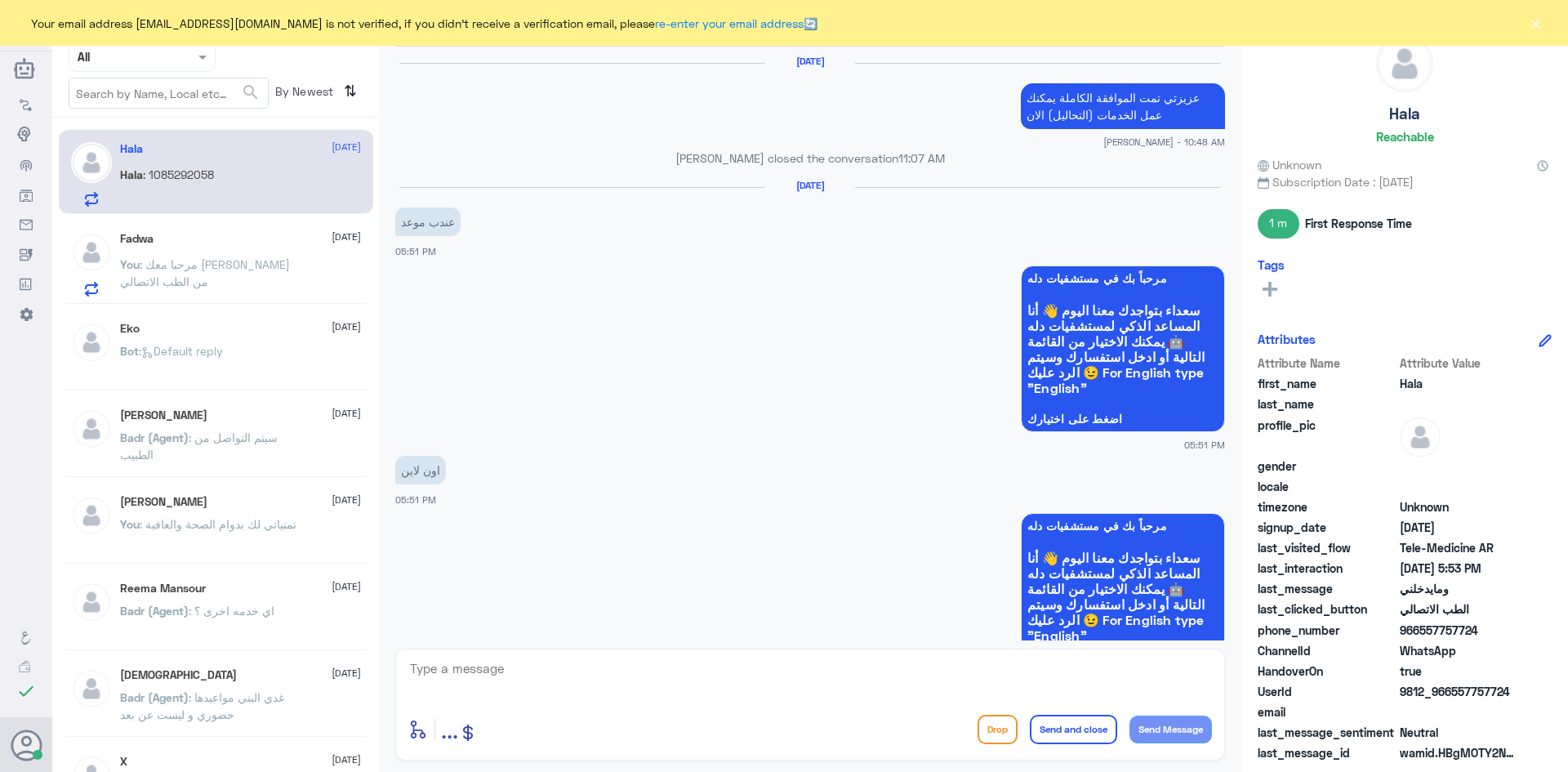
scroll to position [1126, 0]
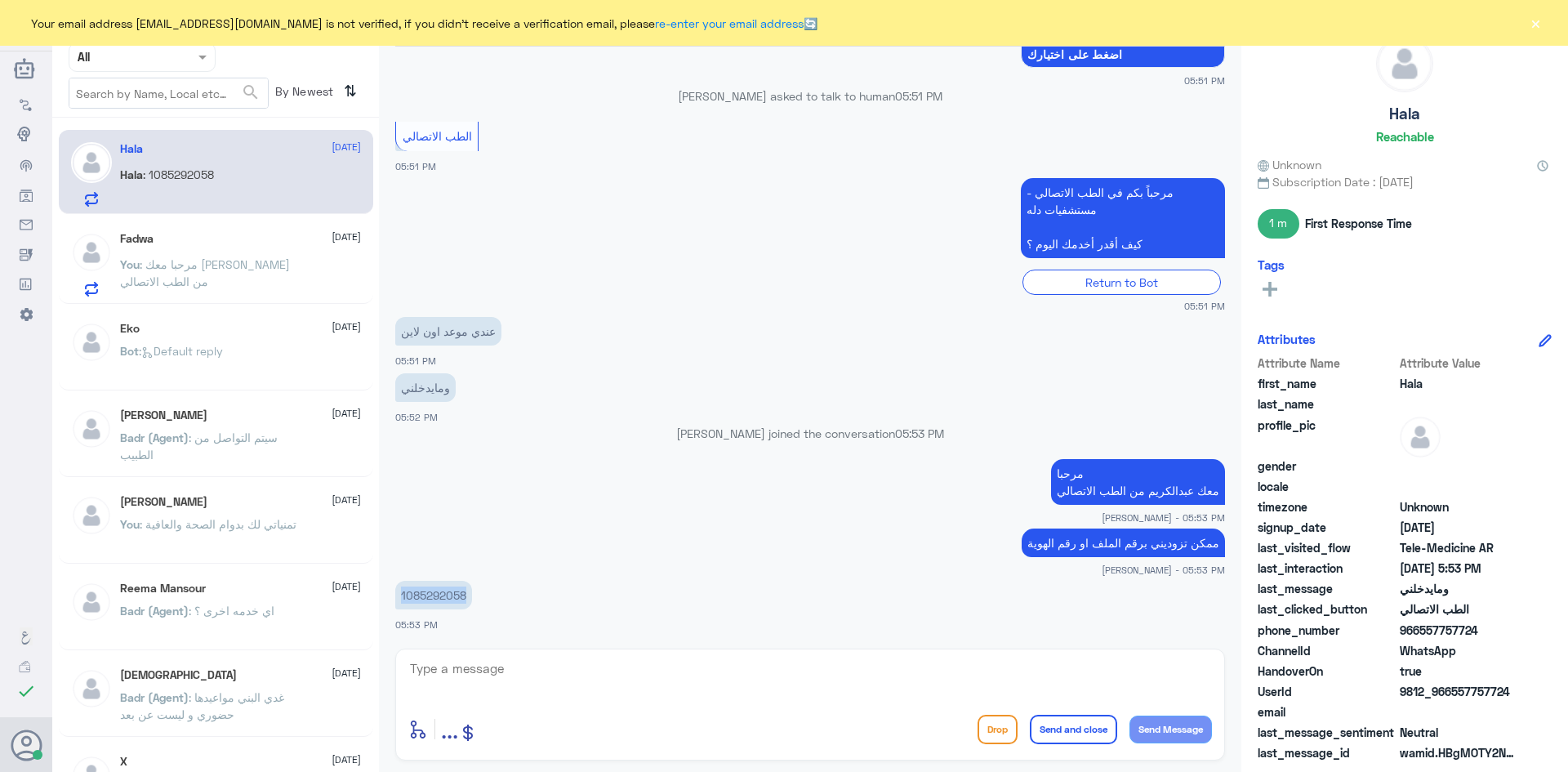
drag, startPoint x: 471, startPoint y: 593, endPoint x: 390, endPoint y: 595, distance: 81.0
click at [390, 595] on div "1 Oct 2024 عزيزتي تمت الموافقة الكاملة يمكنك عمل الخدمات (التحاليل) الان jana A…" at bounding box center [810, 343] width 846 height 594
copy p "1085292058"
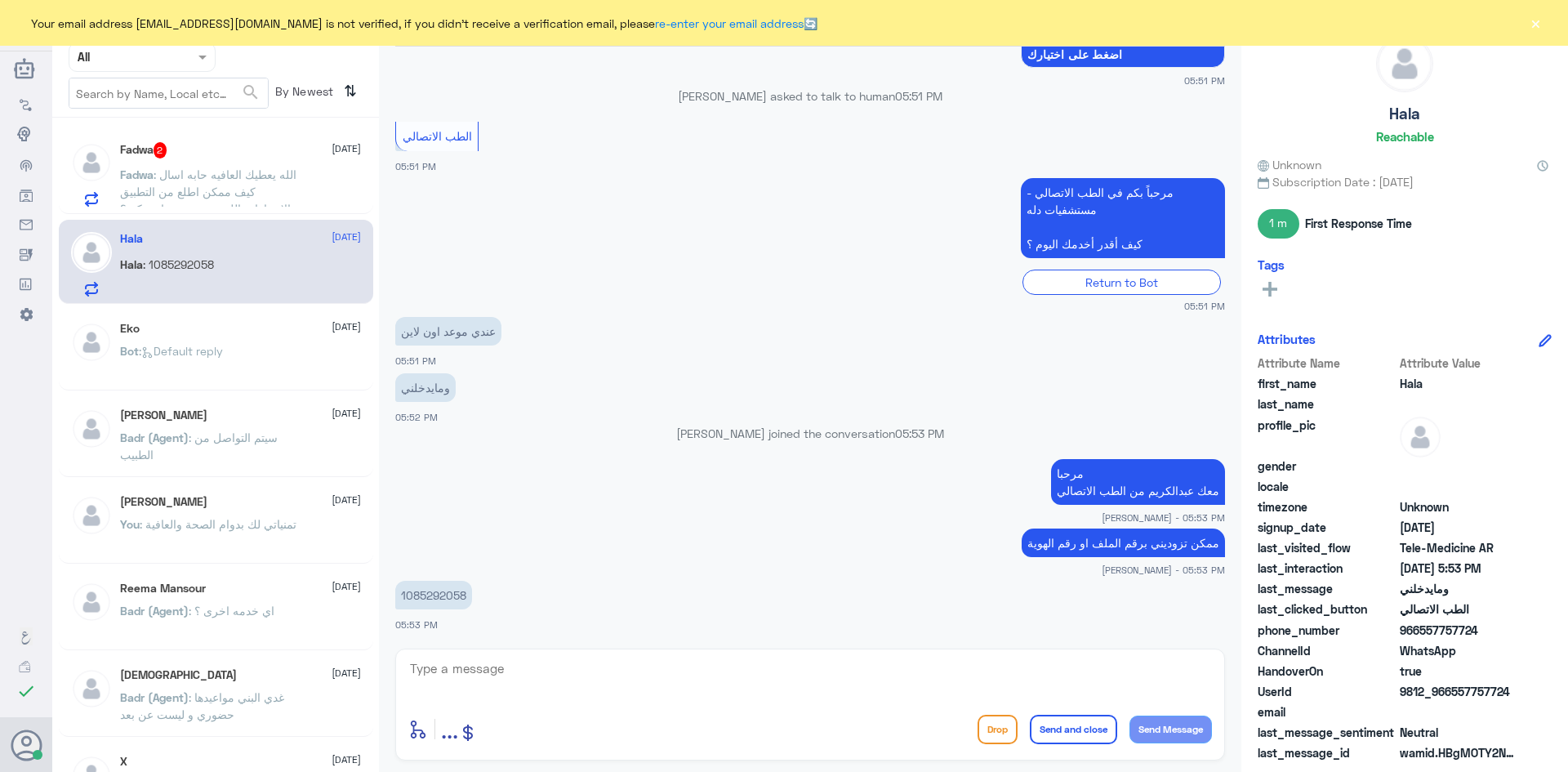
click at [694, 647] on div "عبدالكريم الموسى Human Handover 1 Oct 2024 عزيزتي تمت الموافقة الكاملة يمكنك عم…" at bounding box center [810, 389] width 863 height 778
click at [700, 663] on textarea at bounding box center [810, 678] width 804 height 40
type textarea "في ملفك ان فيه مبالغ ما دفعت وان لا يمكن الدفع حالياً"
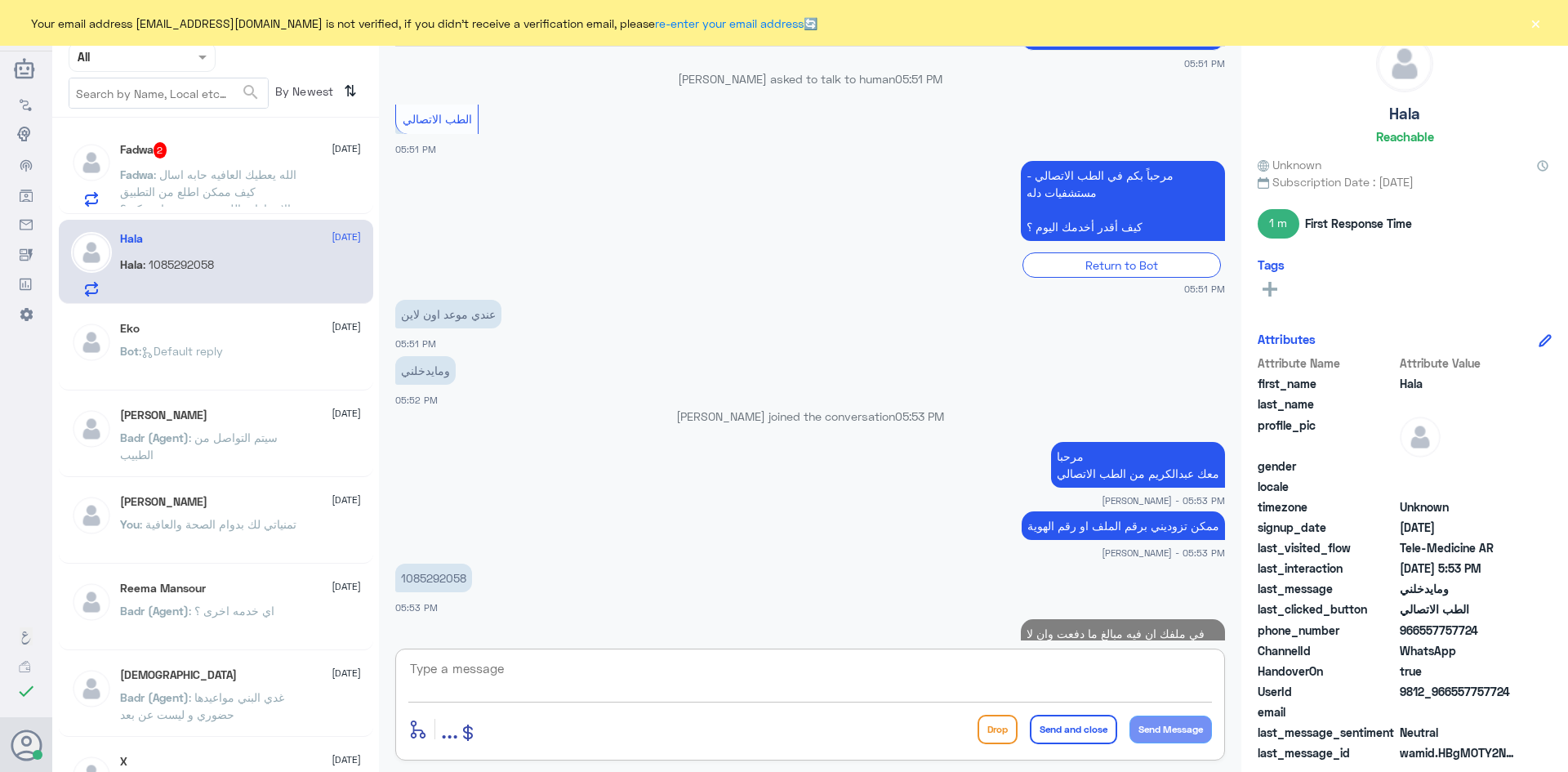
scroll to position [1195, 0]
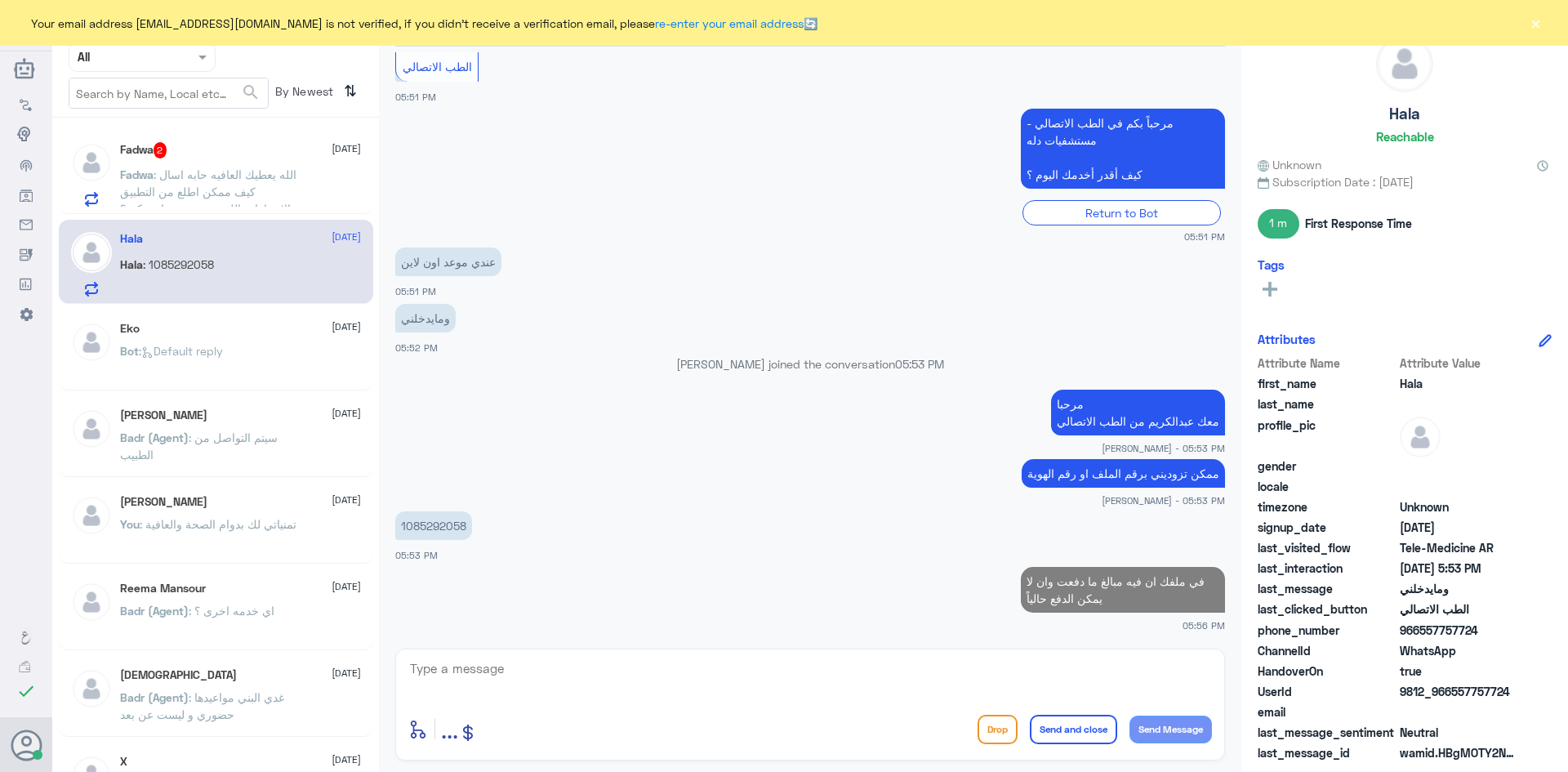
click at [246, 167] on p "Fadwa : الله يعطيك العافيه حابه اسال كيف ممكن اطلع من التطبيق الاجراءات اللي سب…" at bounding box center [211, 187] width 184 height 41
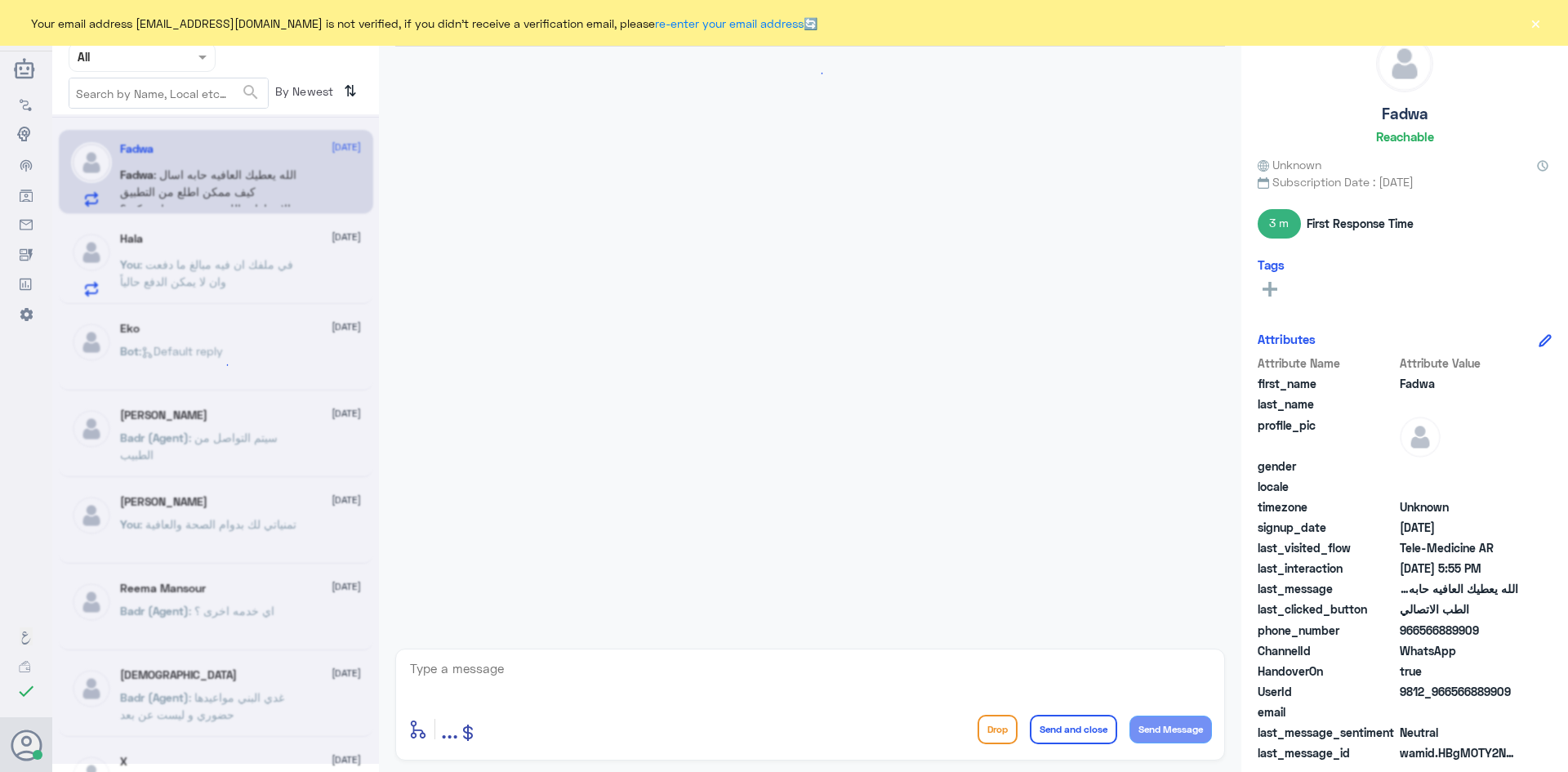
scroll to position [956, 0]
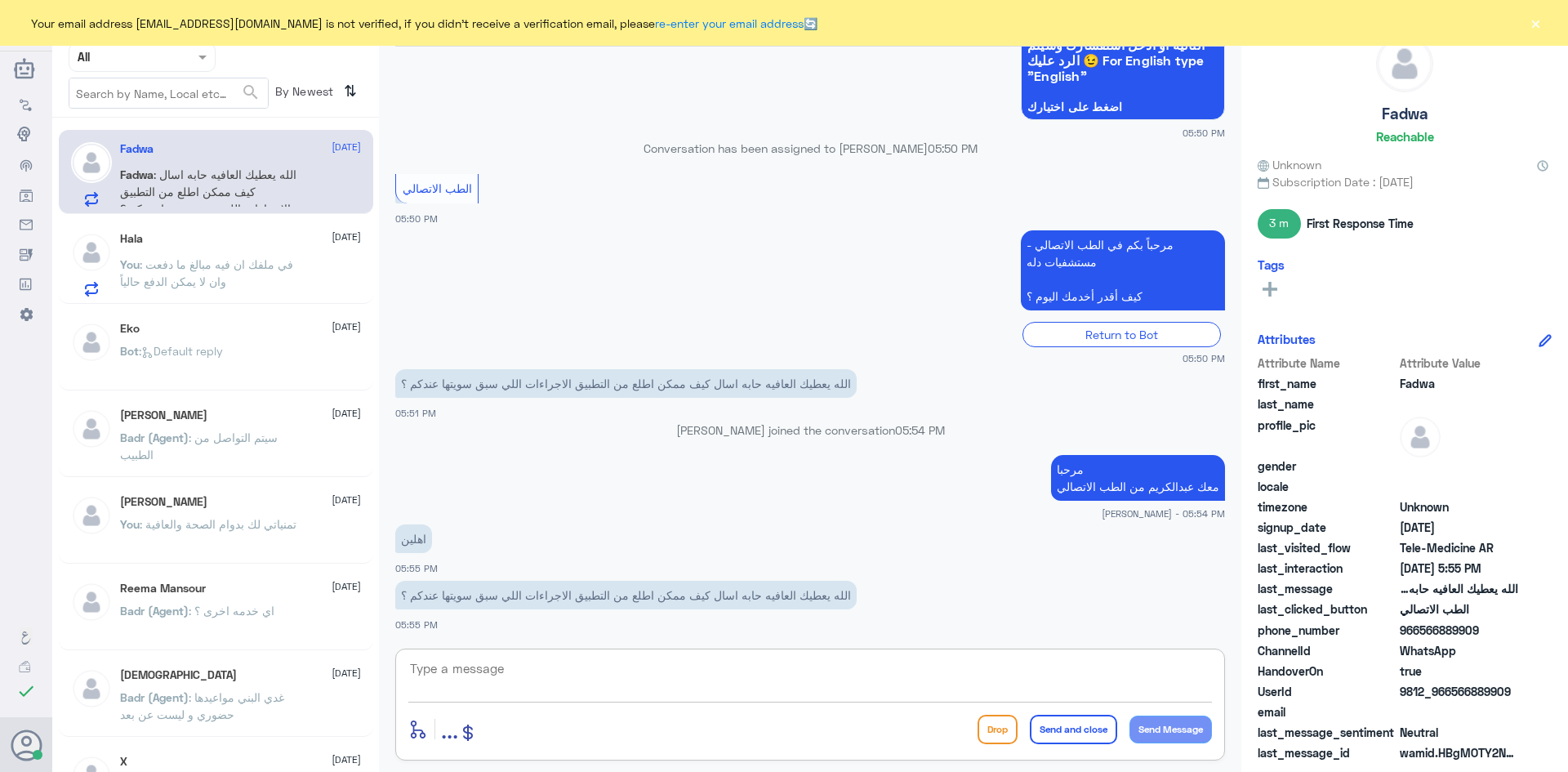
click at [760, 669] on textarea at bounding box center [810, 678] width 804 height 40
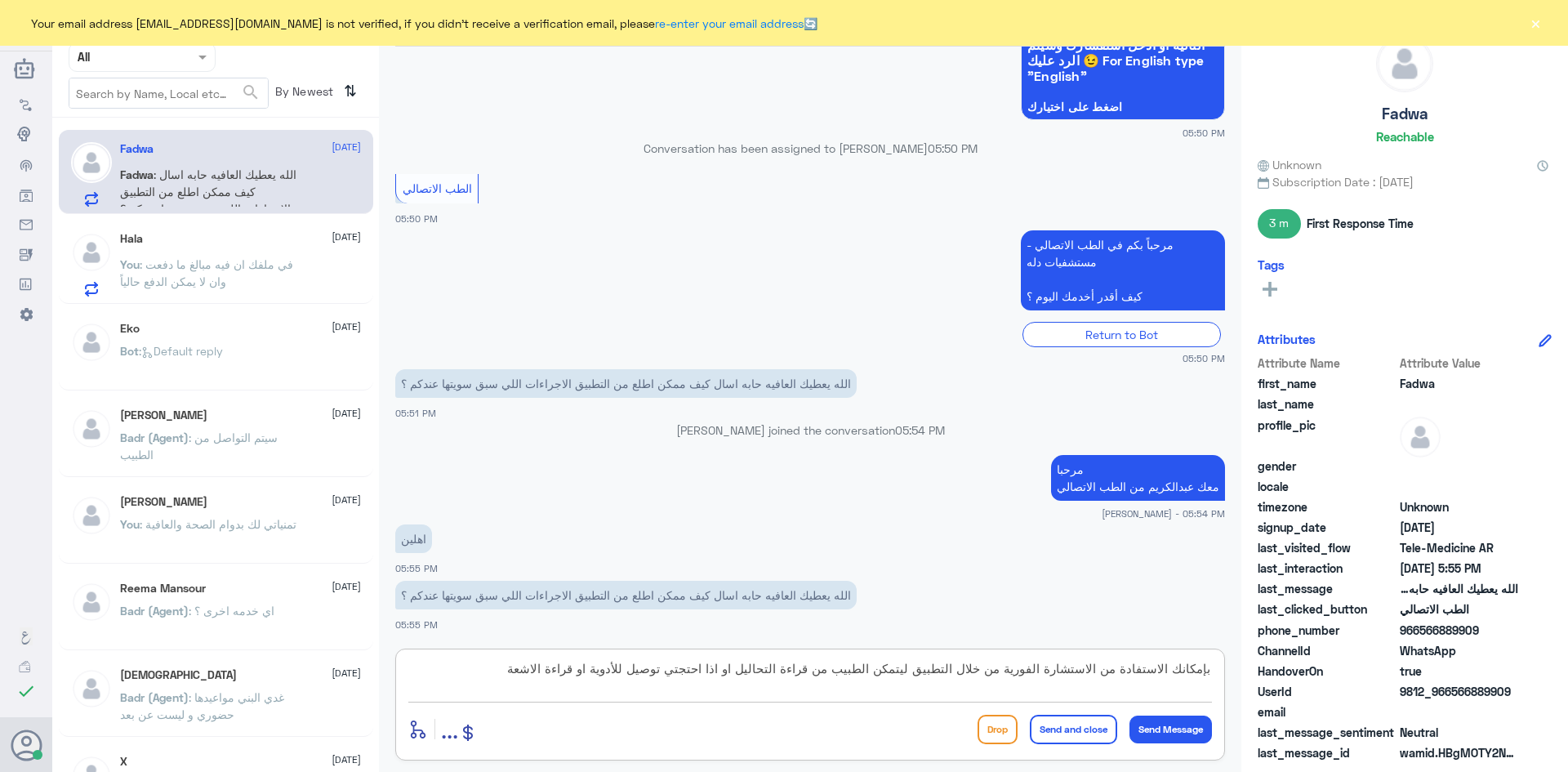
type textarea "بإمكانك الاستفادة من الاستشارة الفورية من خلال التطبيق ليتمكن الطبيب من قراءة ا…"
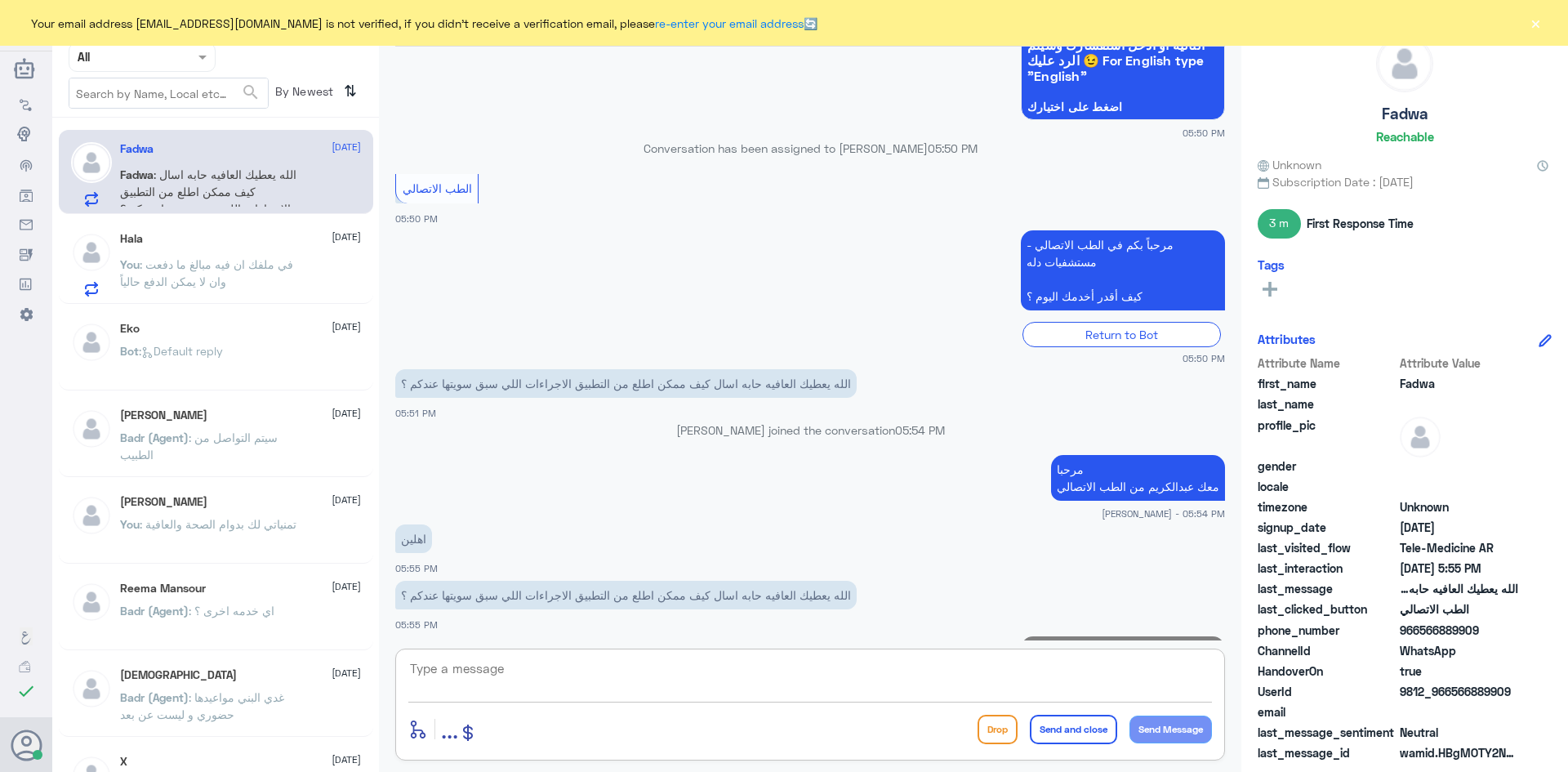
scroll to position [1059, 0]
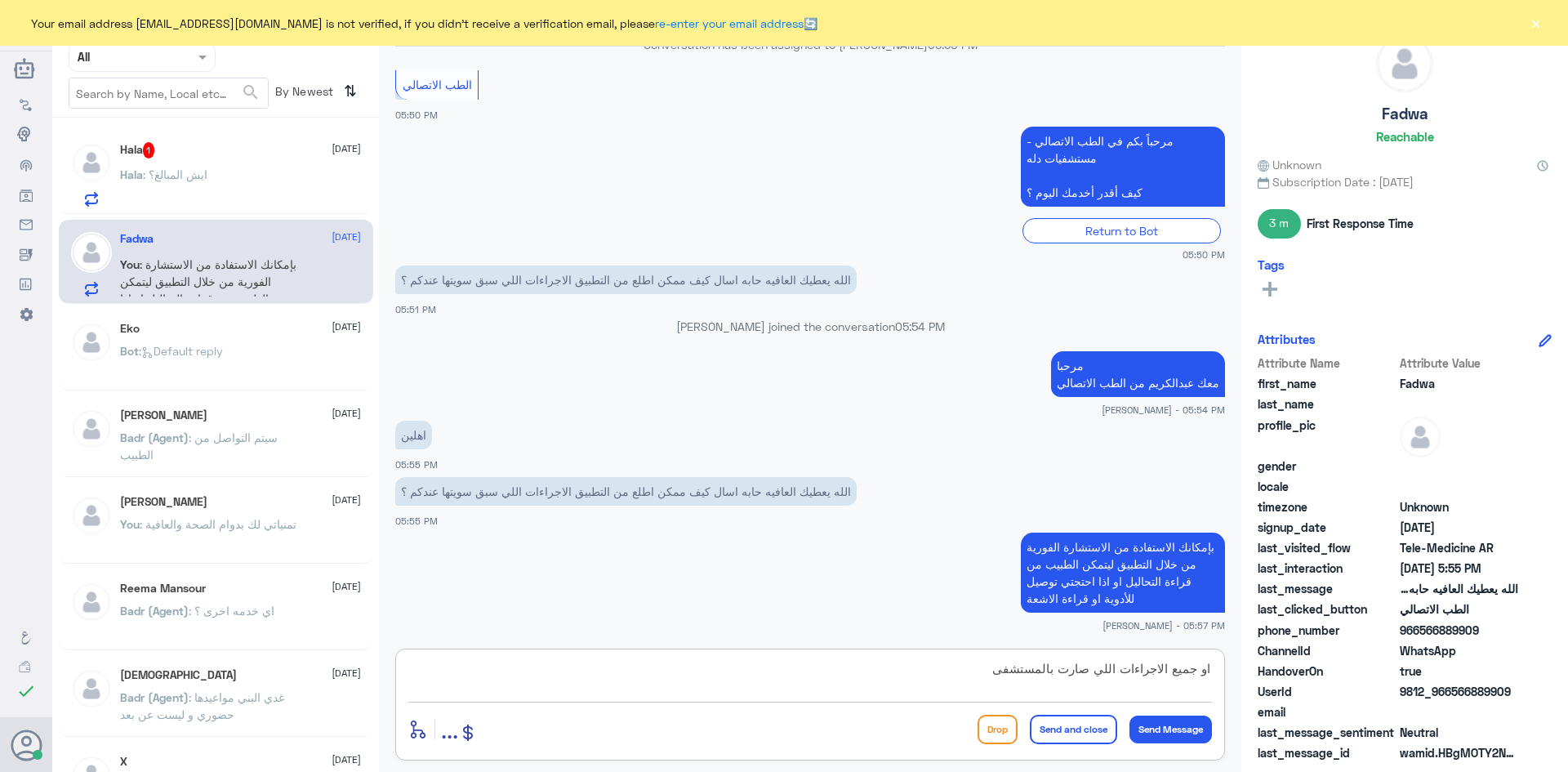
type textarea "او جميع الاجراءات اللي صارت بالمستشفى"
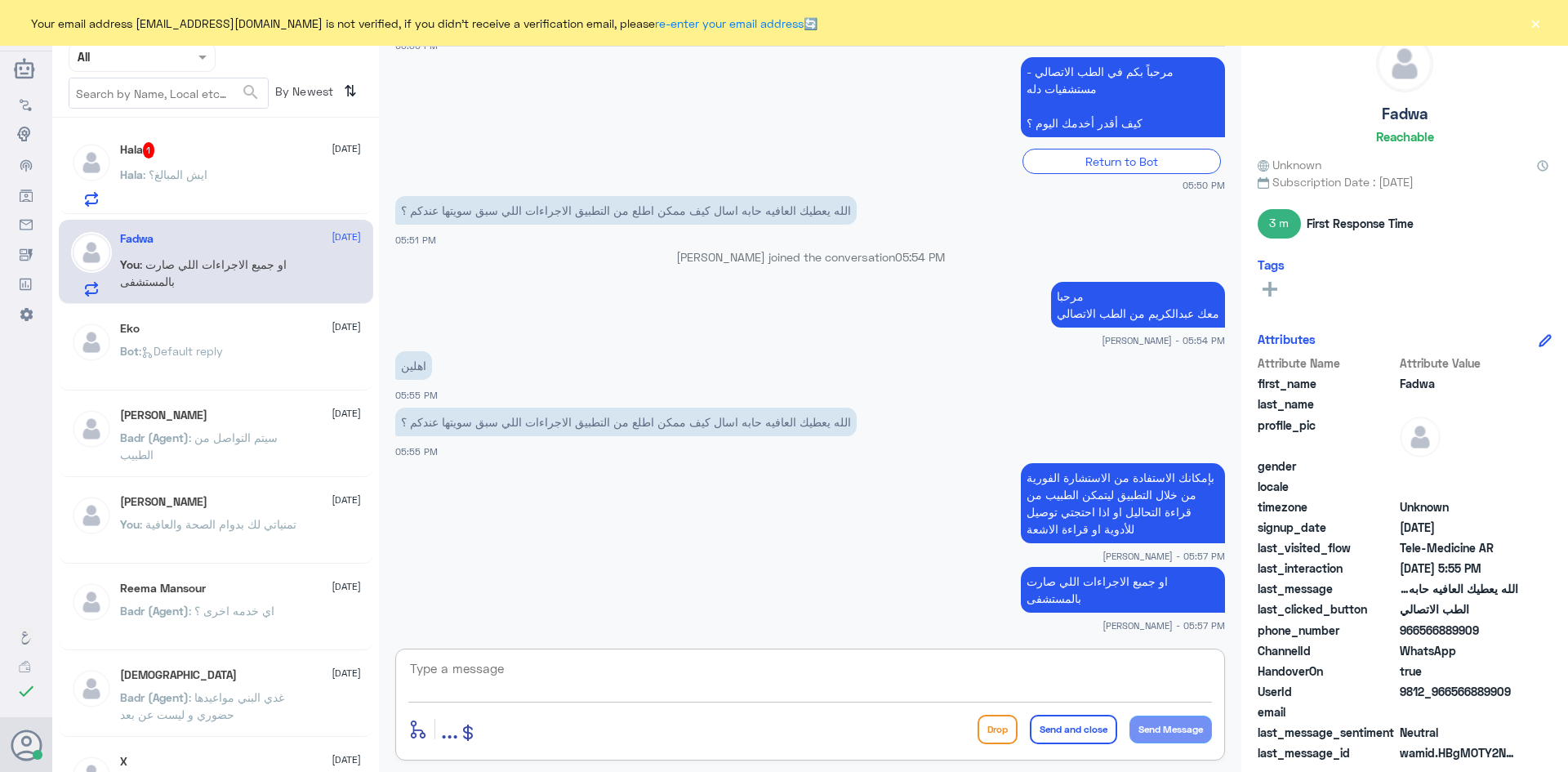
click at [247, 167] on div "Hala 1 26 August Hala : ايش المبالغ؟" at bounding box center [240, 175] width 241 height 65
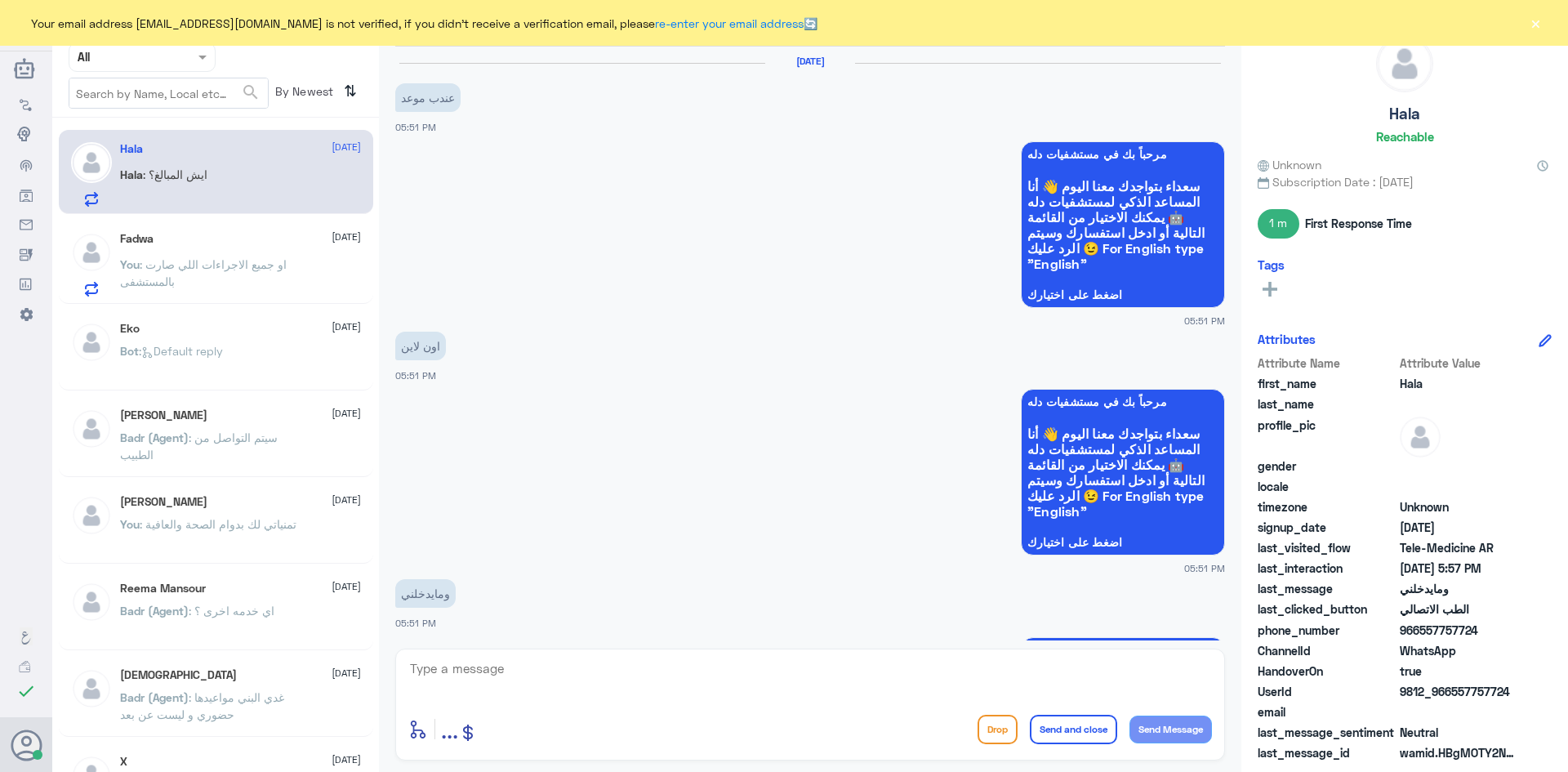
scroll to position [1128, 0]
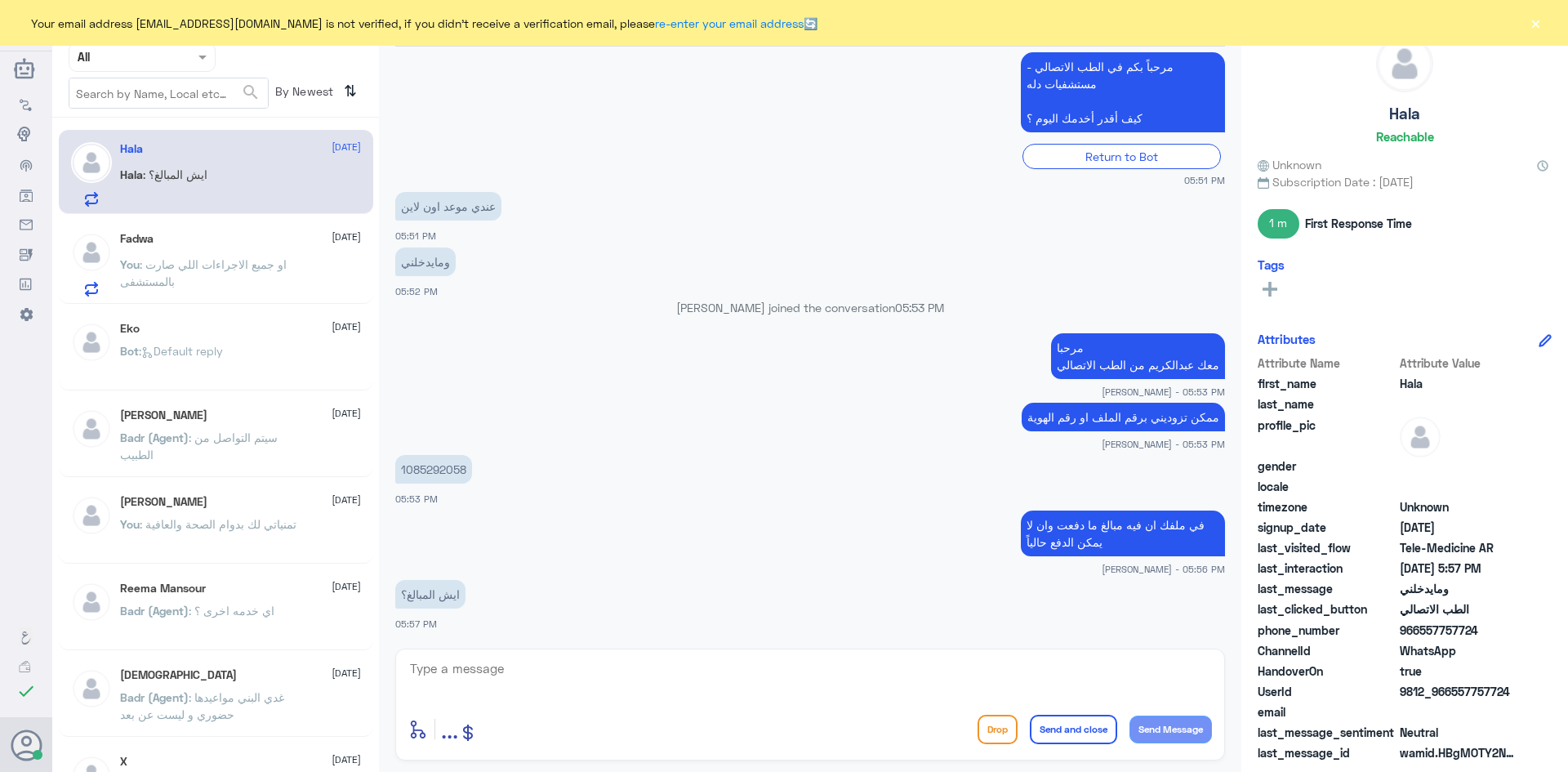
click at [566, 677] on textarea at bounding box center [810, 678] width 804 height 40
click at [967, 674] on textarea at bounding box center [810, 678] width 804 height 40
paste textarea "على المريض التوجه الى حسابات المرضى لوجود مبالغ وقت التنويم"
click at [835, 671] on textarea "على المريض التوجه الى حسابات المرضى لوجود مبالغ وقت التنويم" at bounding box center [810, 678] width 804 height 40
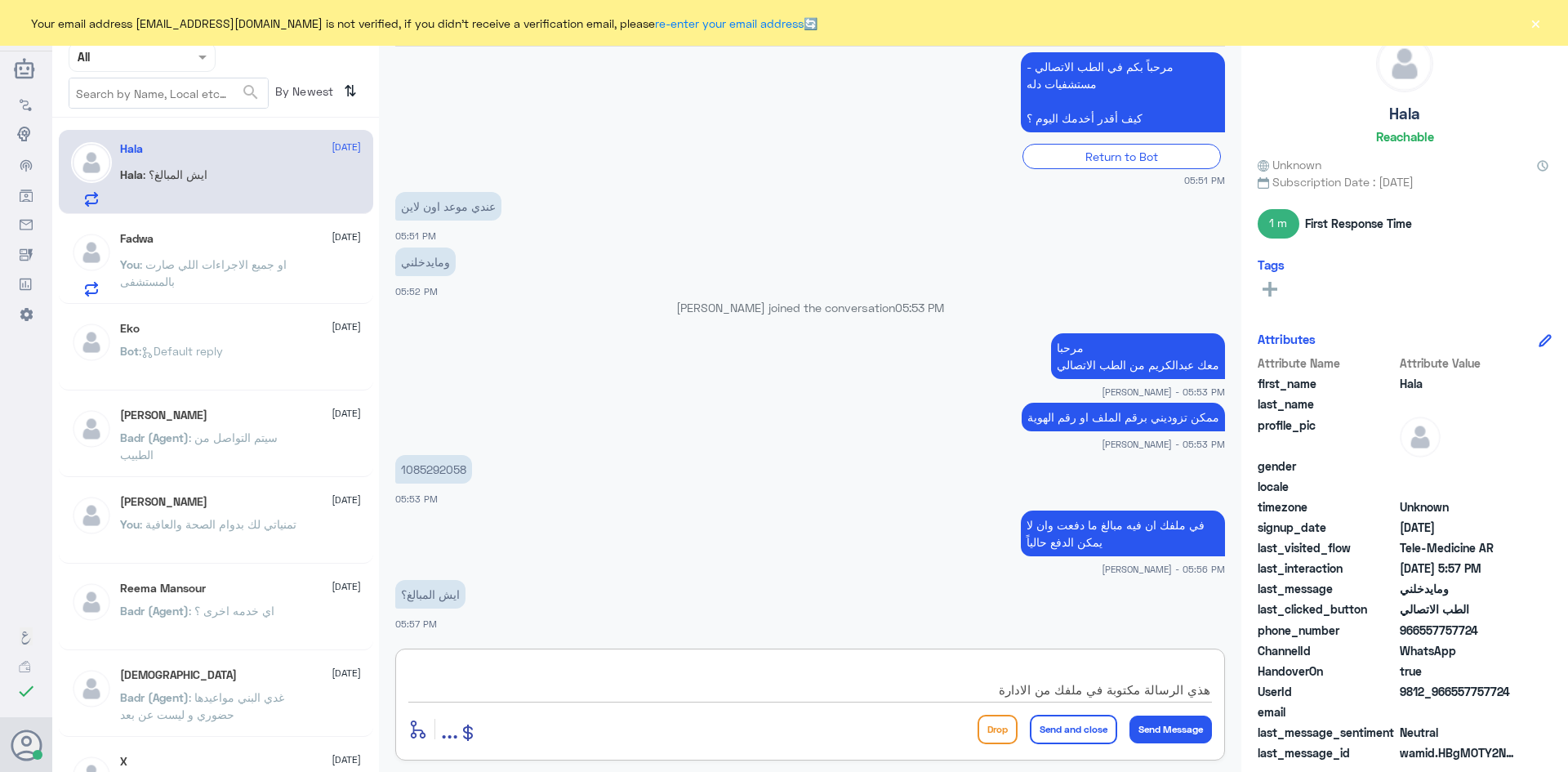
type textarea "على المريض التوجه الى حسابات المرضى لوجود مبالغ وقت التنويم هذي الرسالة مكتوبة …"
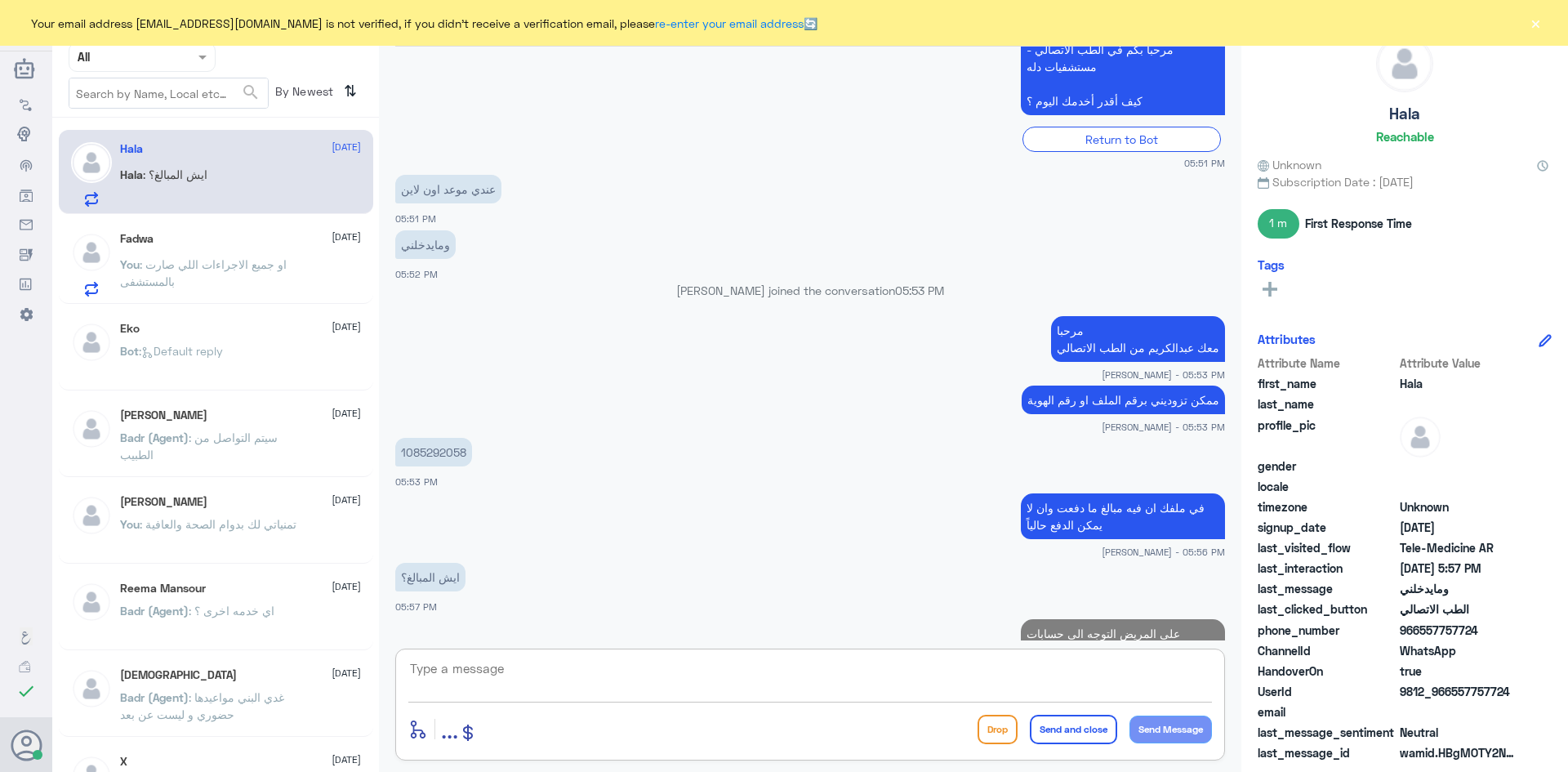
scroll to position [1265, 0]
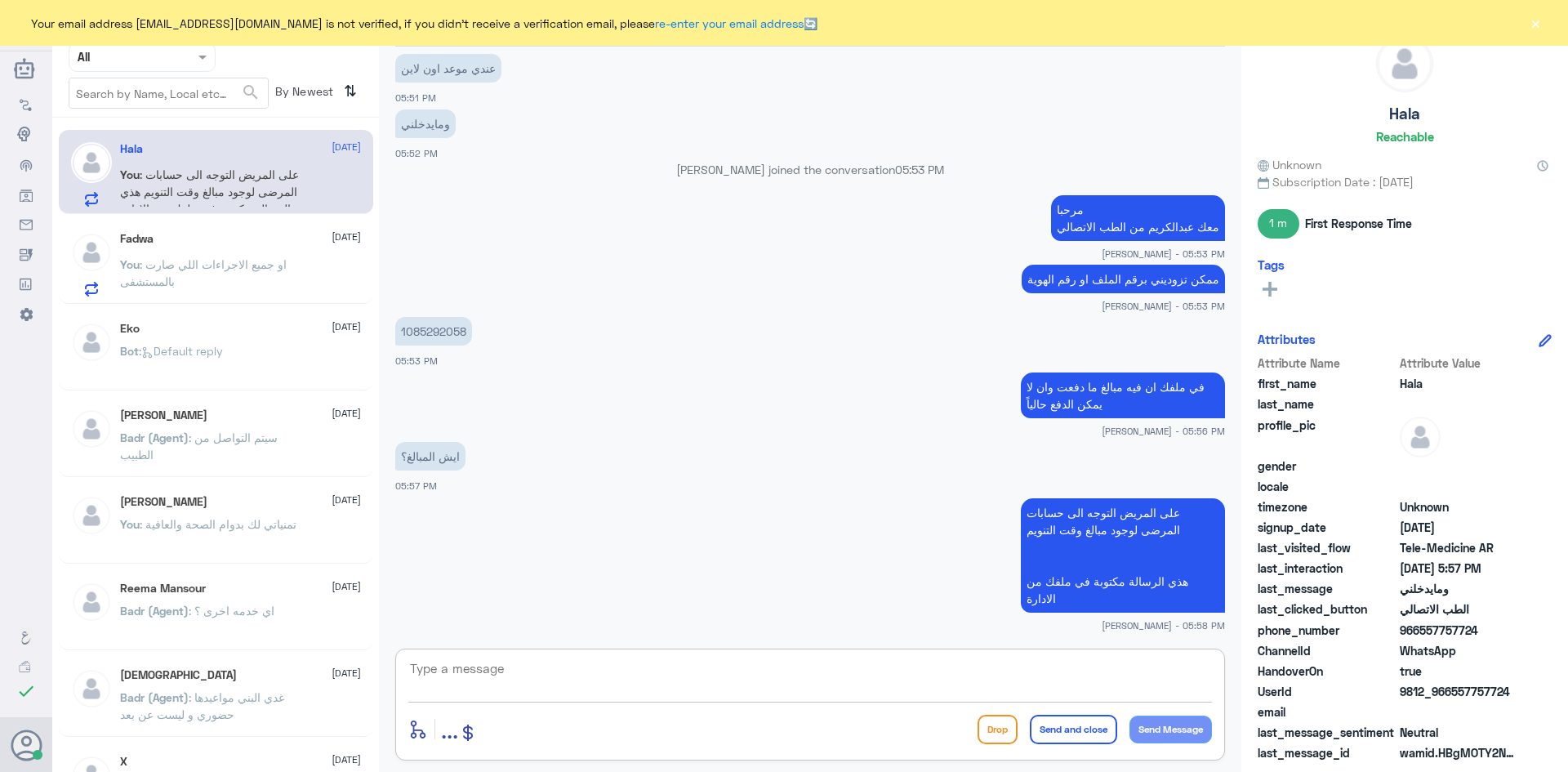
click at [231, 240] on div "Fadwa 26 August" at bounding box center [240, 238] width 241 height 14
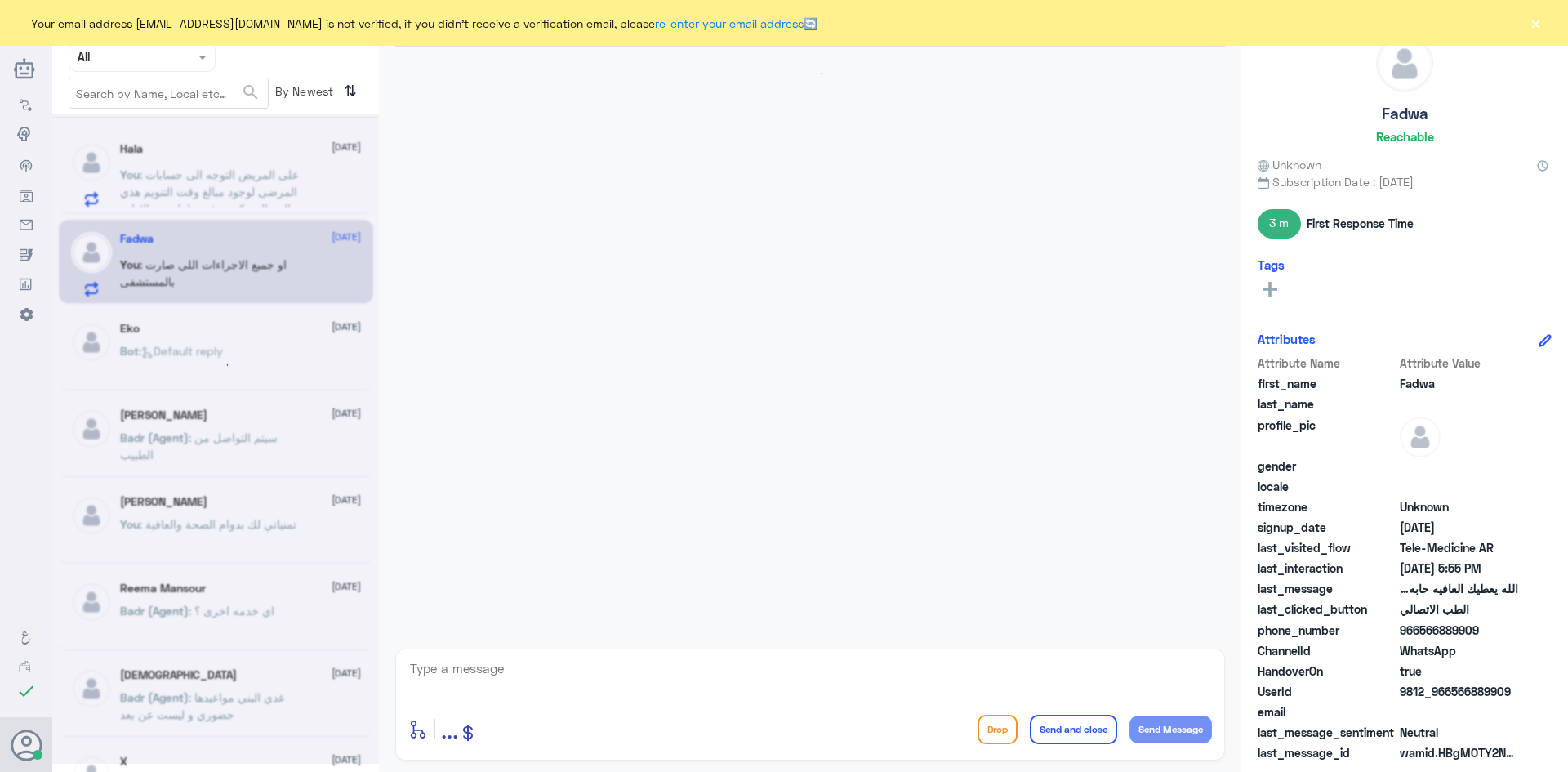
scroll to position [1043, 0]
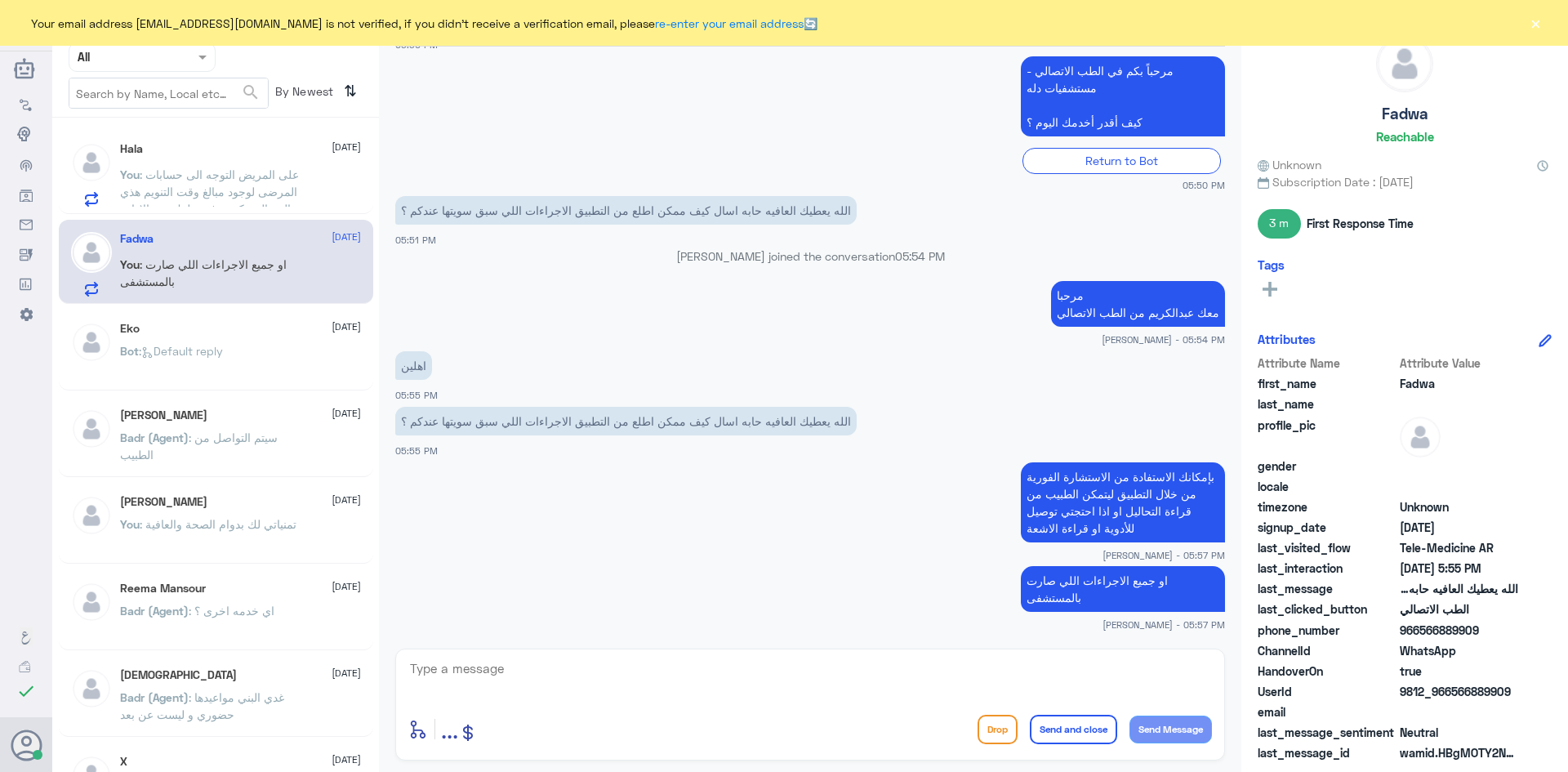
drag, startPoint x: 1483, startPoint y: 633, endPoint x: 1422, endPoint y: 630, distance: 61.1
click at [1422, 630] on span "966566889909" at bounding box center [1459, 631] width 118 height 18
copy span "566889909"
click at [208, 181] on span ": على المريض التوجه الى حسابات المرضى لوجود مبالغ وقت التنويم هذي الرسالة مكتوب…" at bounding box center [209, 191] width 179 height 48
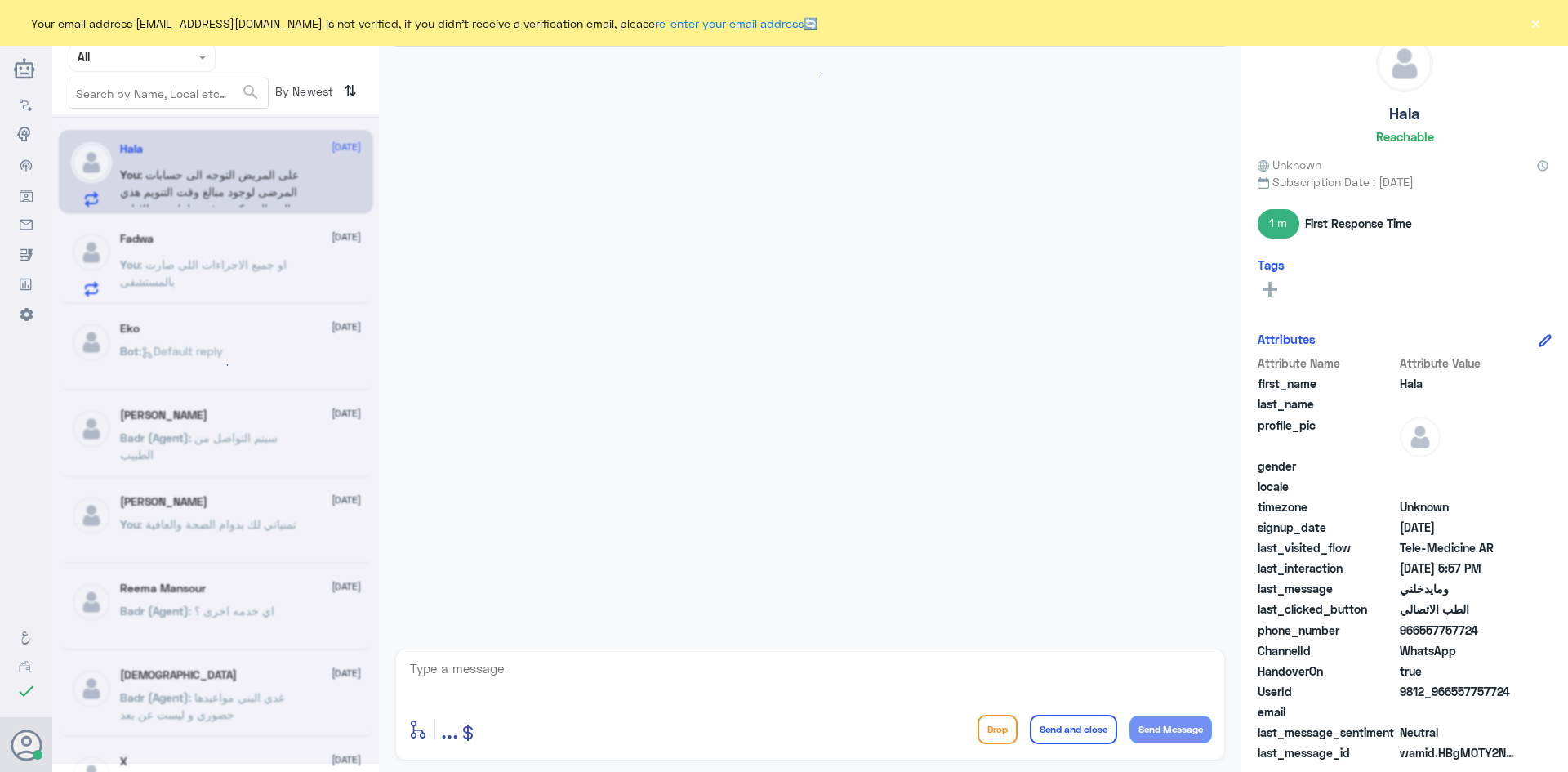
scroll to position [1210, 0]
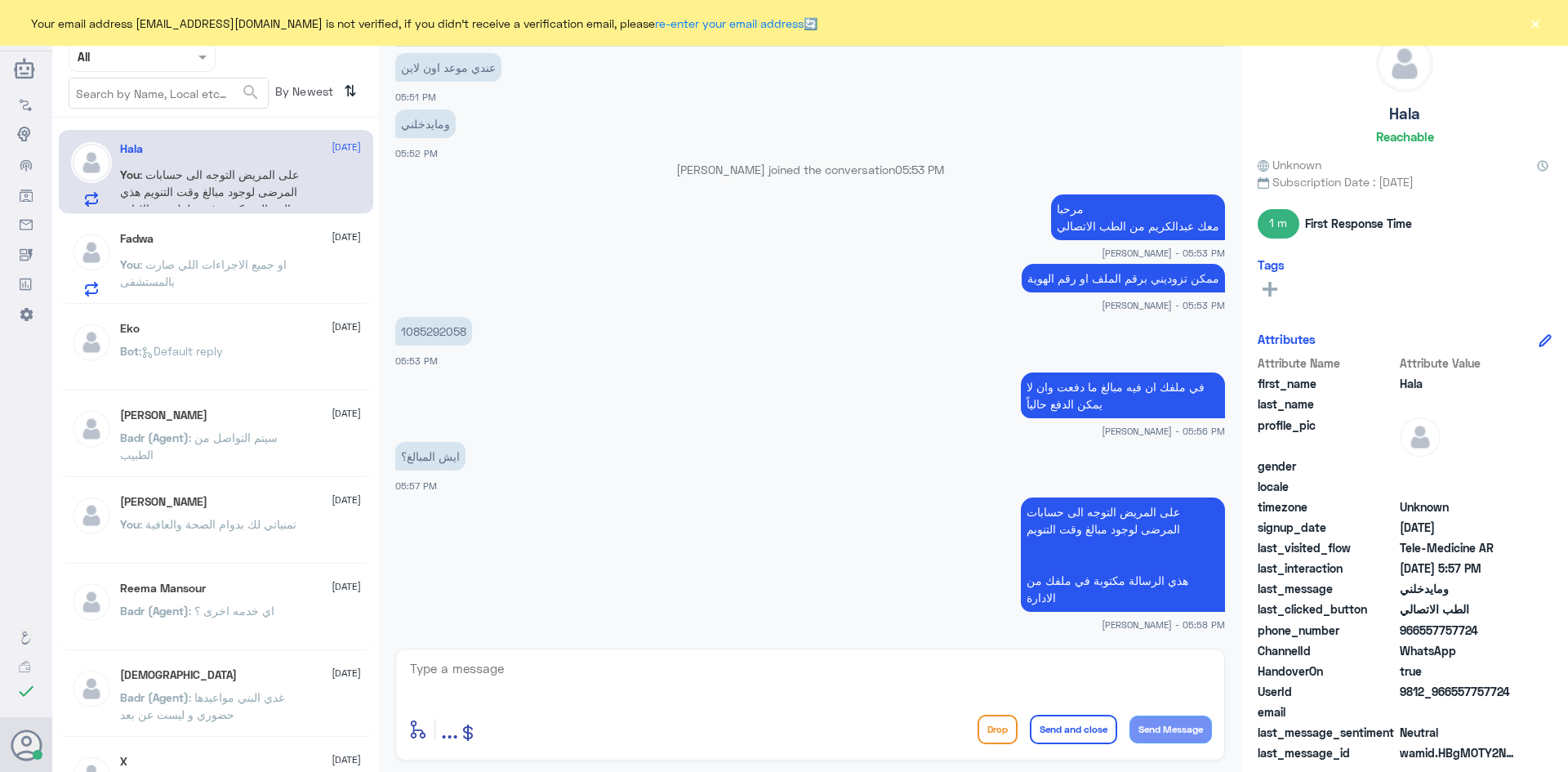
click at [1535, 25] on button "×" at bounding box center [1536, 23] width 17 height 17
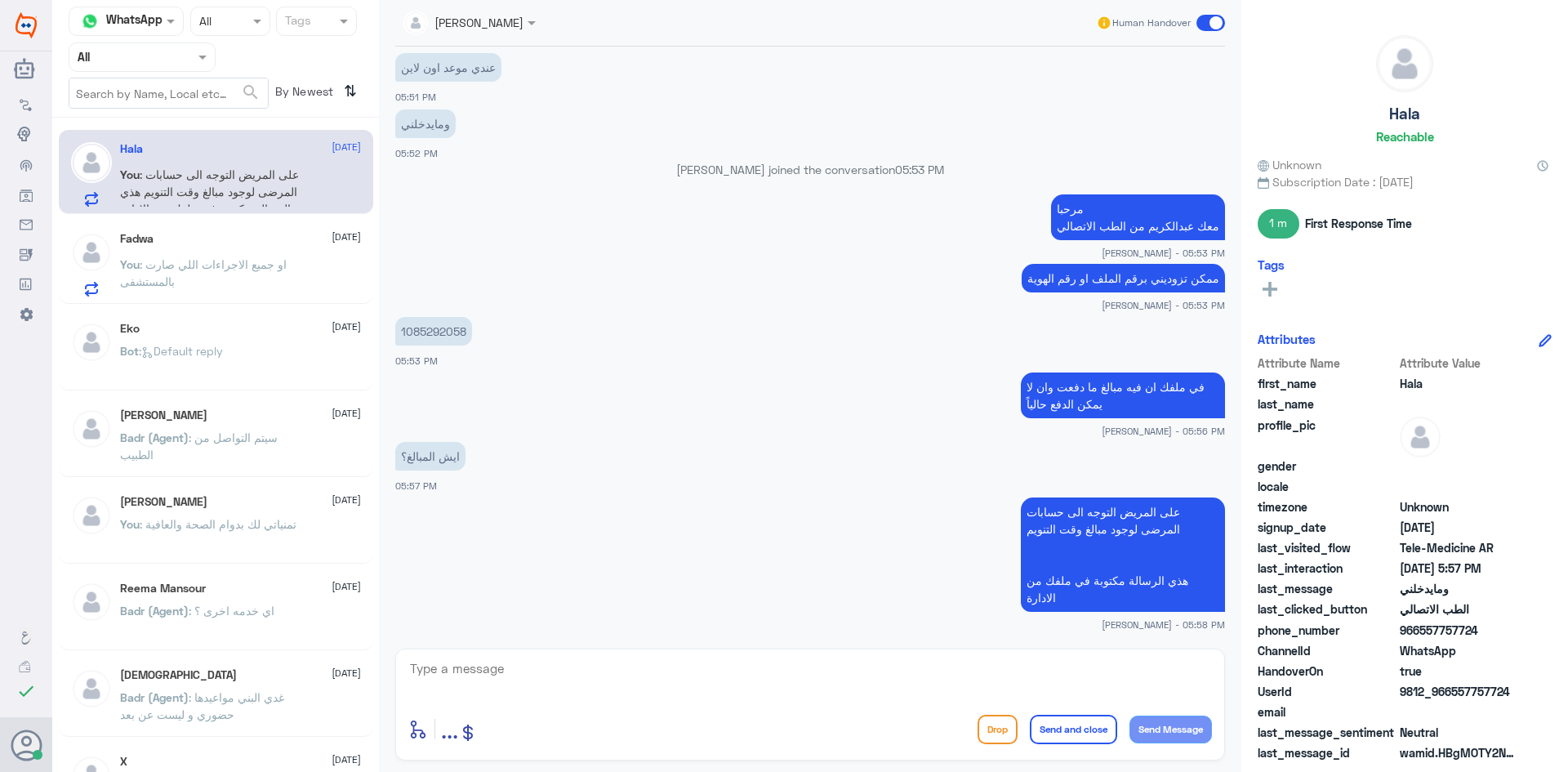
click at [253, 243] on div "Fadwa 26 August" at bounding box center [240, 238] width 241 height 14
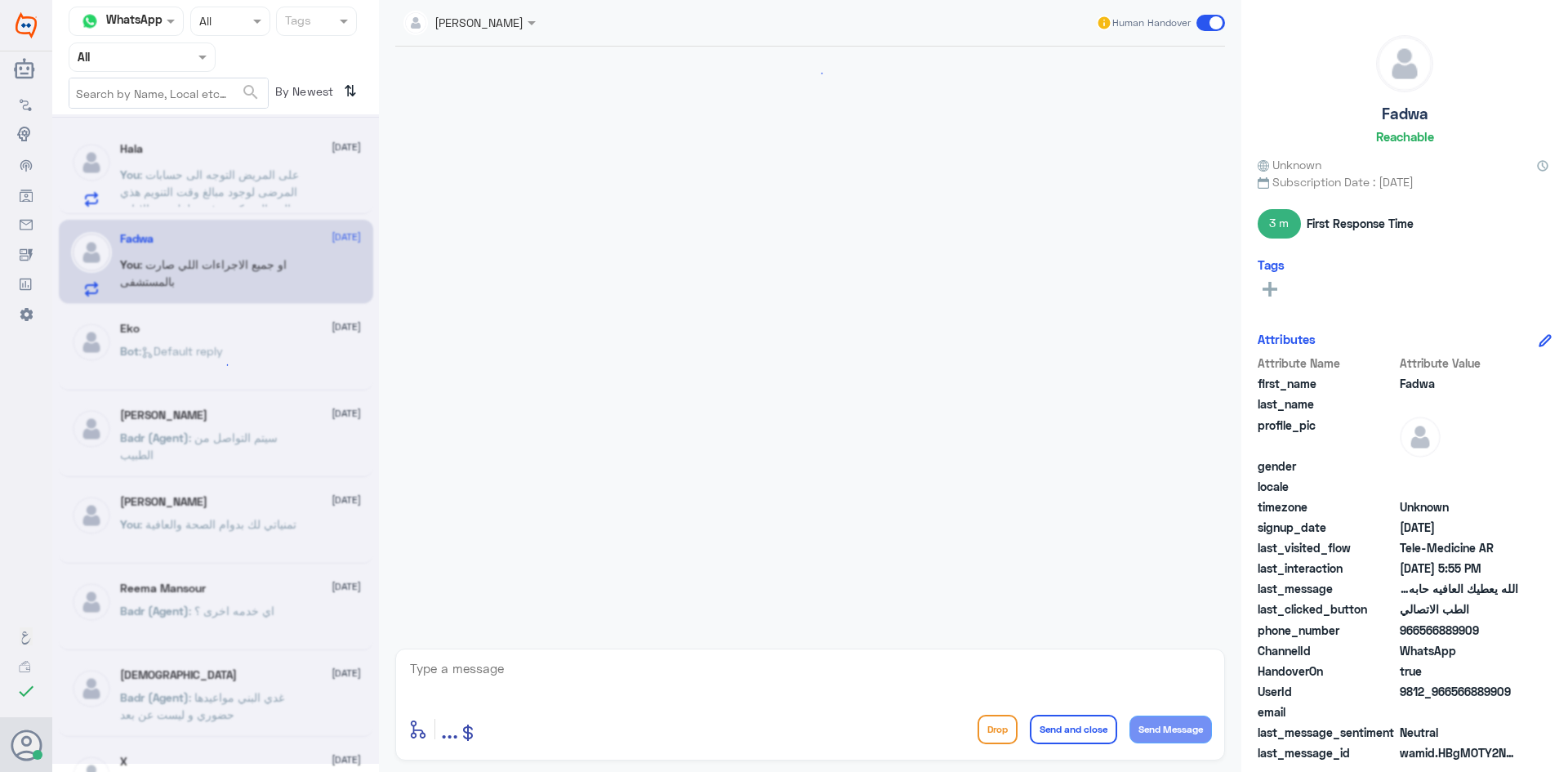
scroll to position [1043, 0]
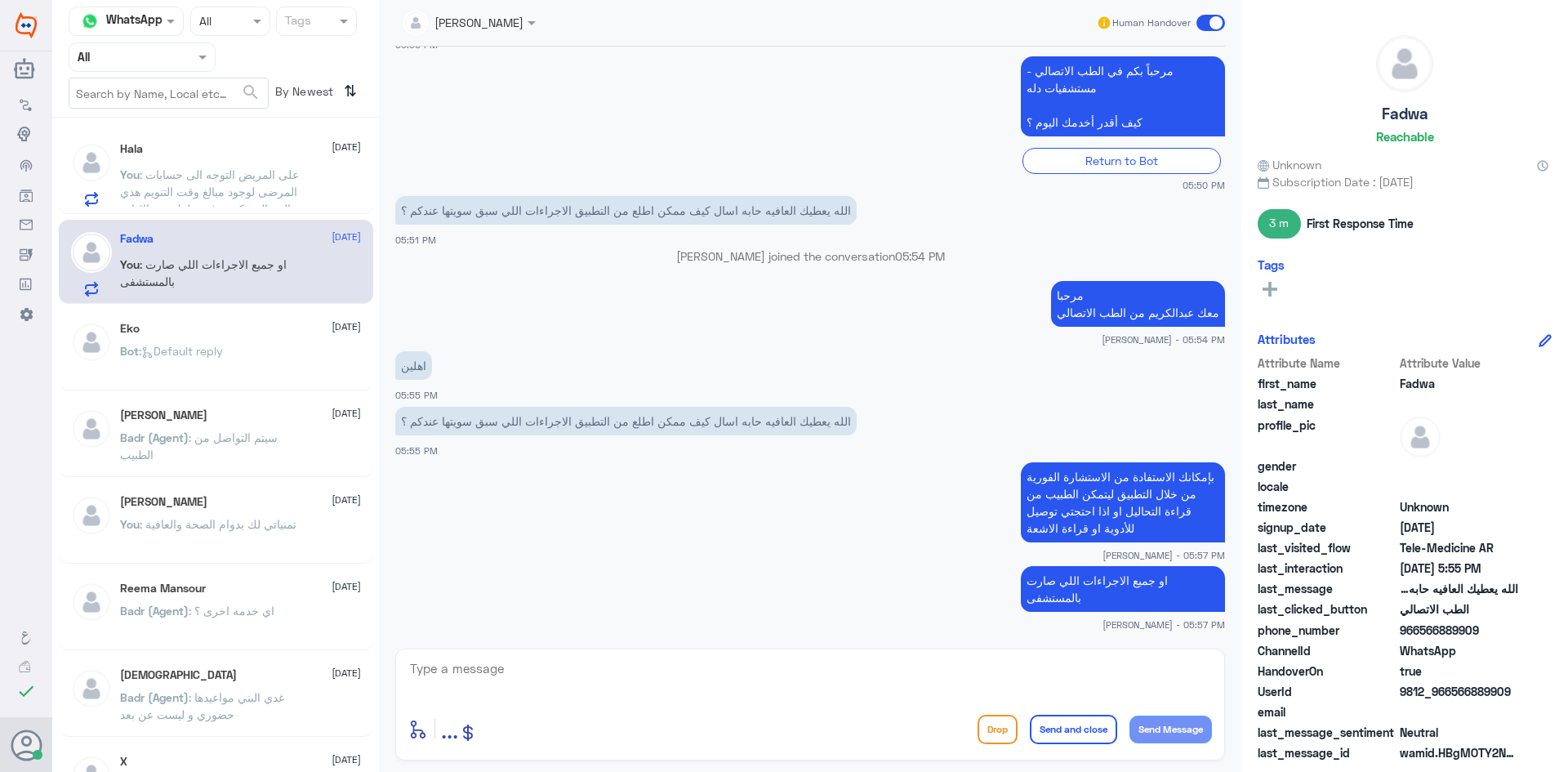
click at [1200, 23] on span at bounding box center [1211, 23] width 29 height 17
click at [0, 0] on input "checkbox" at bounding box center [0, 0] width 0 height 0
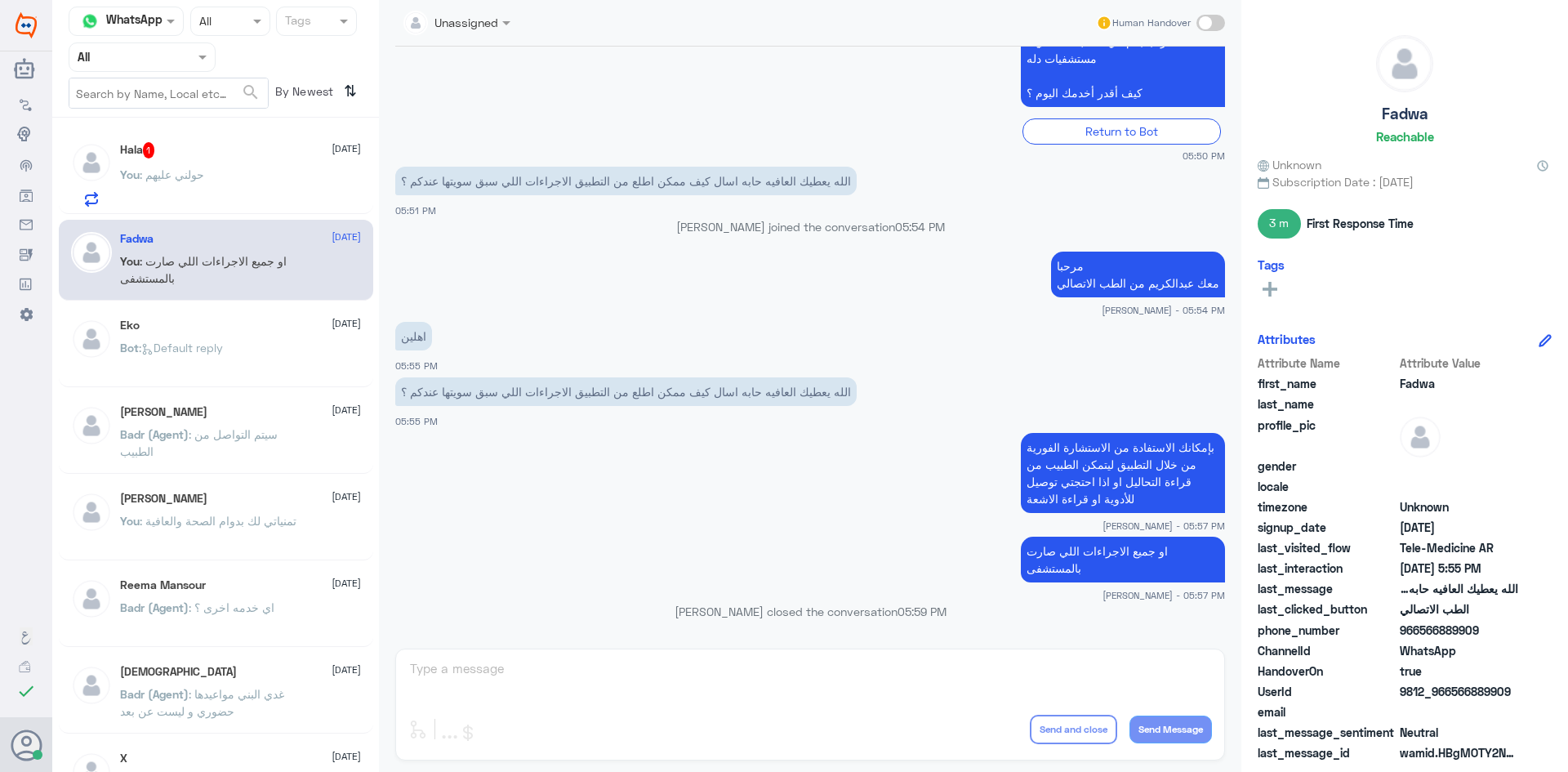
click at [238, 181] on div "You : حولني عليهم" at bounding box center [240, 188] width 241 height 37
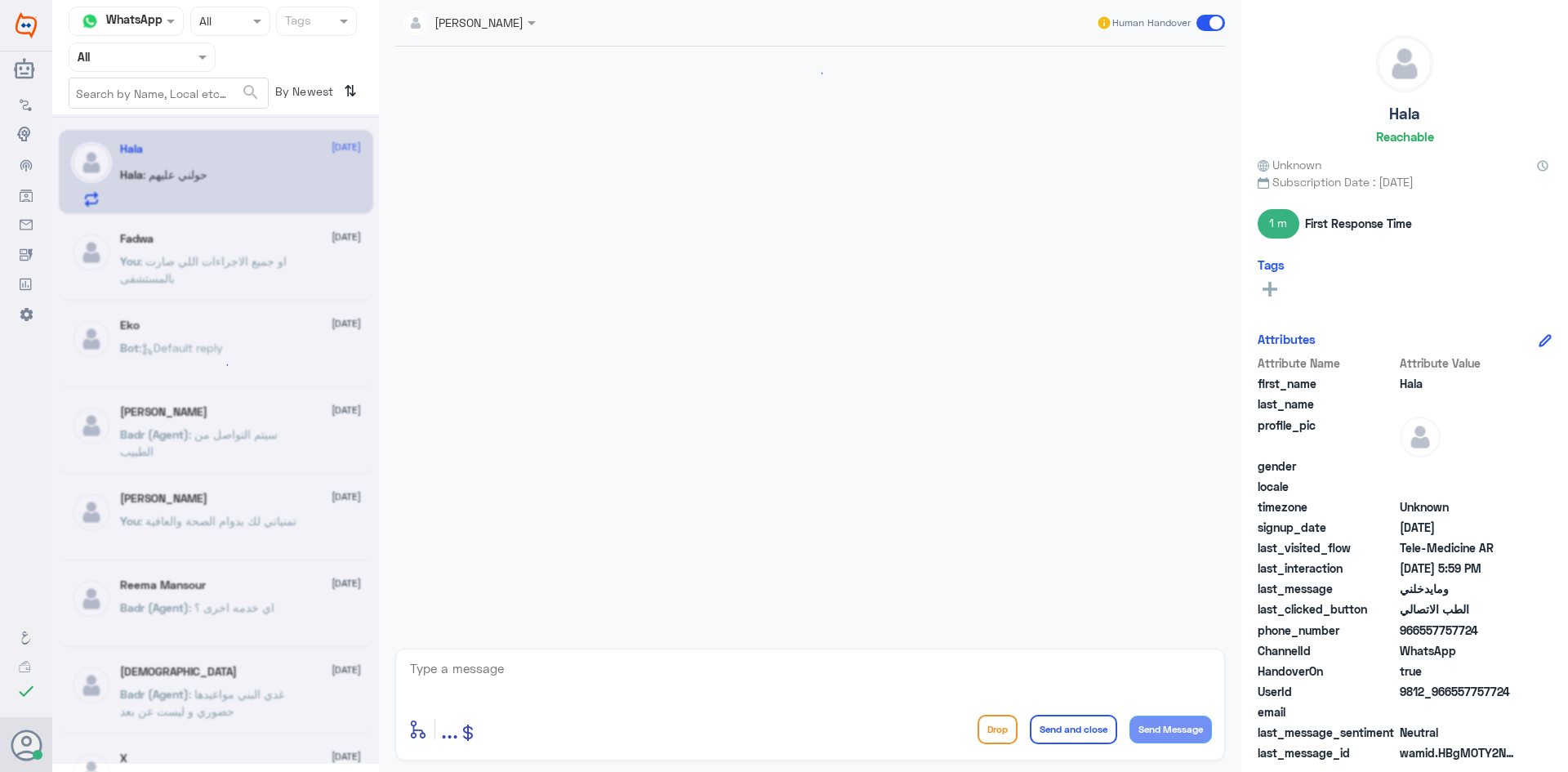
scroll to position [1073, 0]
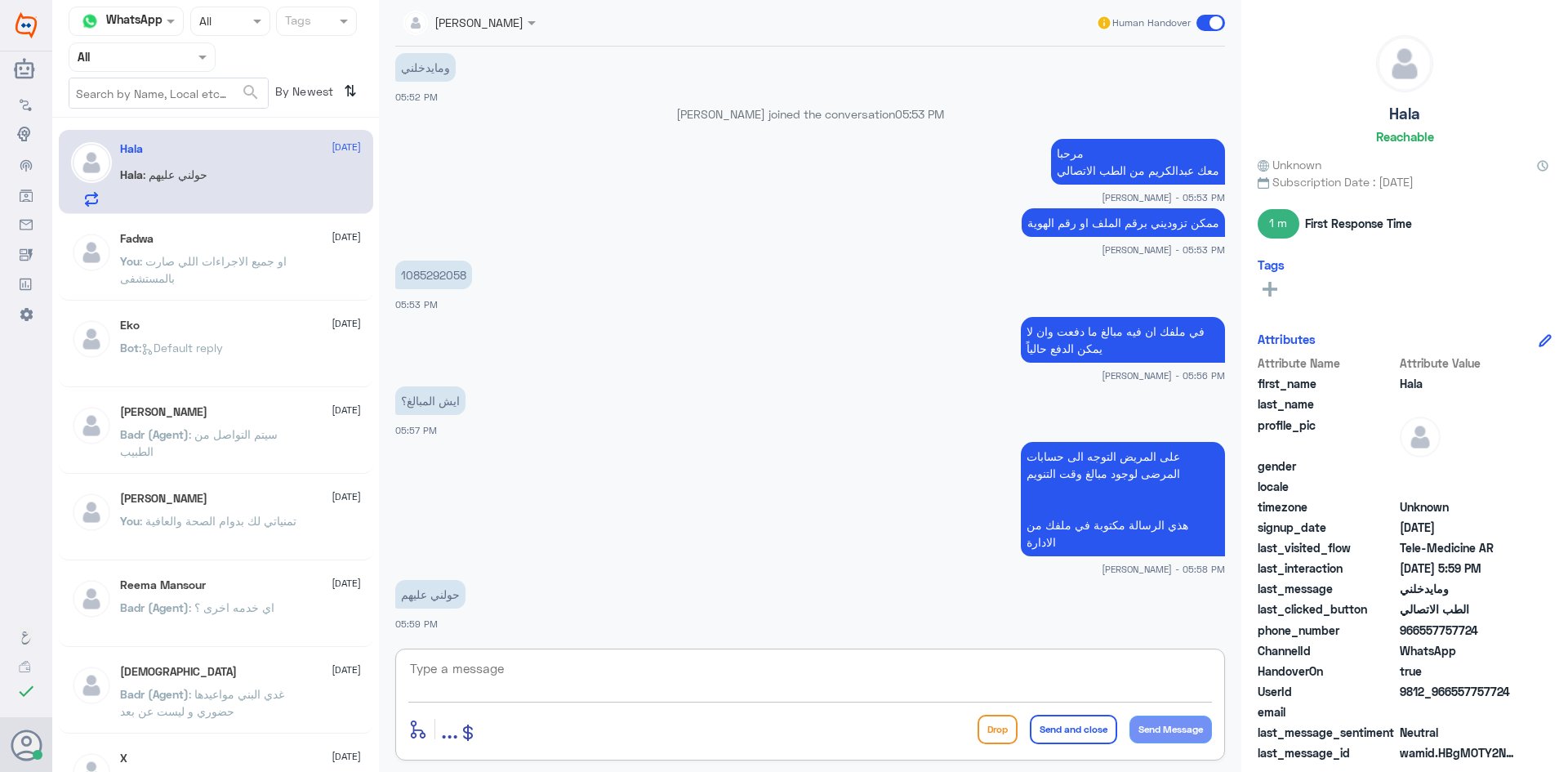
click at [576, 669] on textarea at bounding box center [810, 678] width 804 height 40
type textarea "بإمكانك الاتصال بالرقم الموحد 920012222"
click at [1049, 724] on button "Send and close" at bounding box center [1073, 730] width 88 height 30
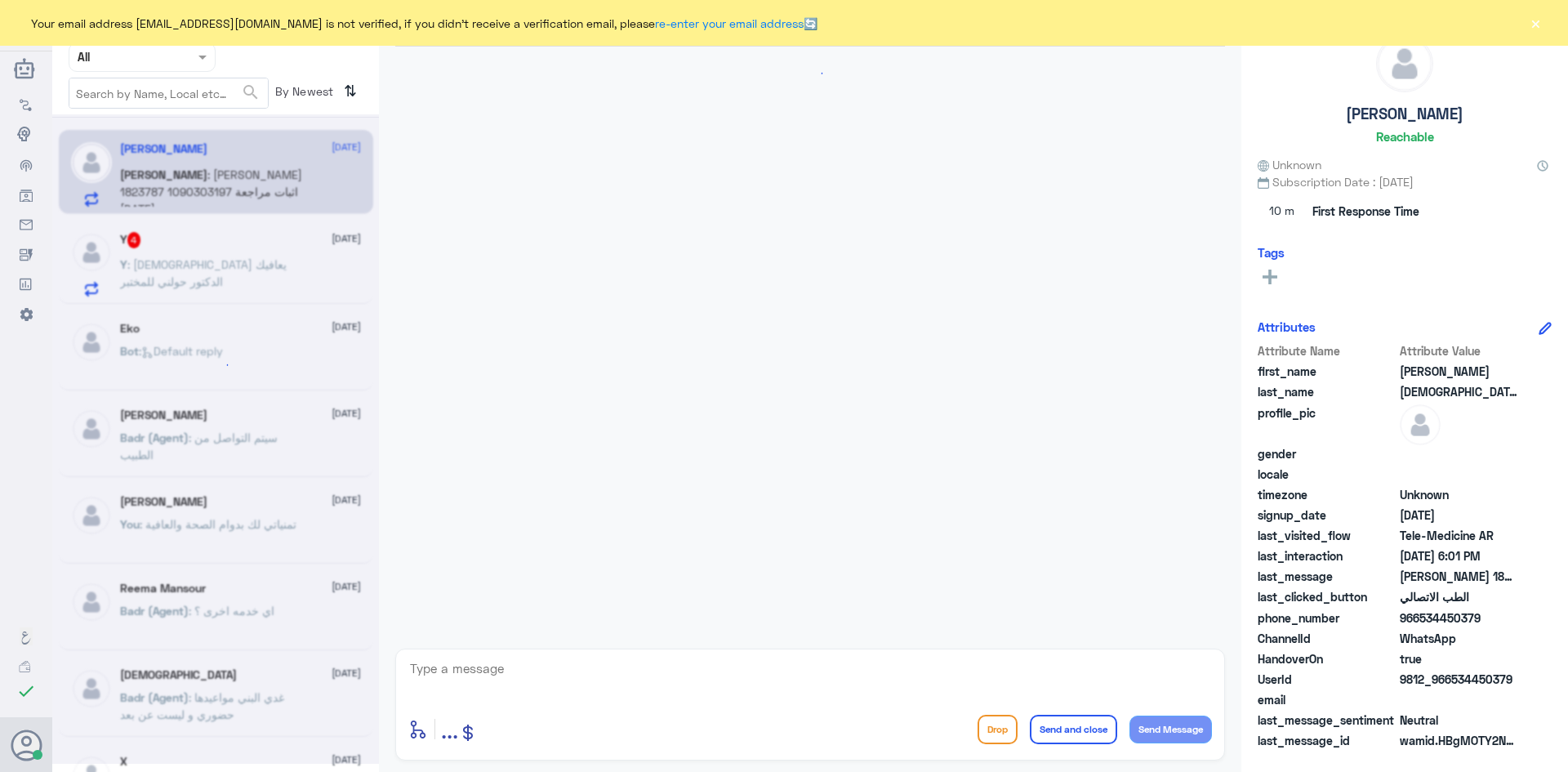
scroll to position [1329, 0]
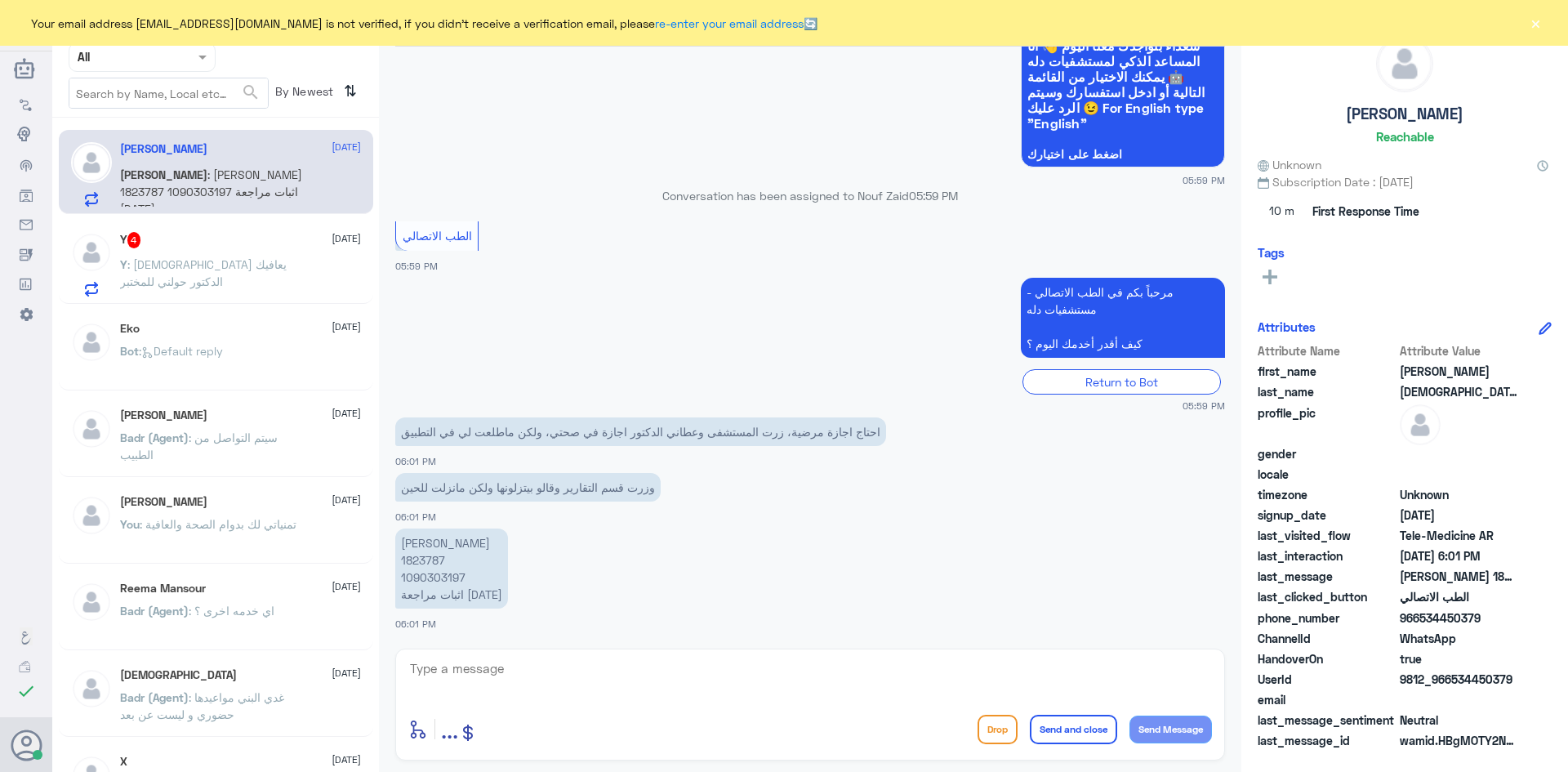
click at [243, 232] on div "Y 4 [DATE]" at bounding box center [240, 240] width 241 height 17
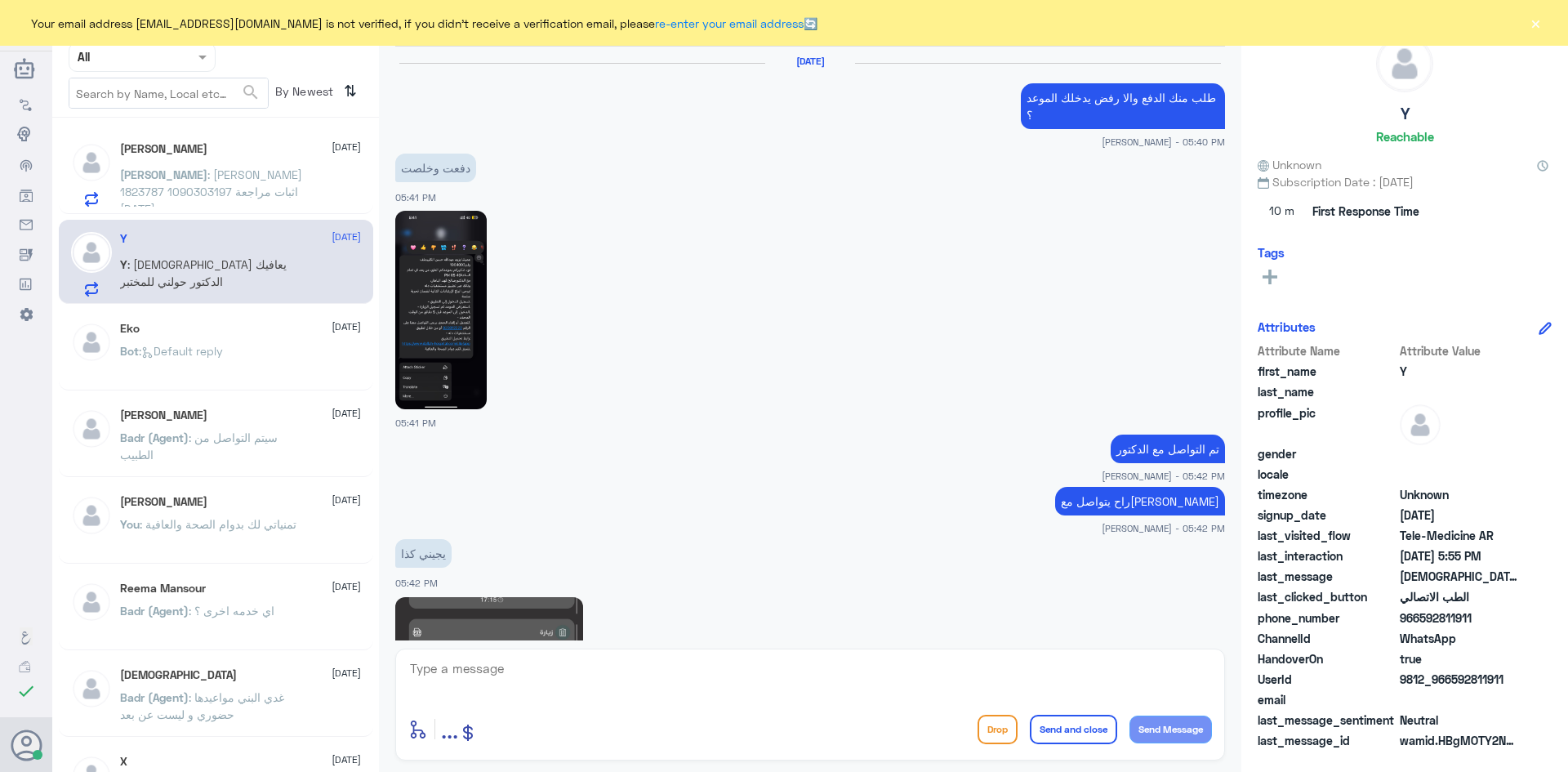
scroll to position [1174, 0]
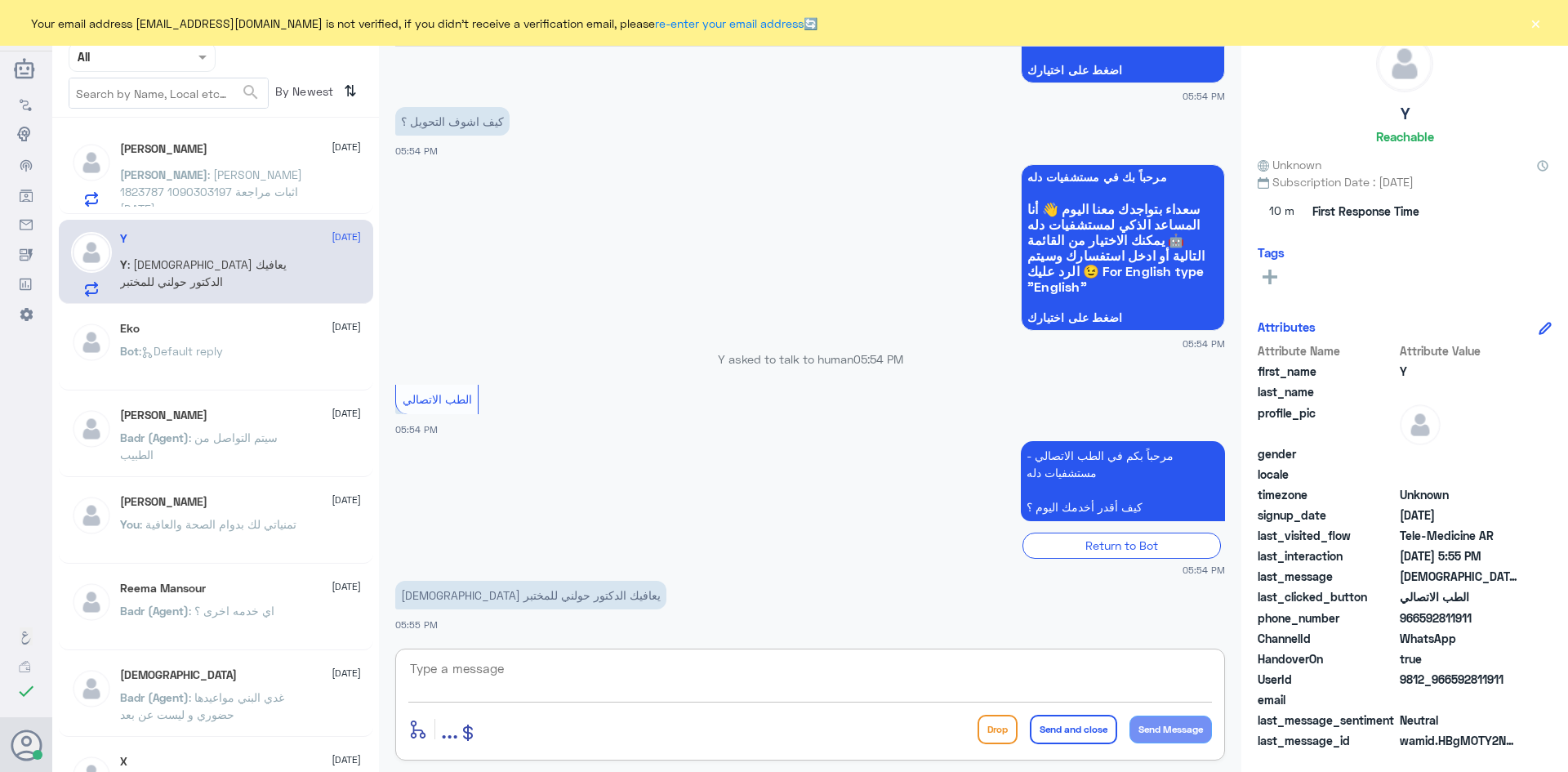
click at [522, 677] on textarea at bounding box center [810, 678] width 804 height 40
type textarea "ا"
type textarea "تقدر تروح للمختبر الى الساعة 10 مساء"
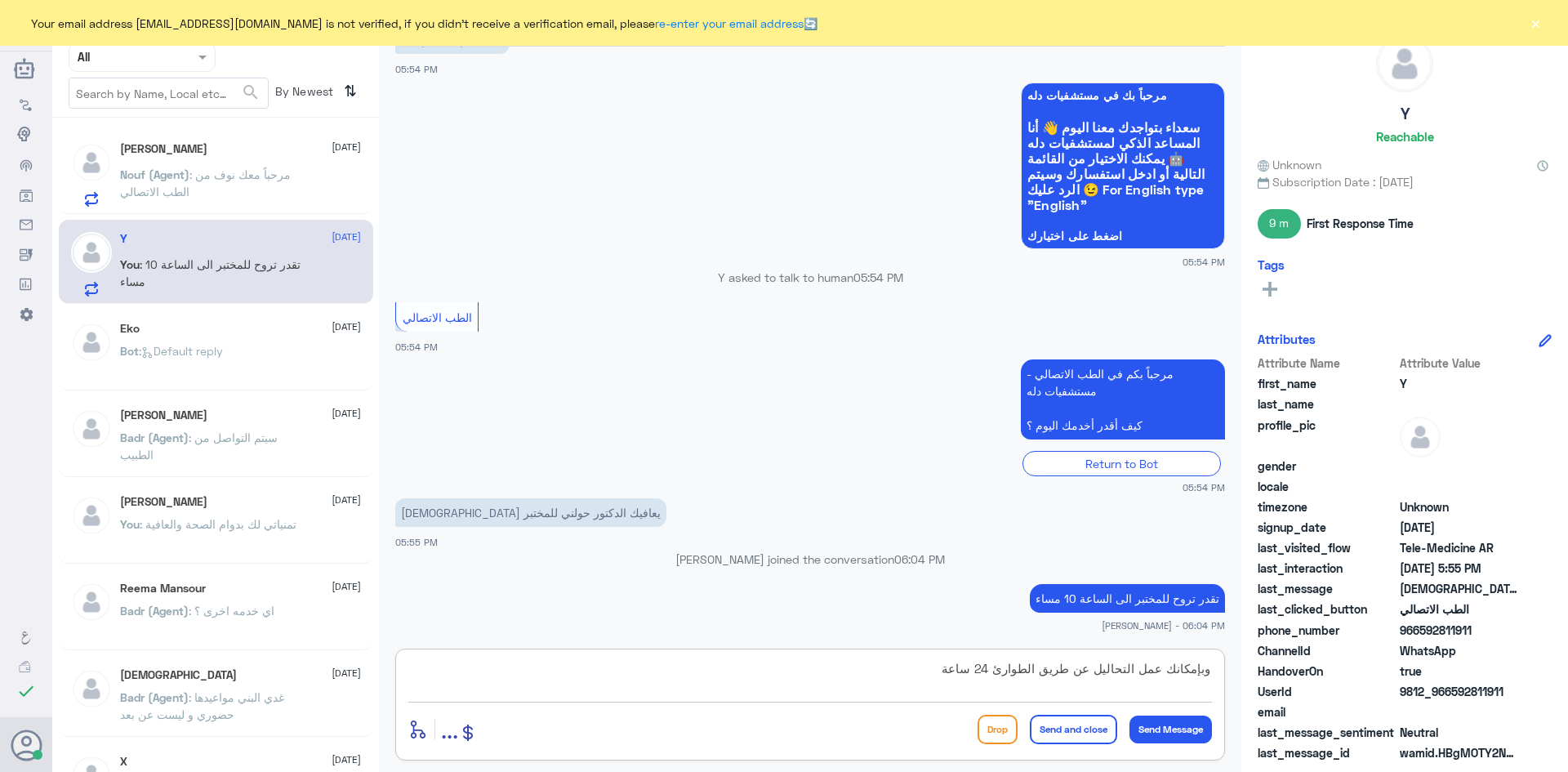
type textarea "وبإمكانك عمل التحاليل عن طريق الطوارئ 24 ساعة"
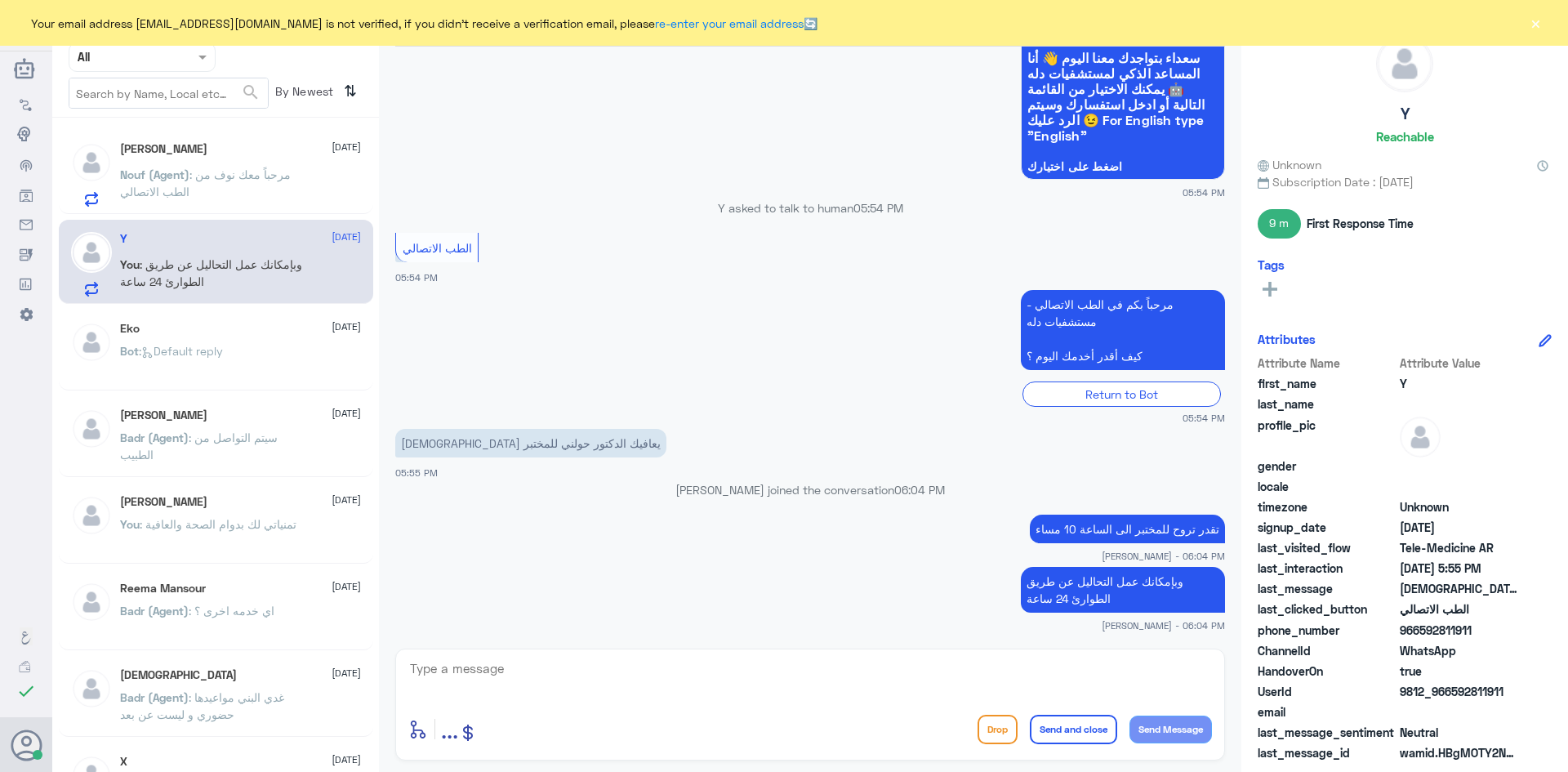
click at [283, 194] on p "Nouf (Agent) : مرحباً معك نوف من الطب الاتصالي" at bounding box center [211, 187] width 184 height 41
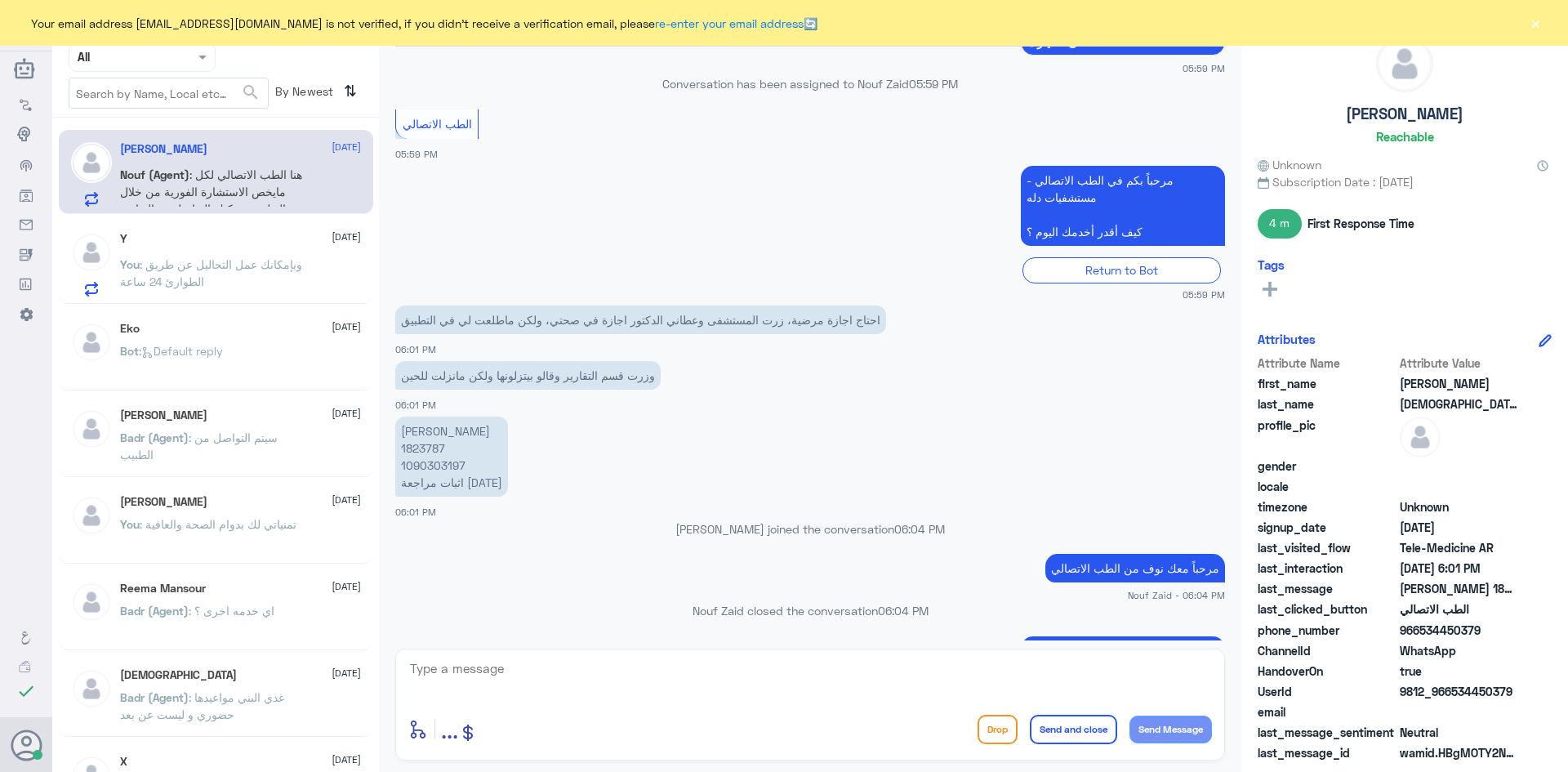
scroll to position [1272, 0]
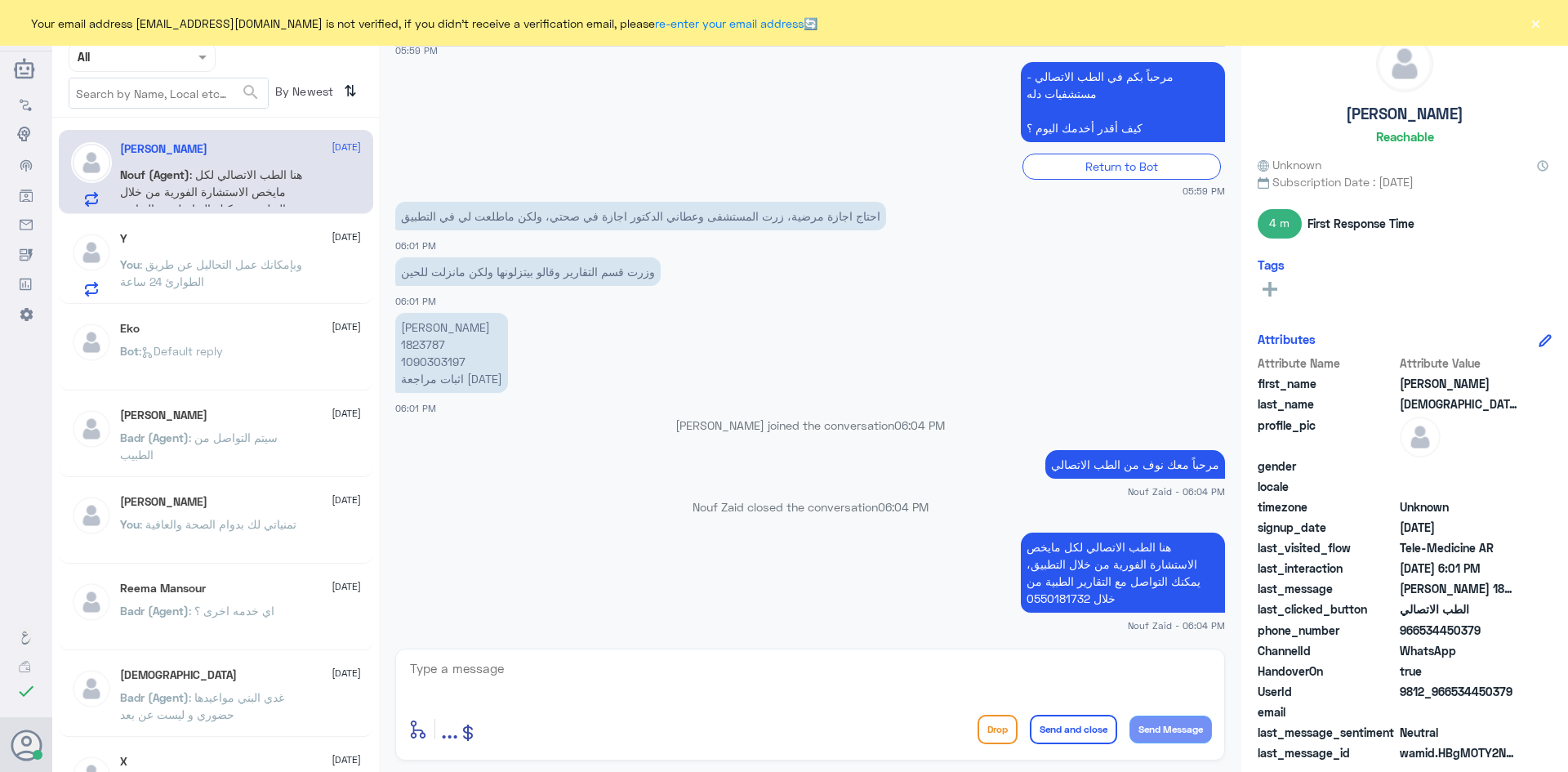
click at [1538, 22] on button "×" at bounding box center [1536, 23] width 17 height 17
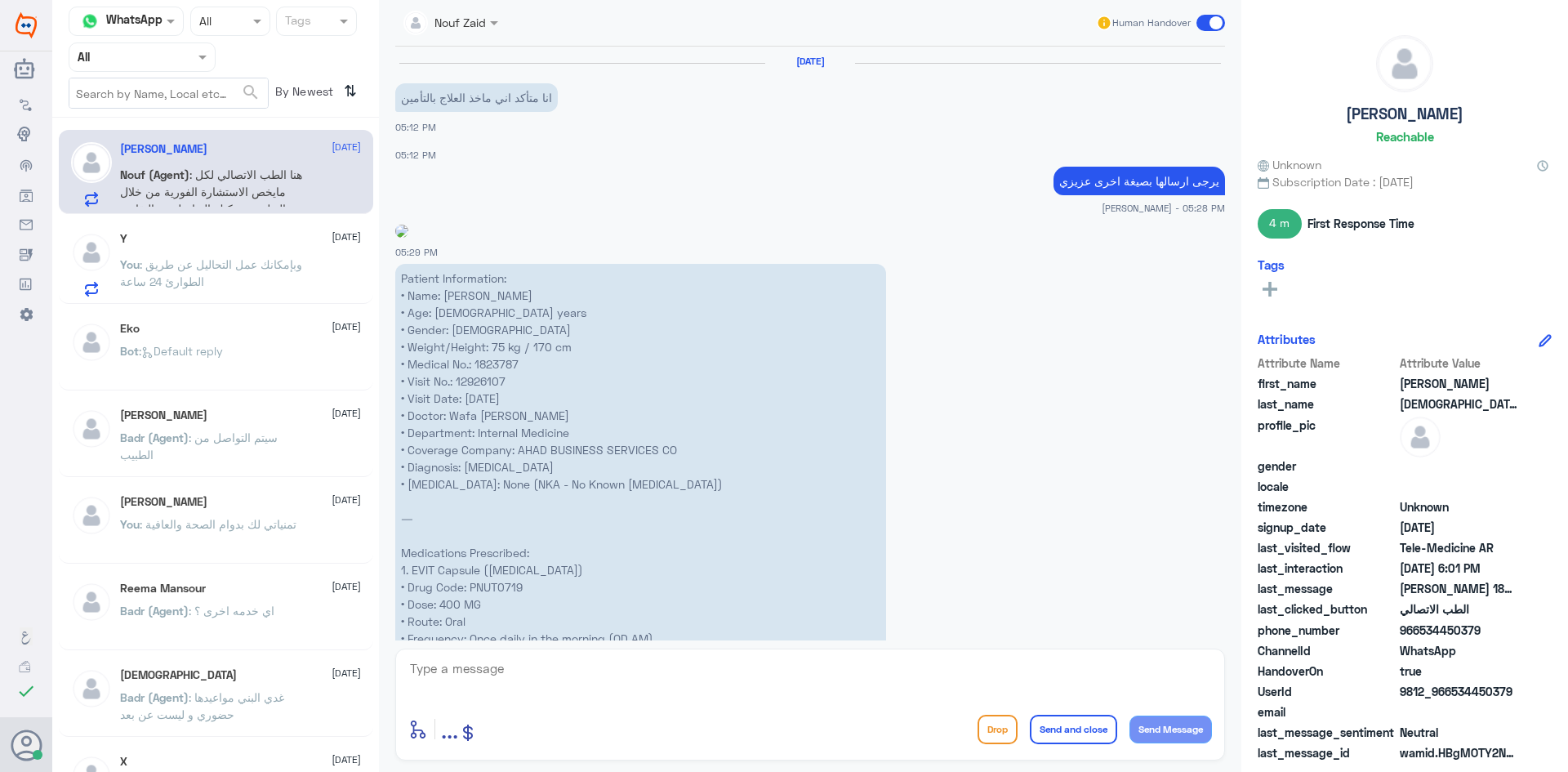
scroll to position [1942, 0]
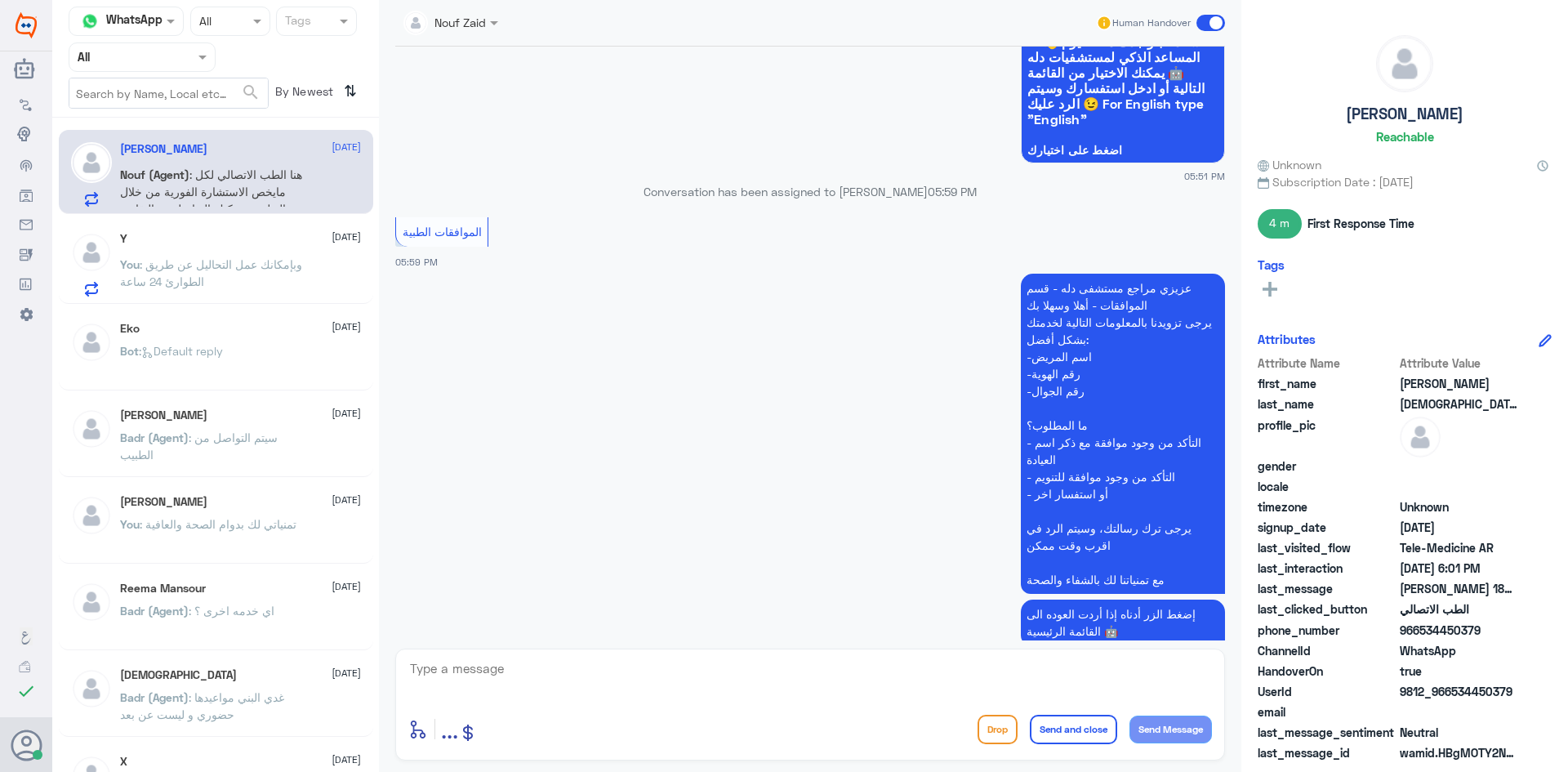
click at [200, 252] on div "Y [DATE] You : وبإمكانك عمل التحاليل عن طريق الطوارئ 24 ساعة" at bounding box center [240, 264] width 241 height 65
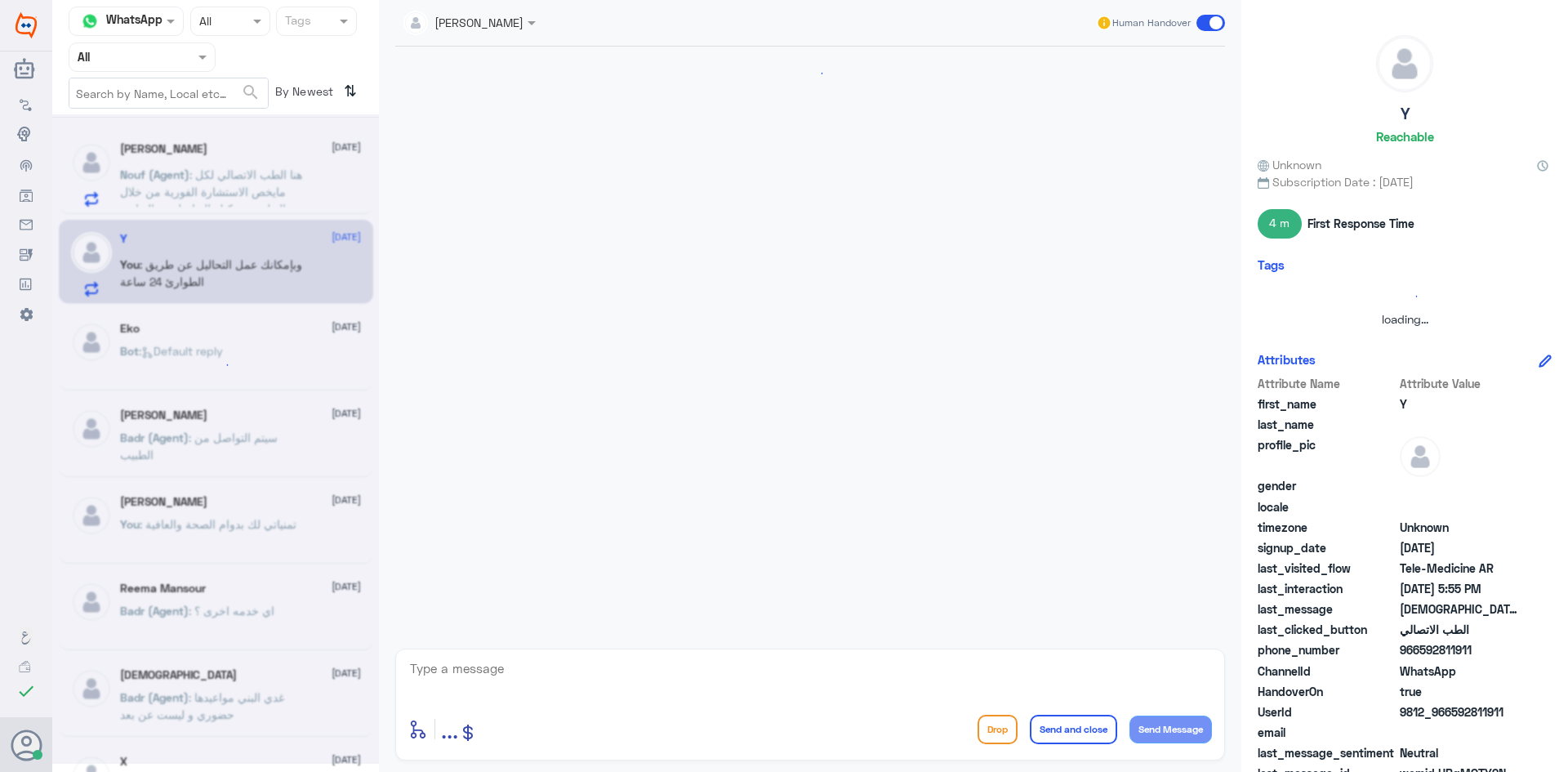
scroll to position [974, 0]
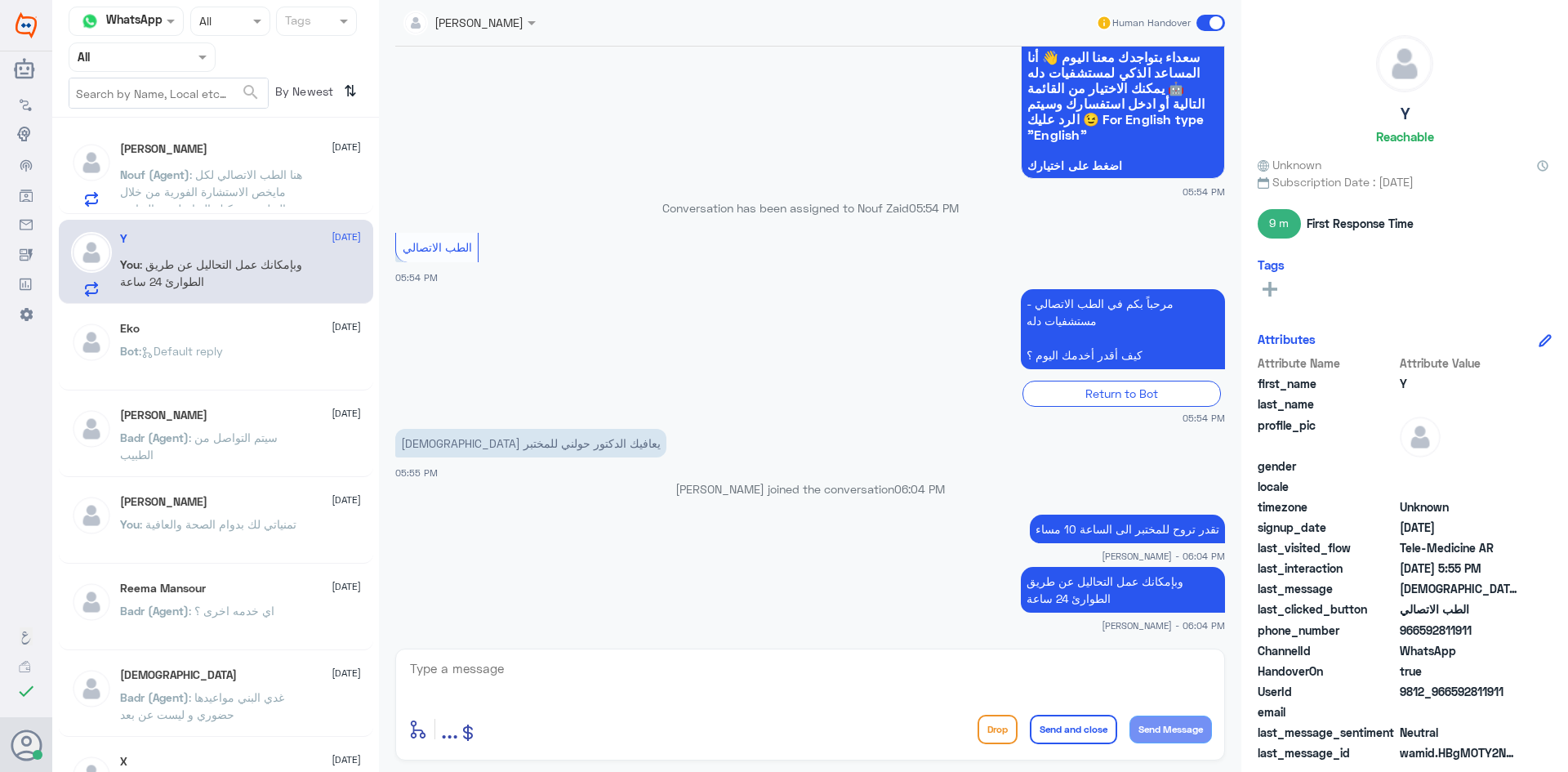
click at [1202, 21] on span at bounding box center [1211, 23] width 29 height 17
click at [0, 0] on input "checkbox" at bounding box center [0, 0] width 0 height 0
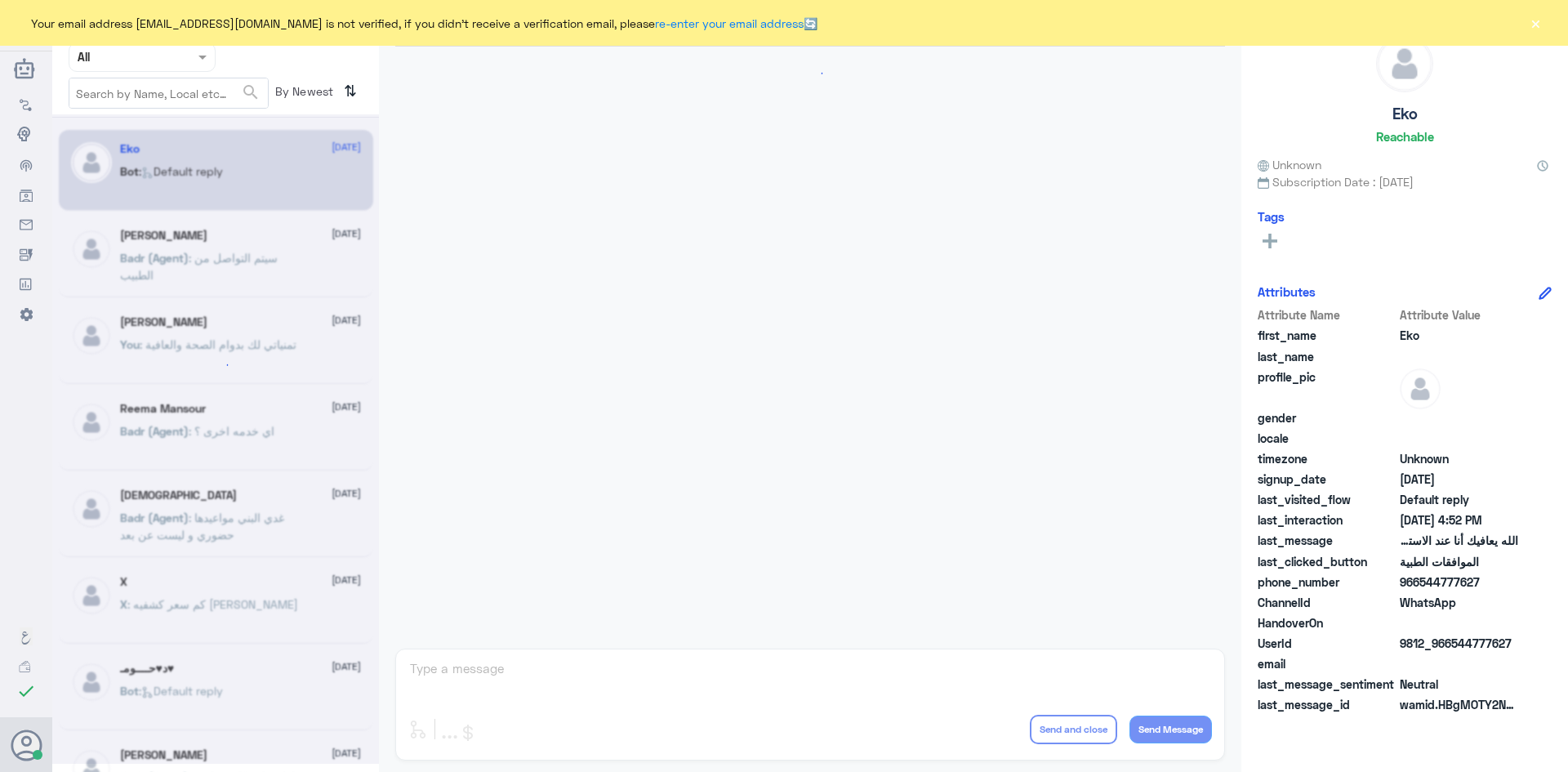
scroll to position [1562, 0]
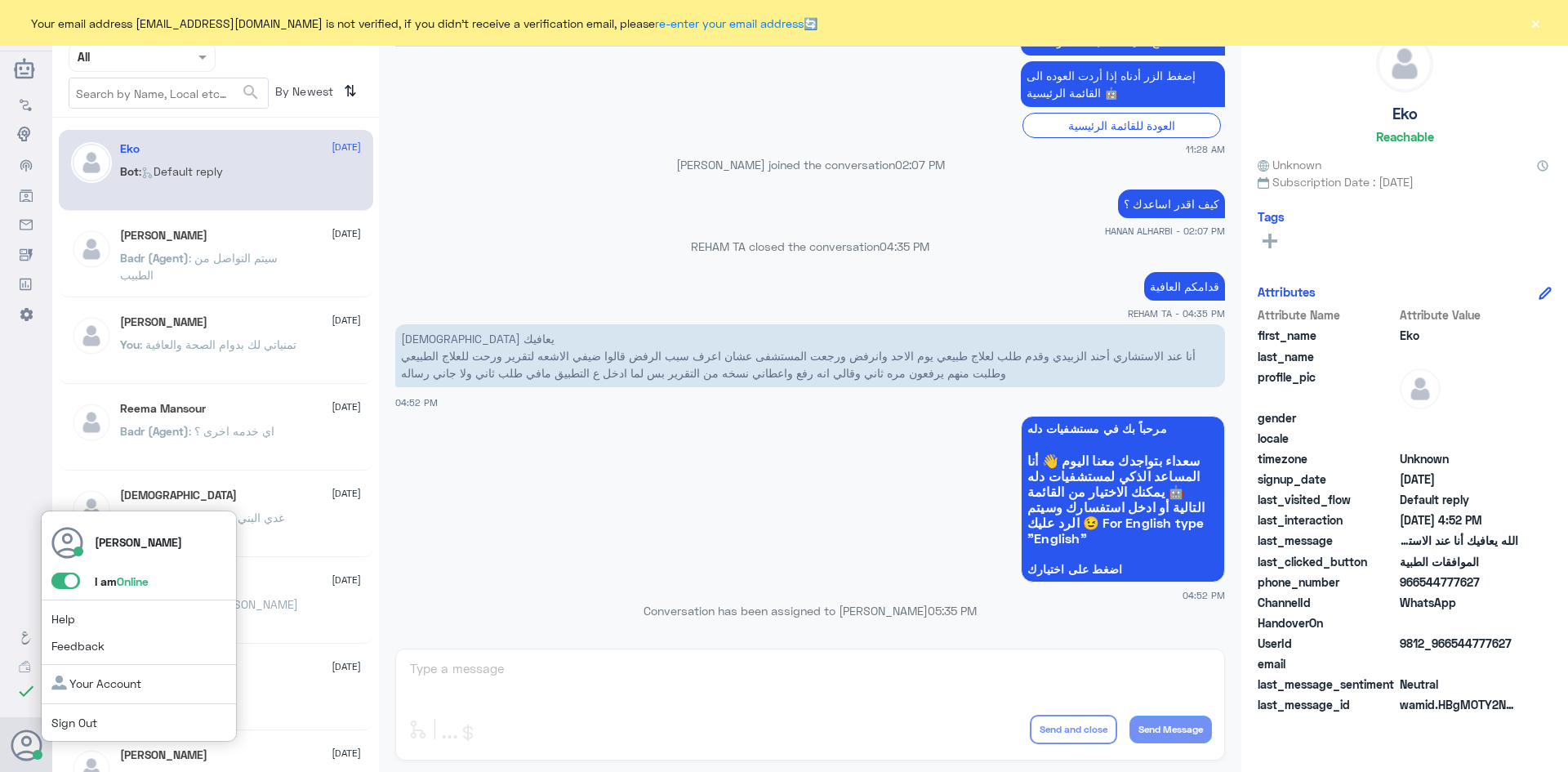
click at [63, 580] on span at bounding box center [66, 581] width 29 height 17
click at [0, 0] on input "checkbox" at bounding box center [0, 0] width 0 height 0
click at [67, 580] on span at bounding box center [66, 581] width 29 height 17
click at [0, 0] on input "checkbox" at bounding box center [0, 0] width 0 height 0
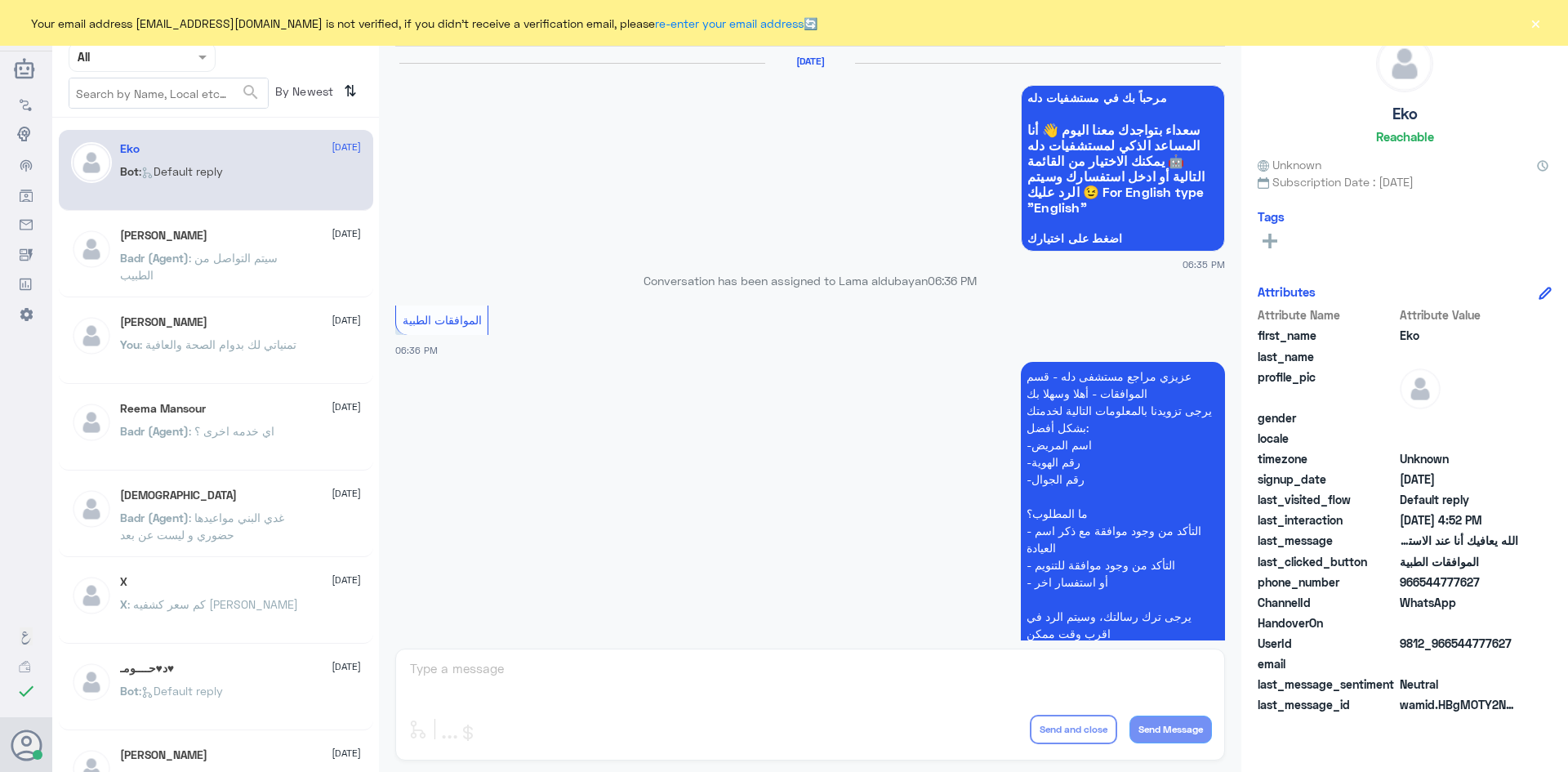
scroll to position [1562, 0]
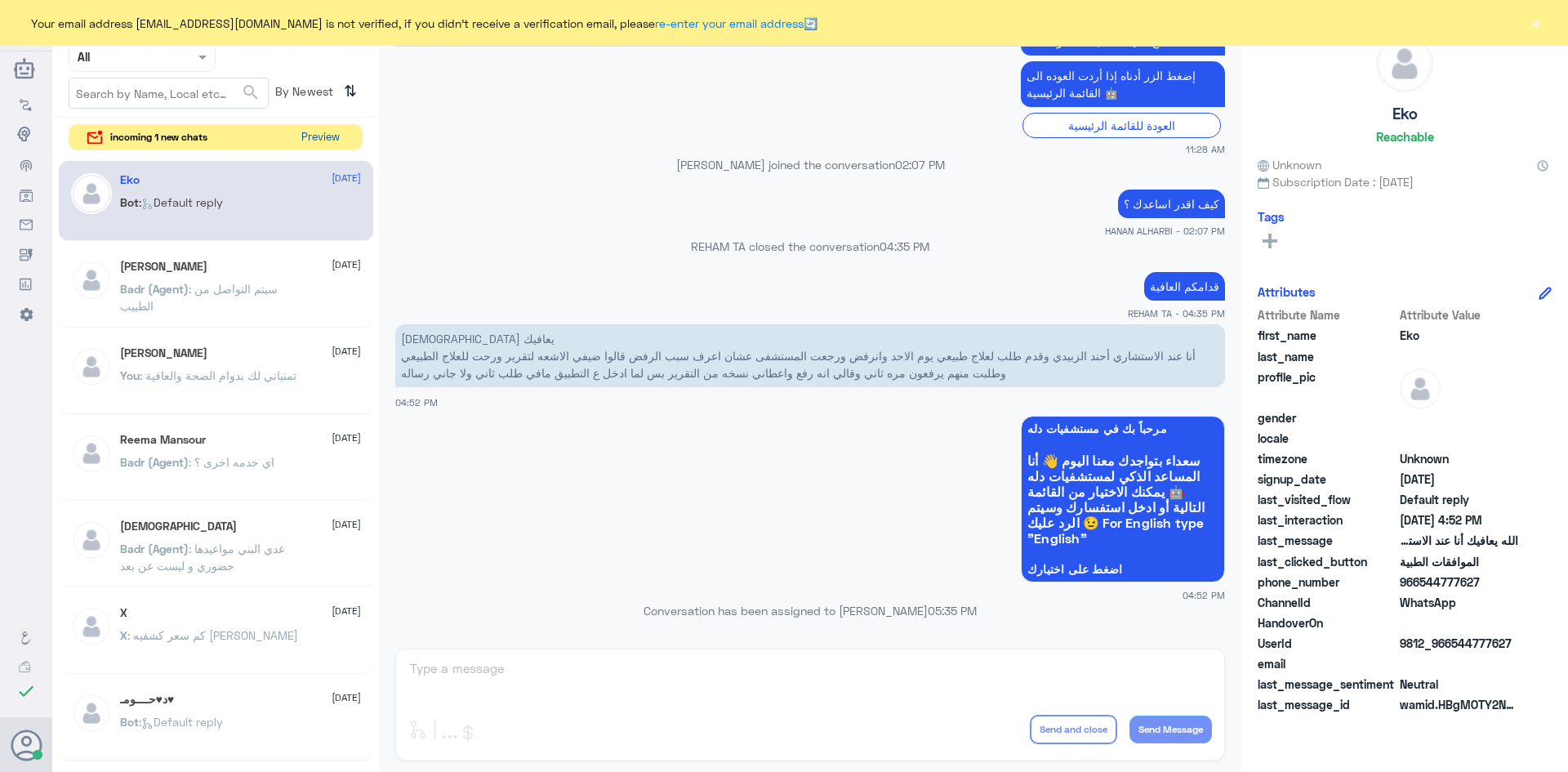
click at [320, 140] on button "Preview" at bounding box center [320, 137] width 51 height 25
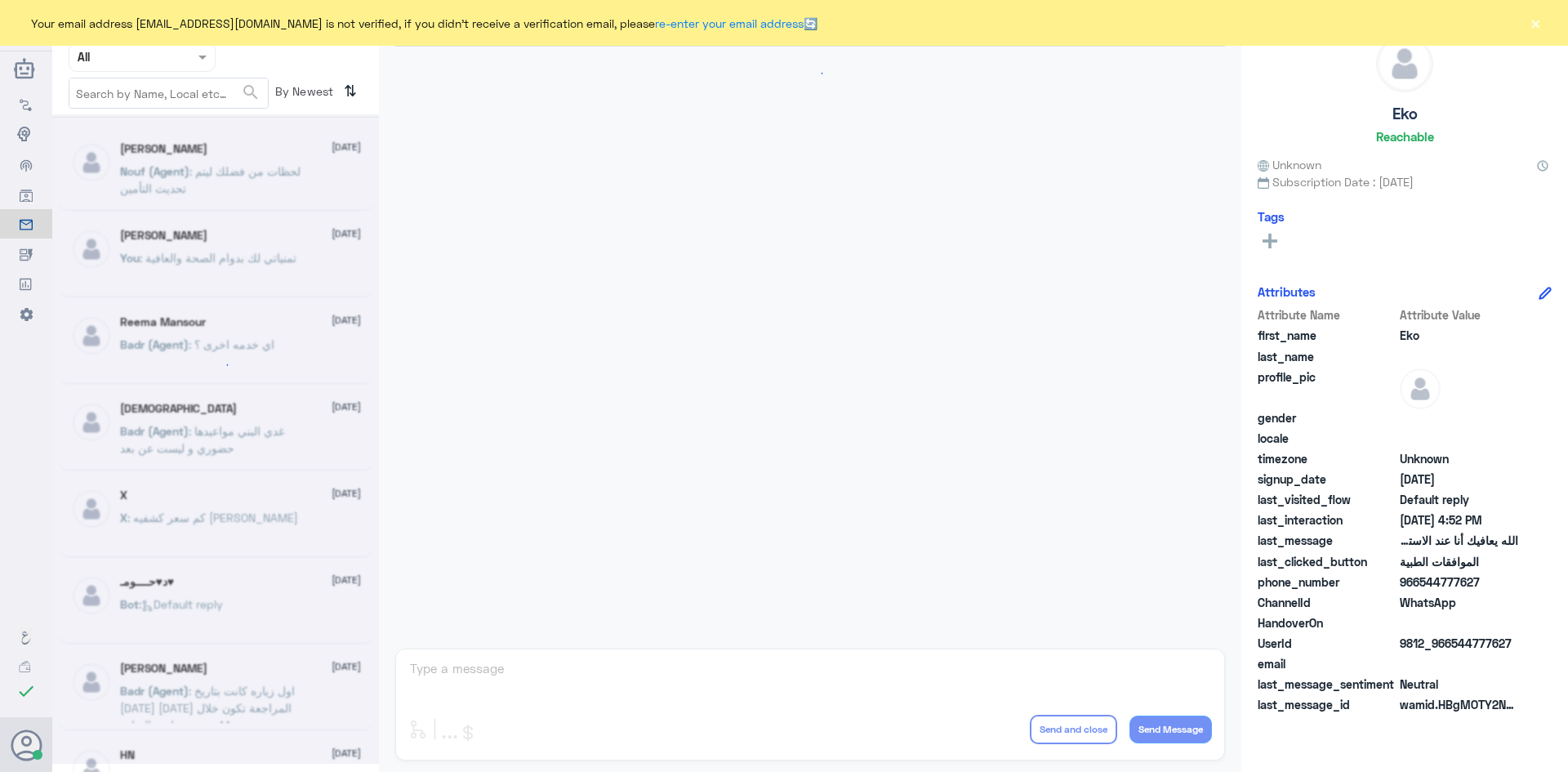
scroll to position [1562, 0]
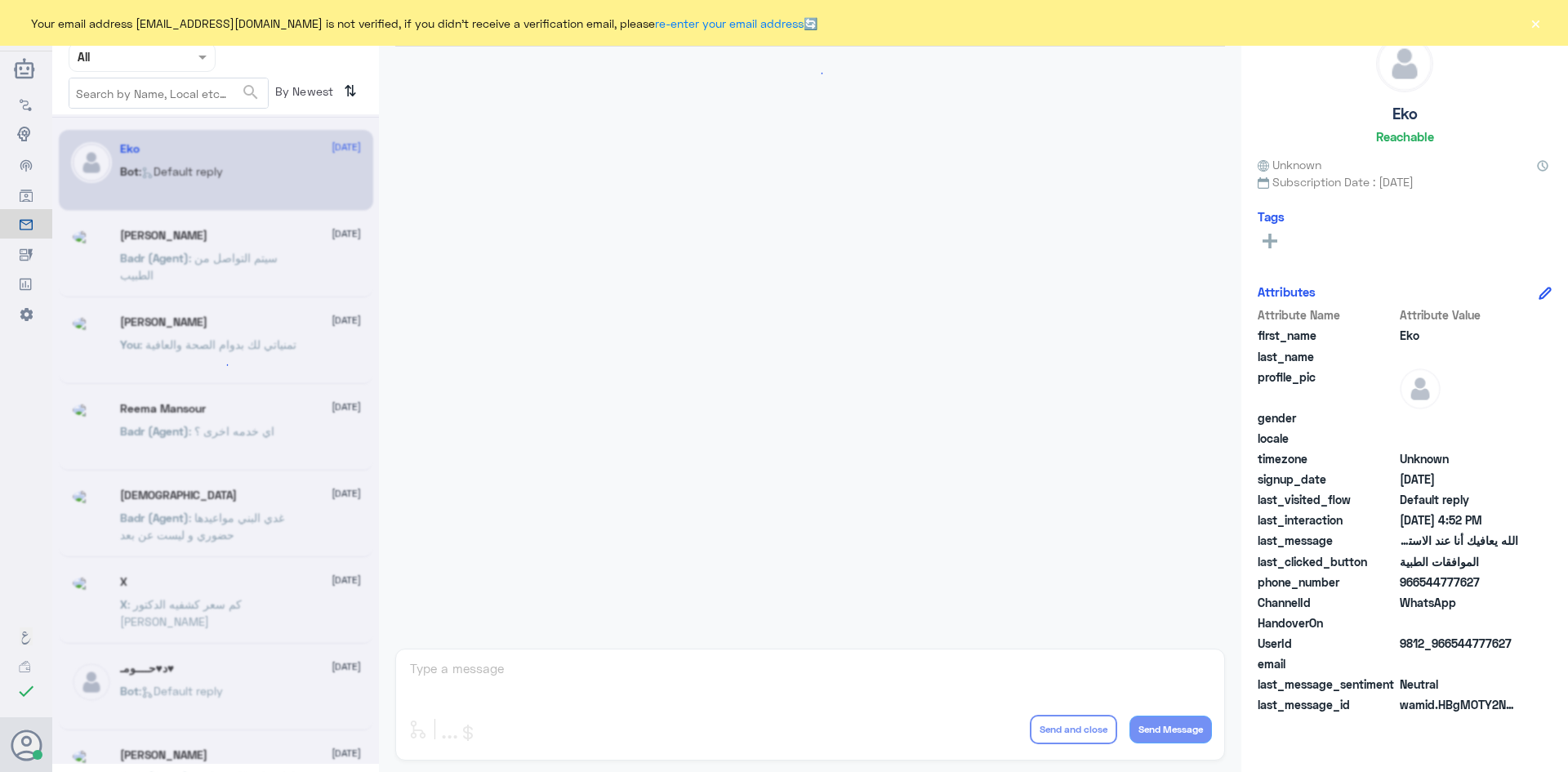
scroll to position [1562, 0]
